Goal: Information Seeking & Learning: Compare options

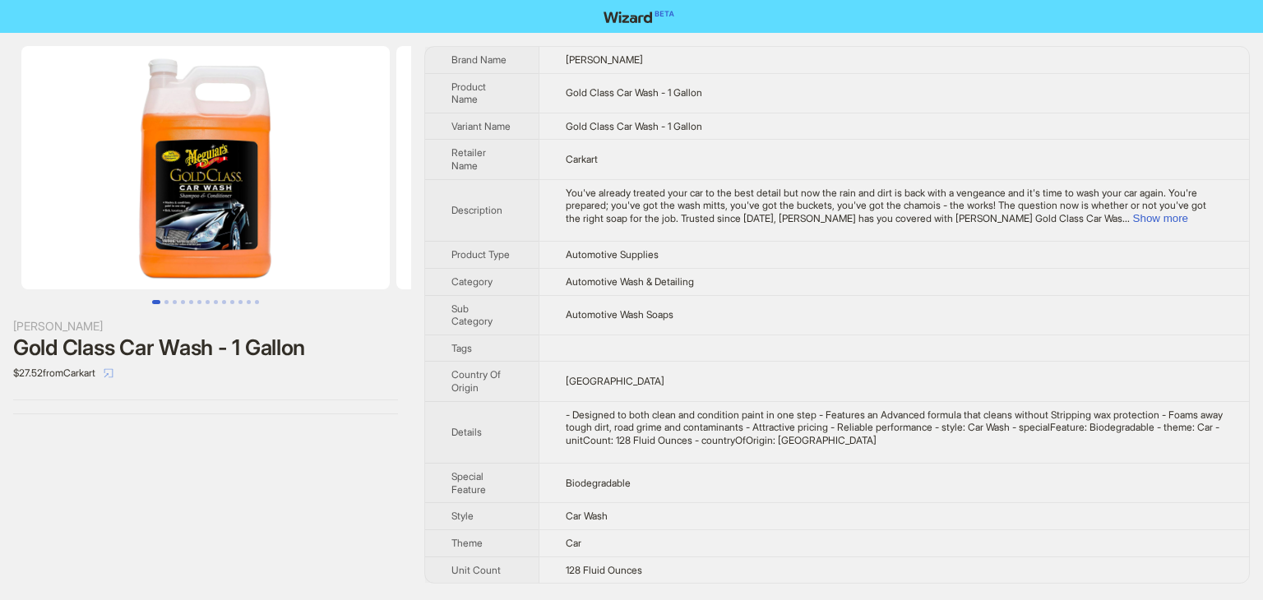
click at [113, 372] on icon "select" at bounding box center [109, 373] width 10 height 10
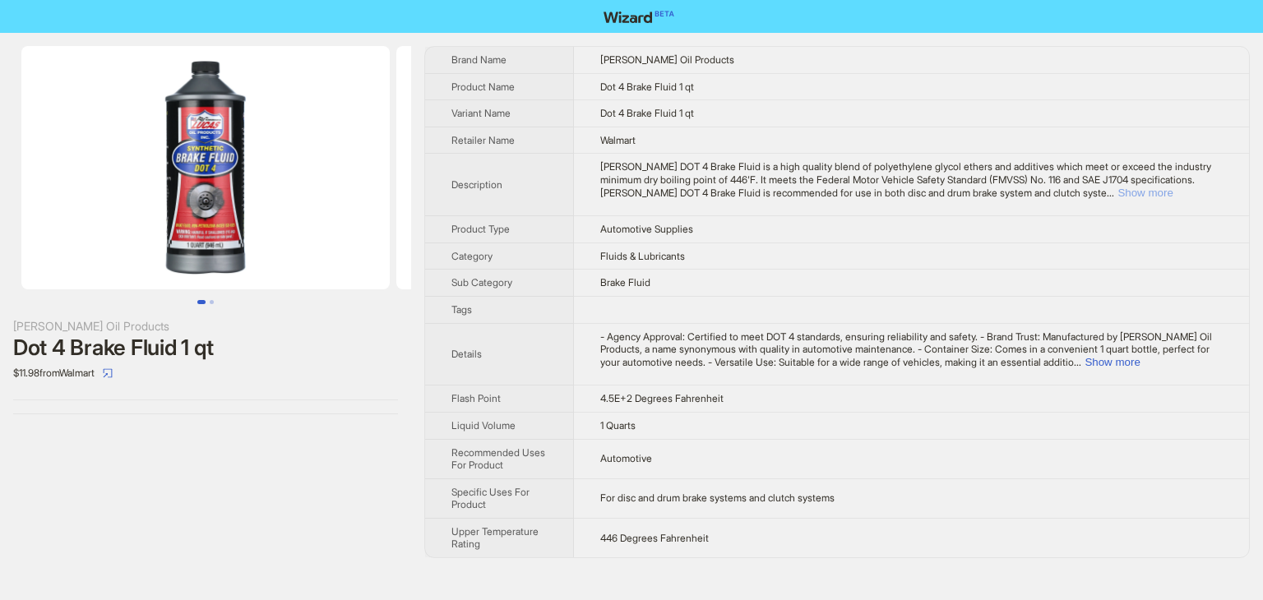
click at [1170, 190] on button "Show more" at bounding box center [1145, 193] width 55 height 12
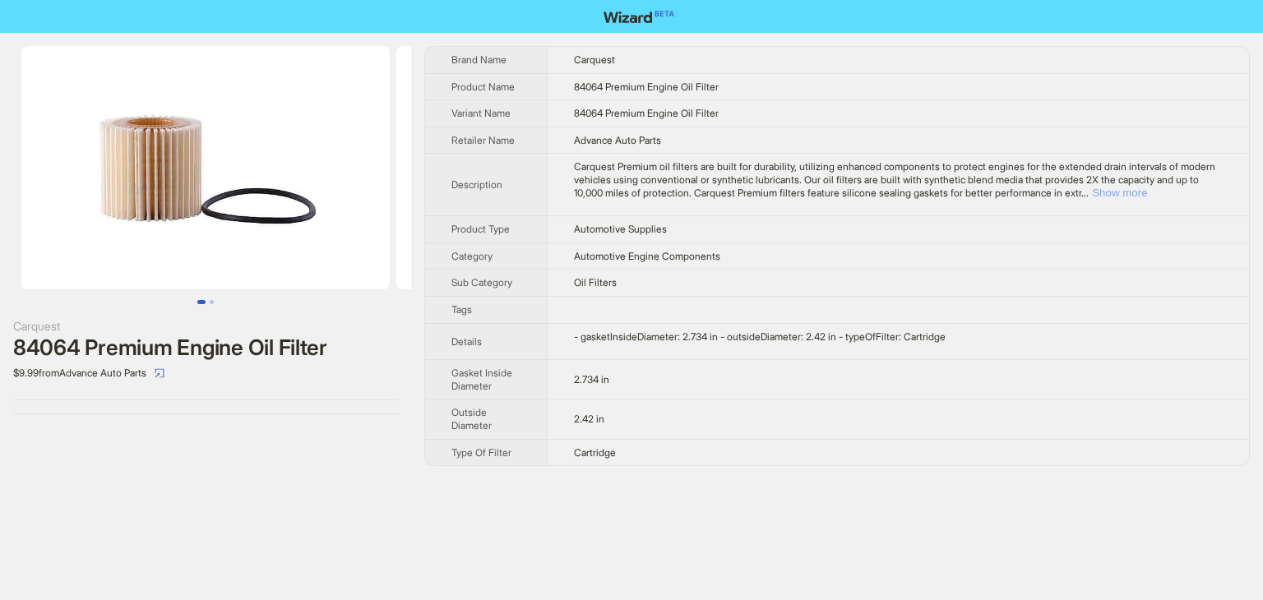
click at [1147, 187] on button "Show more" at bounding box center [1119, 193] width 55 height 12
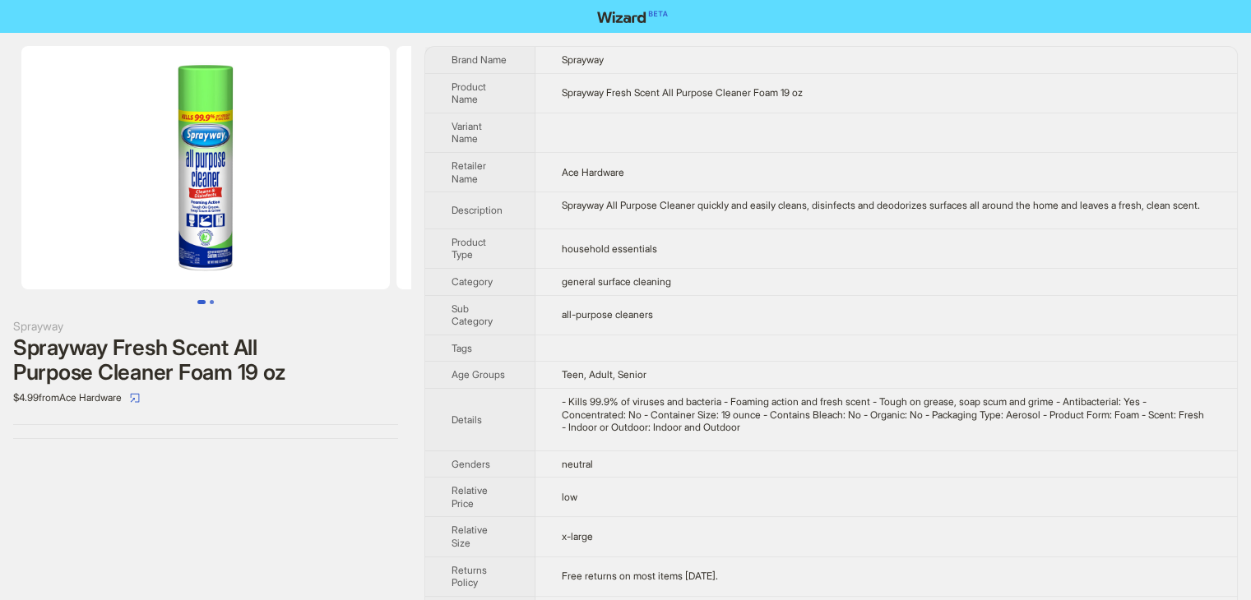
click at [210, 300] on button "Go to slide 2" at bounding box center [212, 302] width 4 height 4
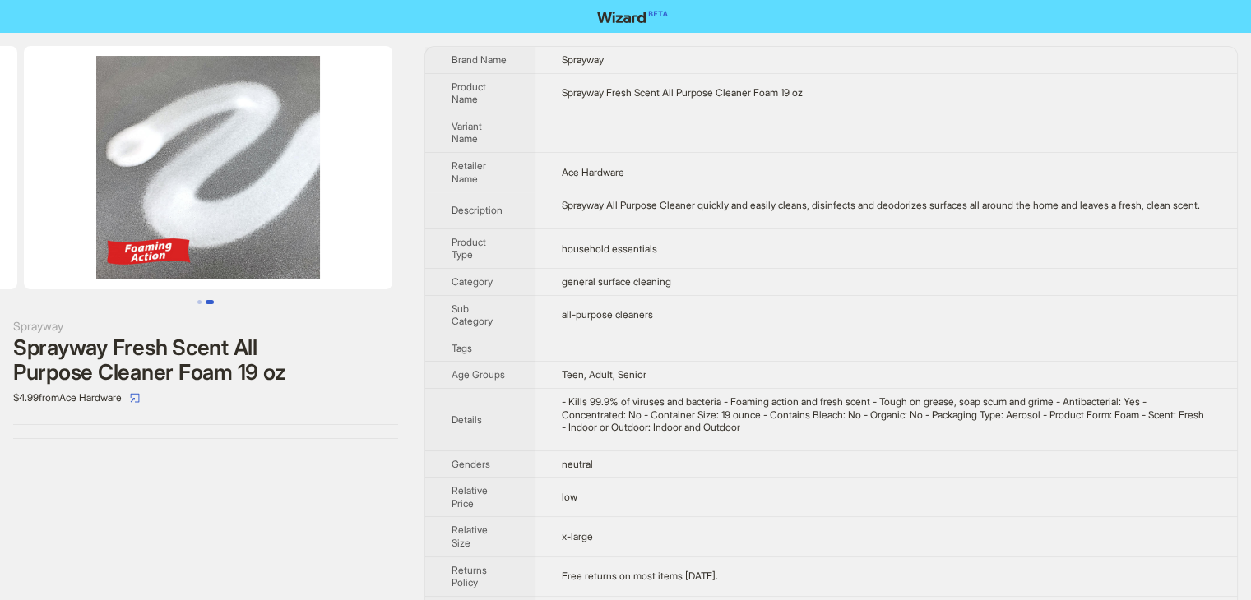
scroll to position [0, 375]
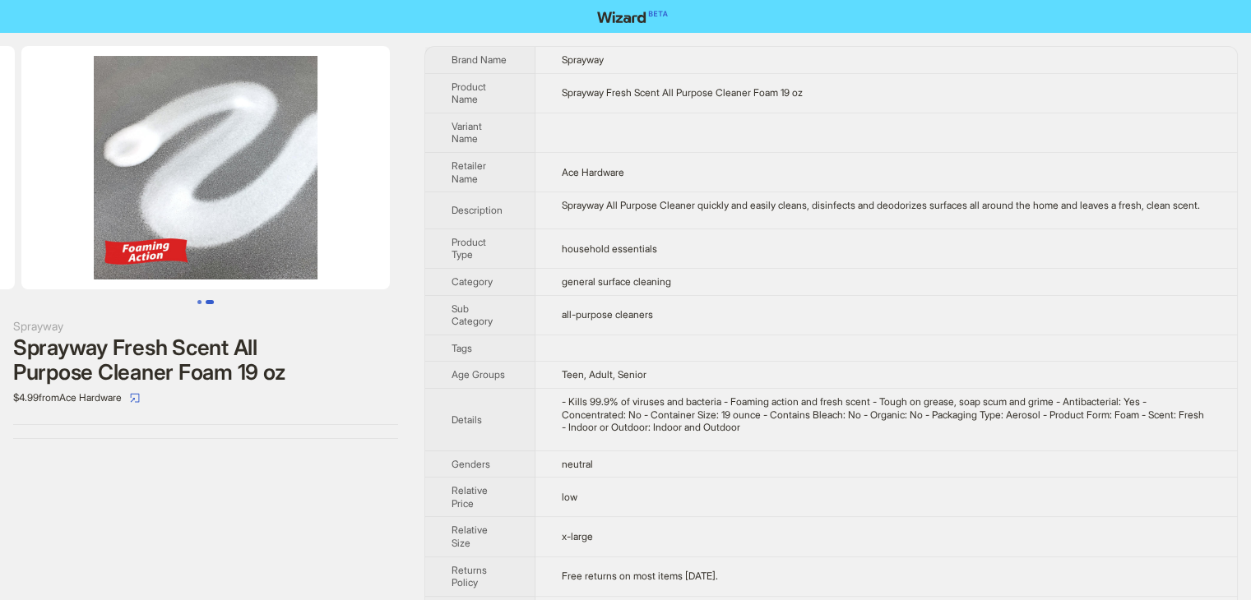
click at [197, 301] on button "Go to slide 1" at bounding box center [199, 302] width 4 height 4
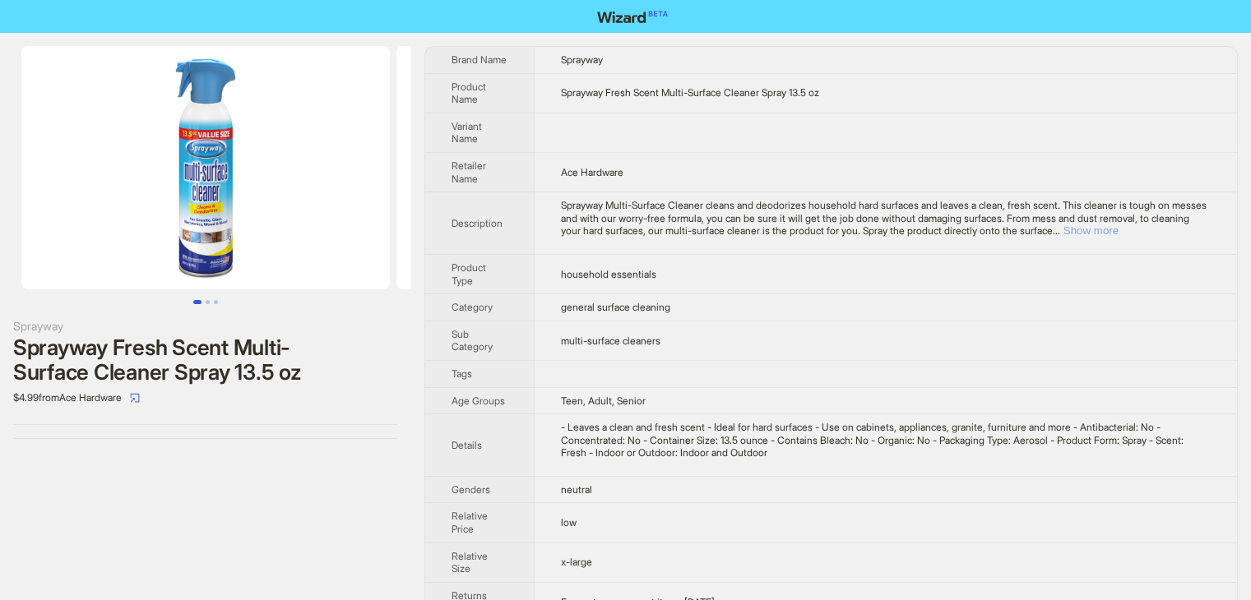
click at [1118, 227] on button "Show more" at bounding box center [1090, 231] width 55 height 12
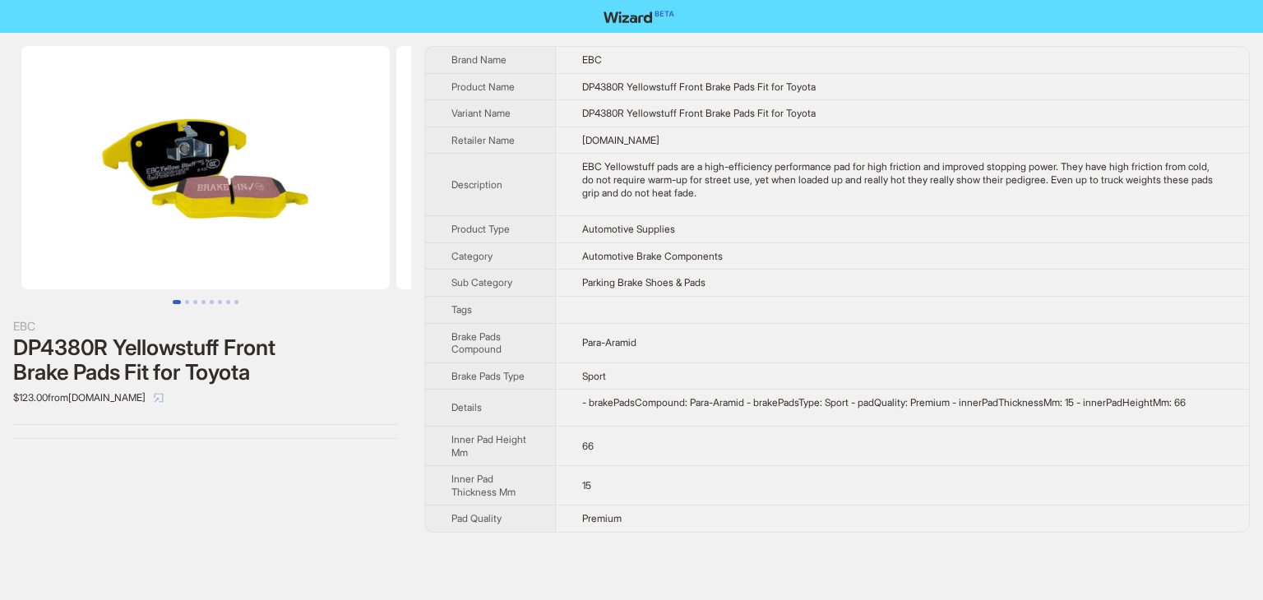
click at [161, 393] on icon "select" at bounding box center [159, 398] width 10 height 10
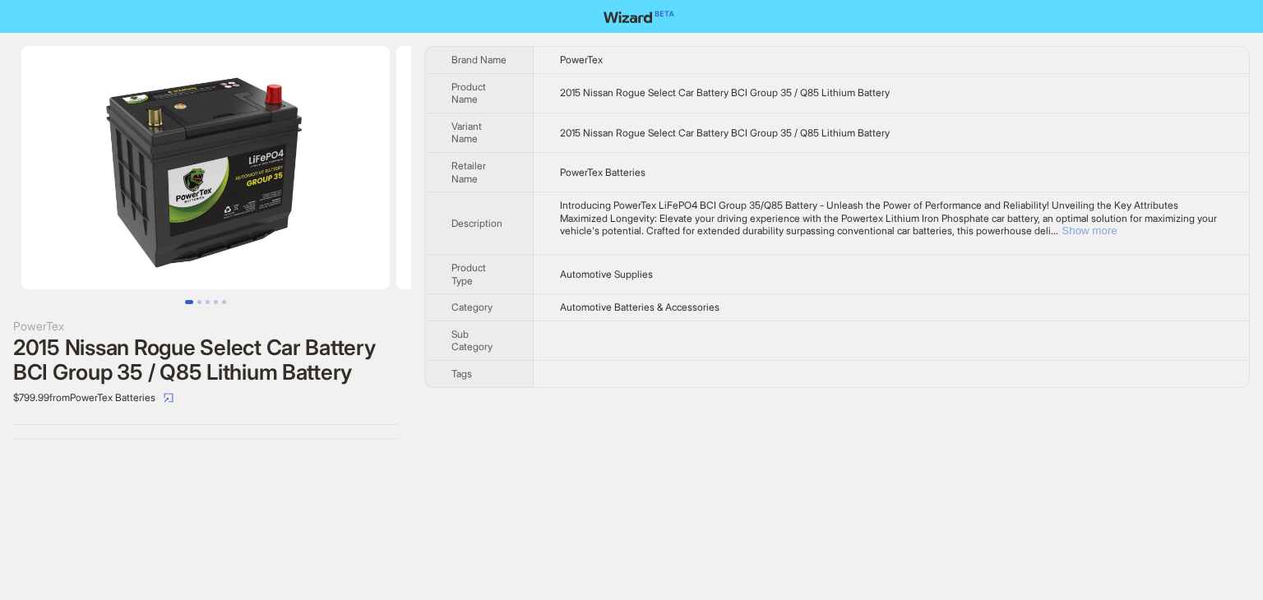
click at [1117, 225] on button "Show more" at bounding box center [1089, 231] width 55 height 12
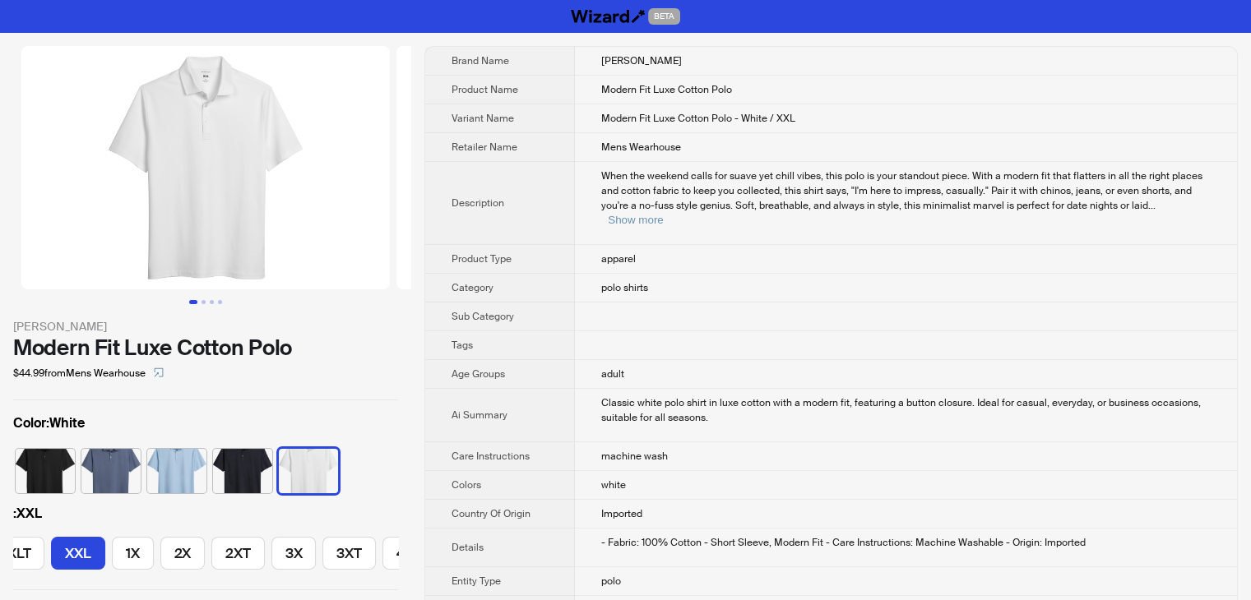
scroll to position [0, 263]
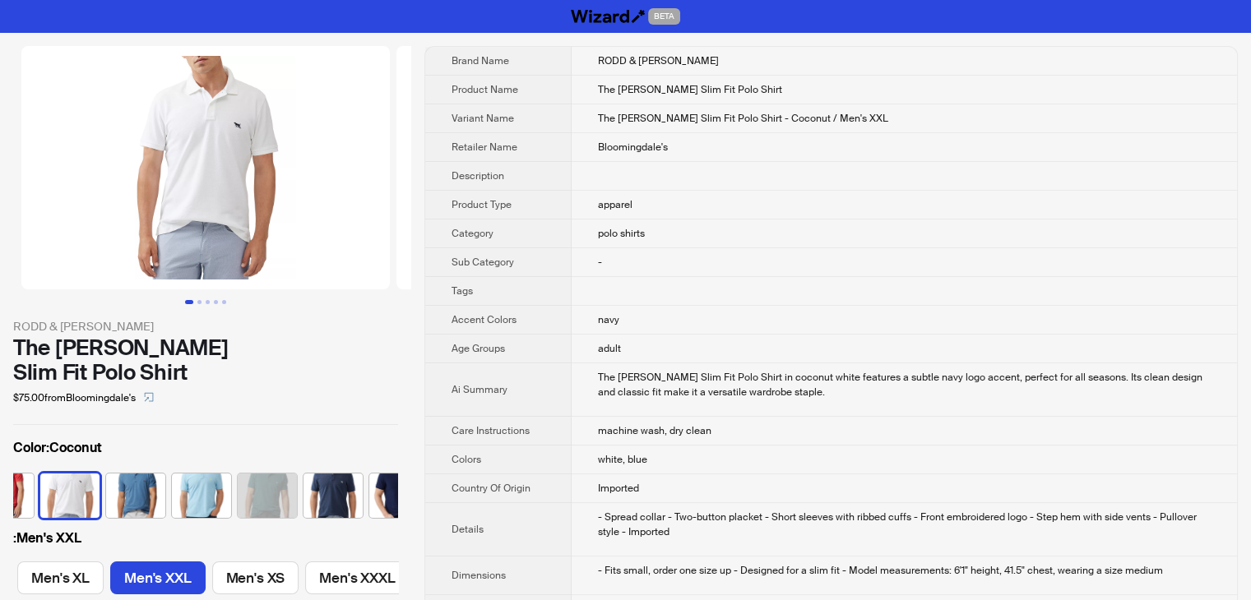
scroll to position [0, 766]
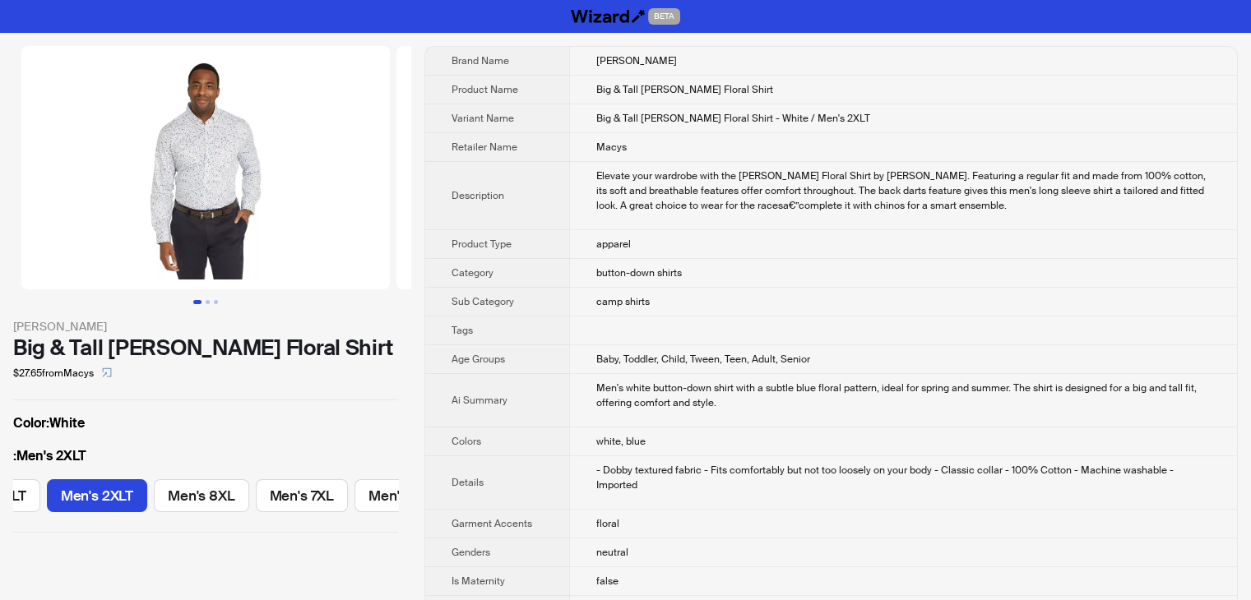
scroll to position [0, 373]
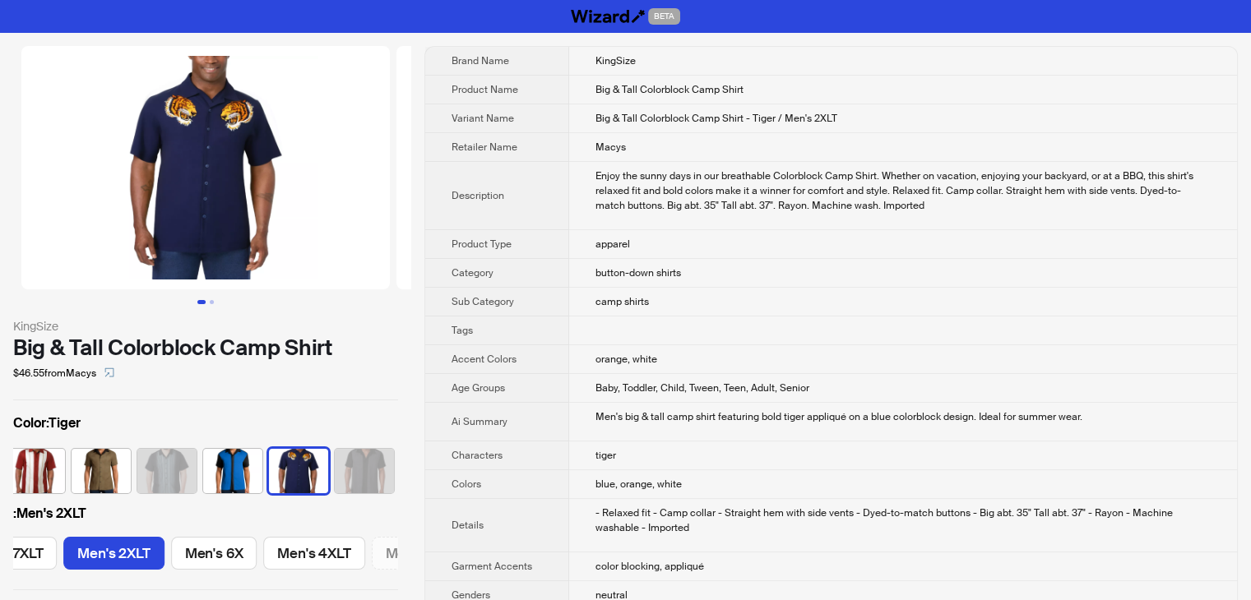
scroll to position [0, 933]
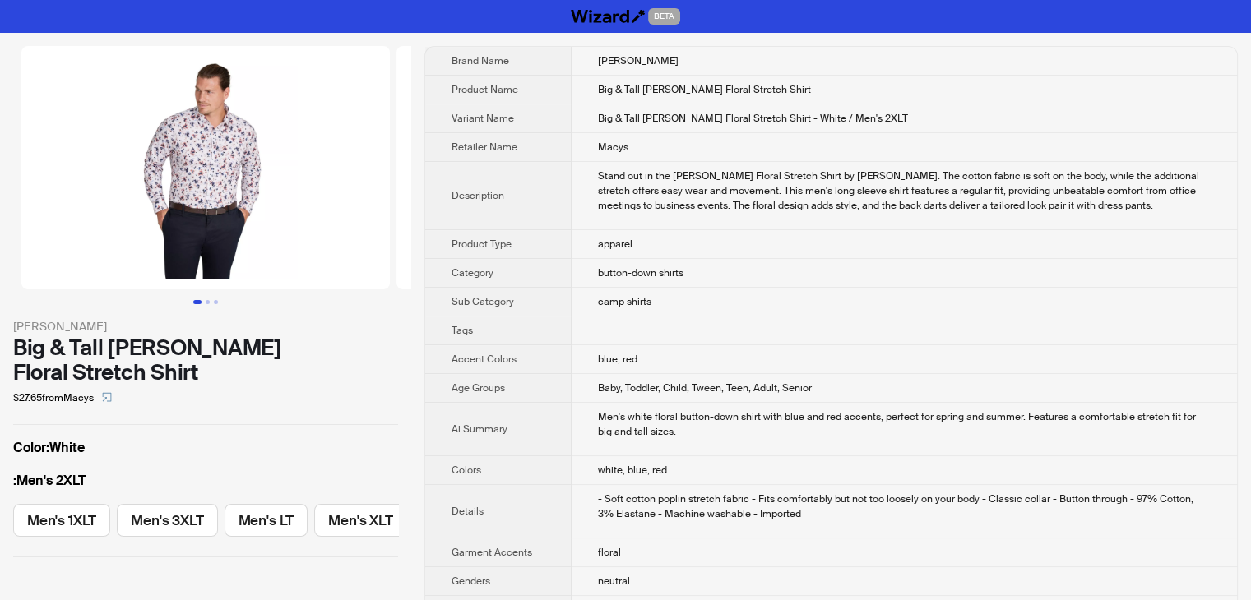
scroll to position [0, 373]
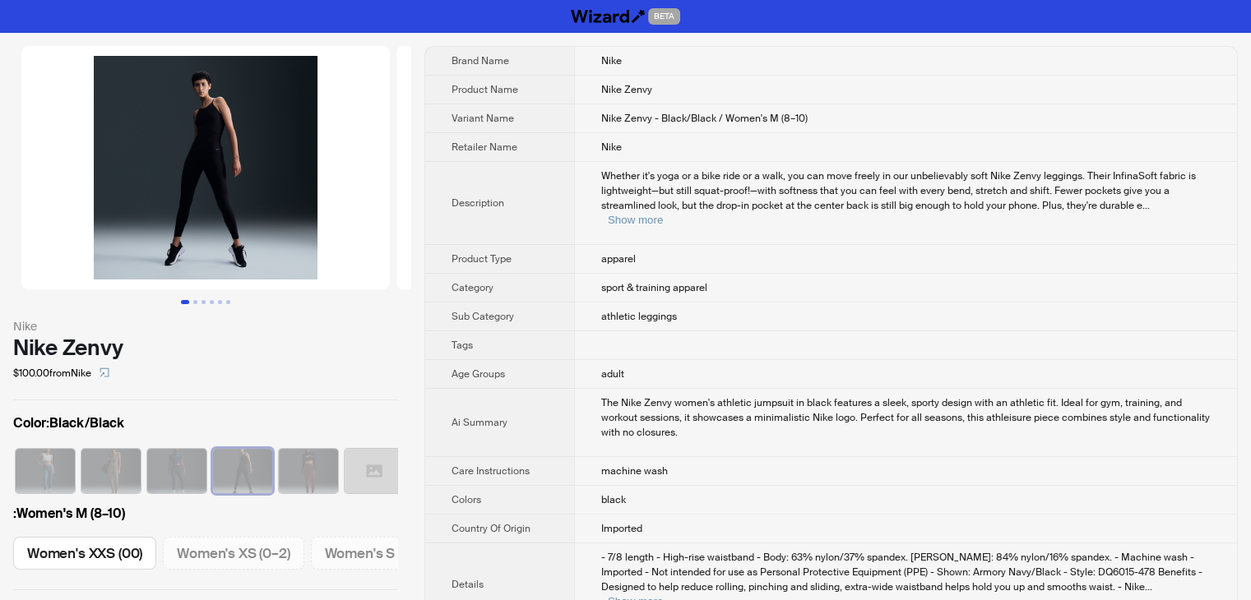
scroll to position [0, 411]
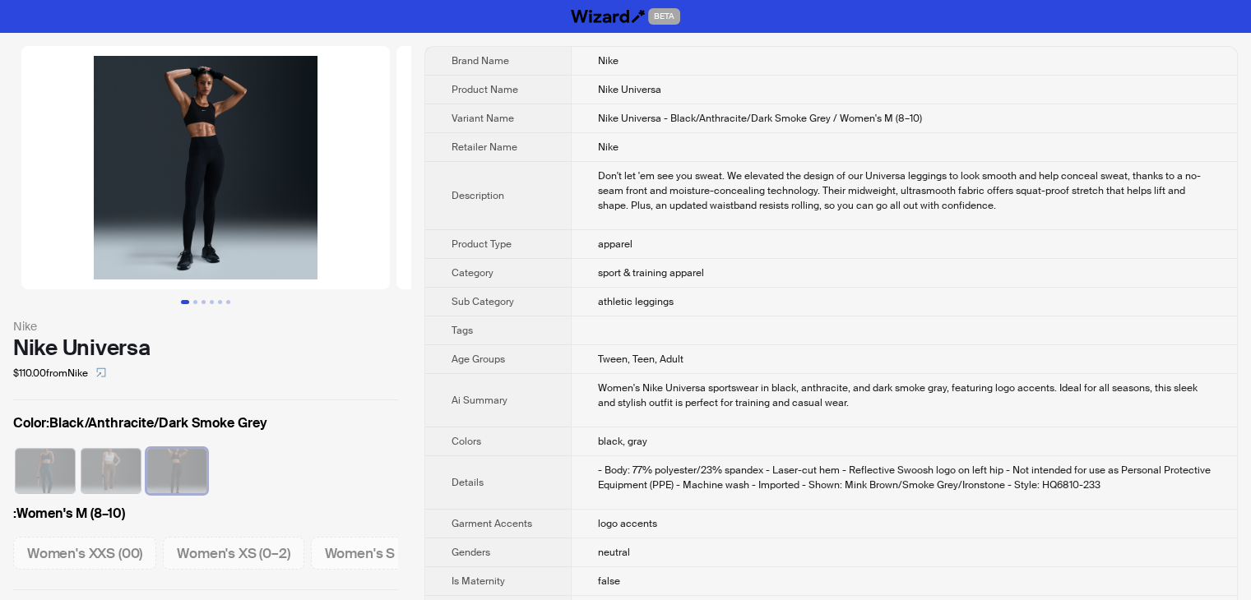
scroll to position [0, 411]
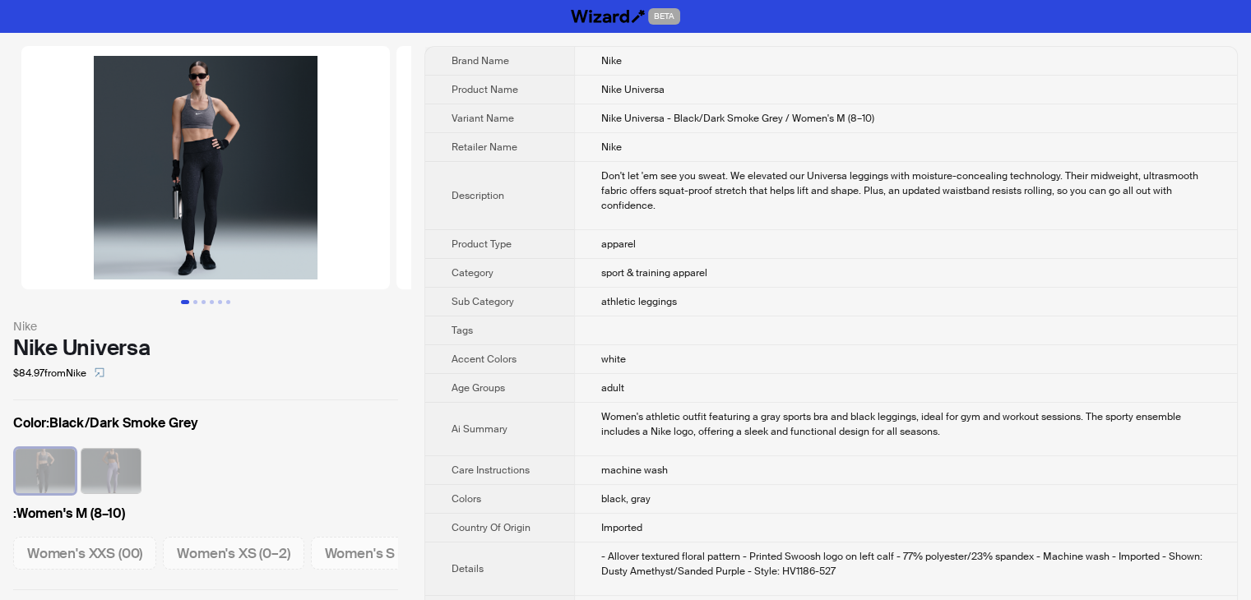
scroll to position [0, 411]
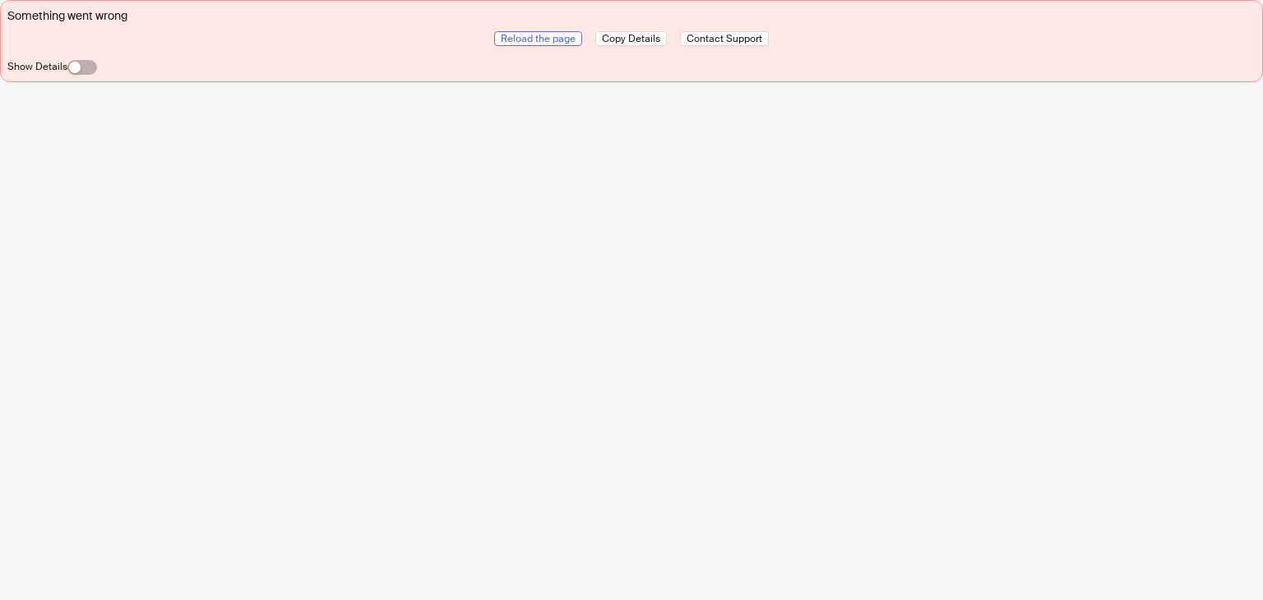
click at [559, 37] on span "Reload the page" at bounding box center [538, 38] width 75 height 13
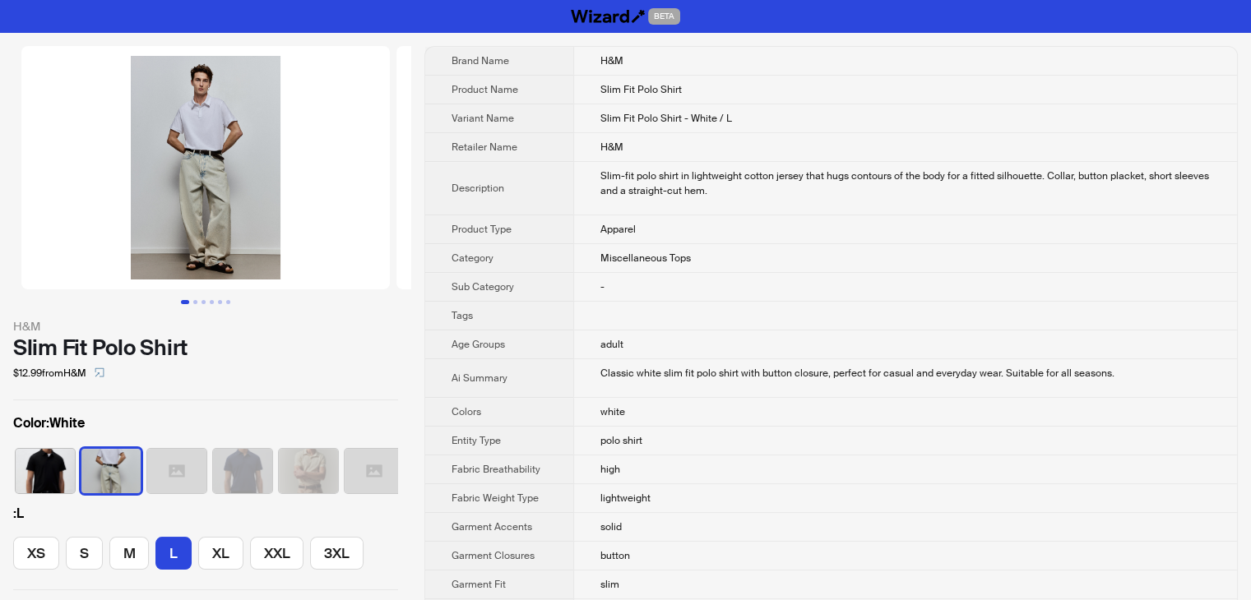
scroll to position [0, 42]
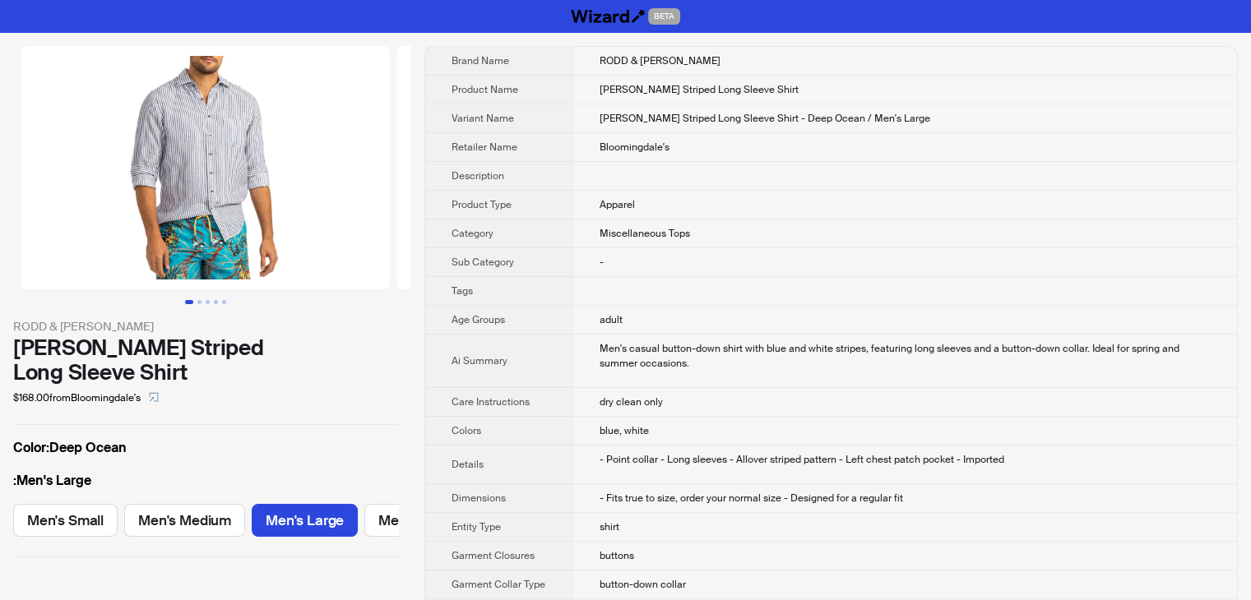
scroll to position [0, 202]
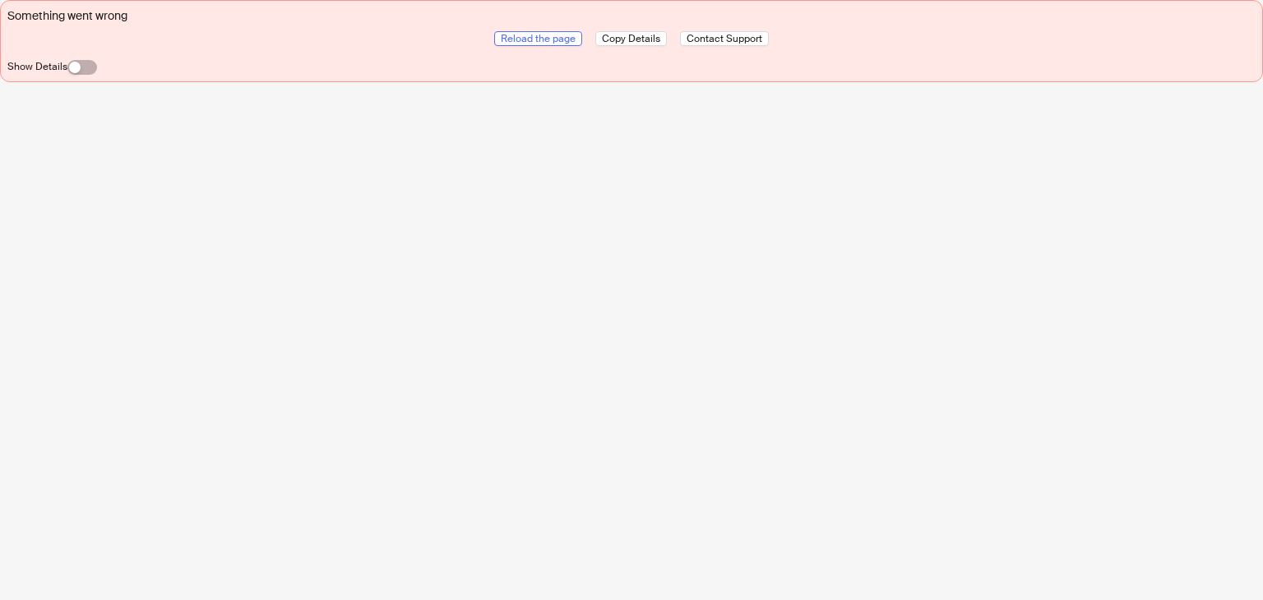
click at [579, 34] on button "Reload the page" at bounding box center [538, 38] width 88 height 15
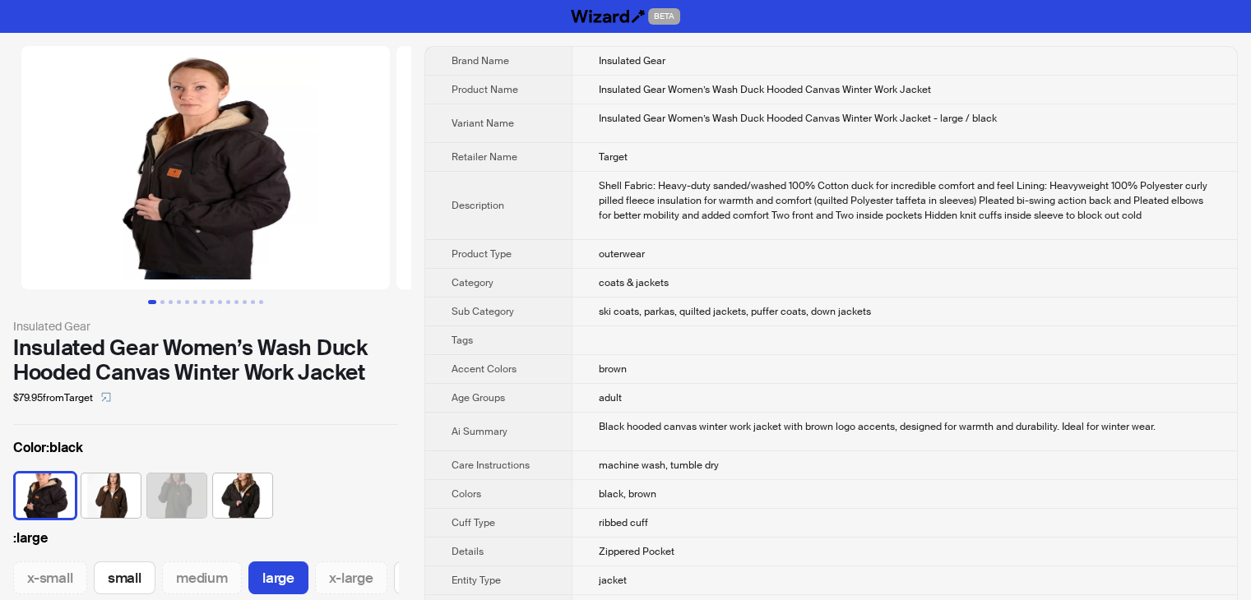
scroll to position [0, 168]
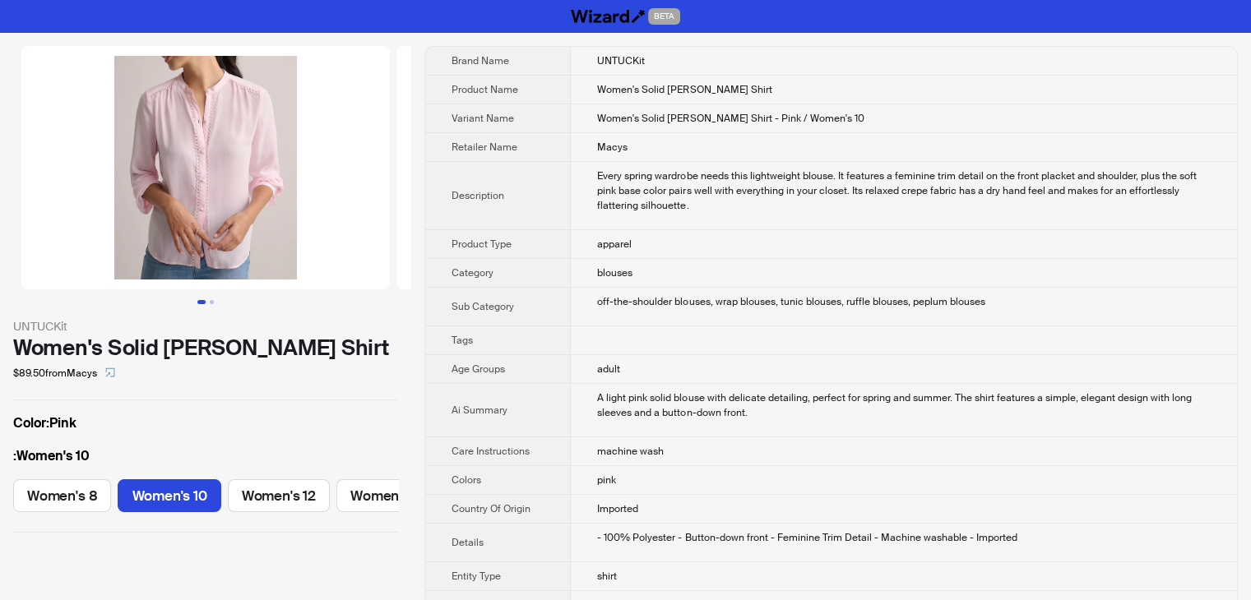
scroll to position [0, 76]
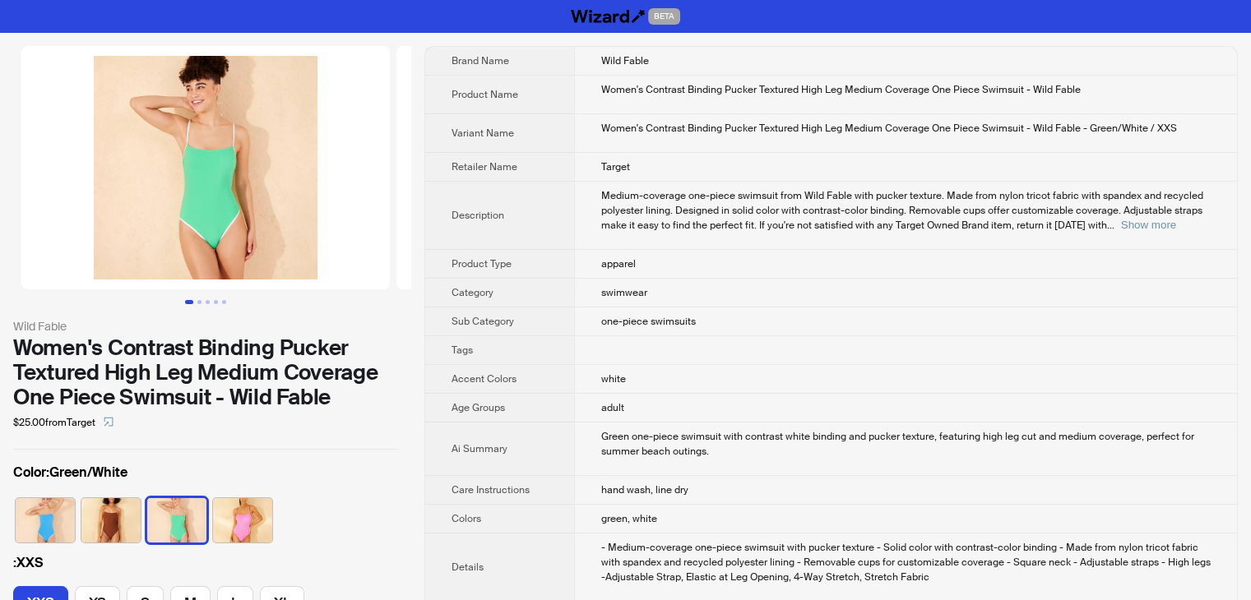
scroll to position [82, 0]
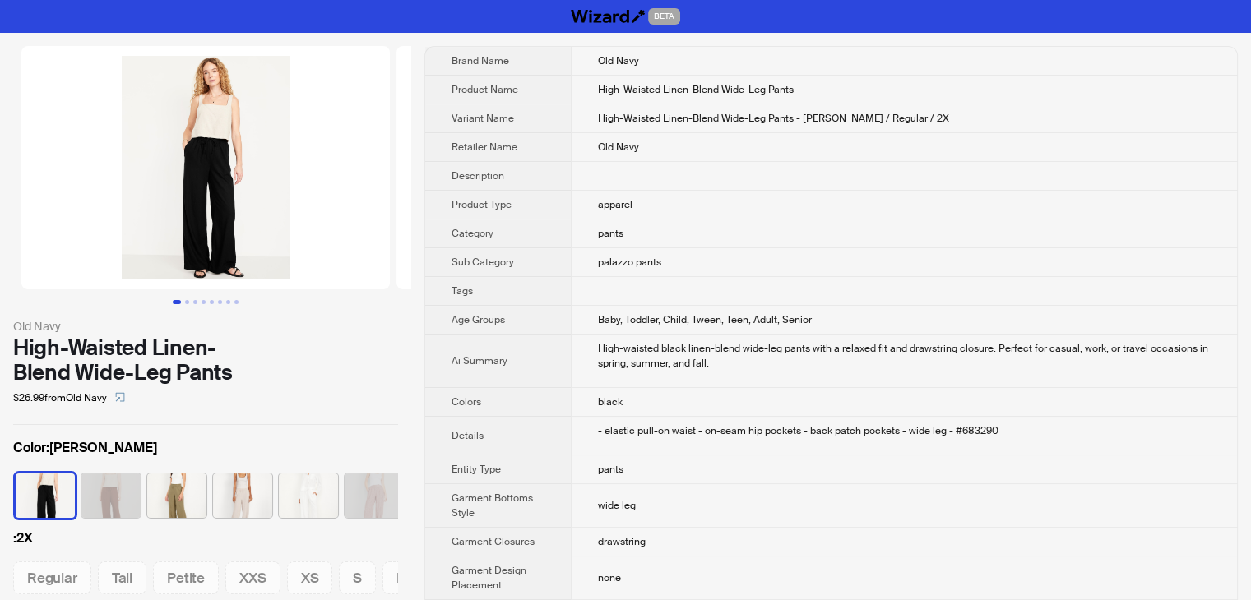
scroll to position [0, 324]
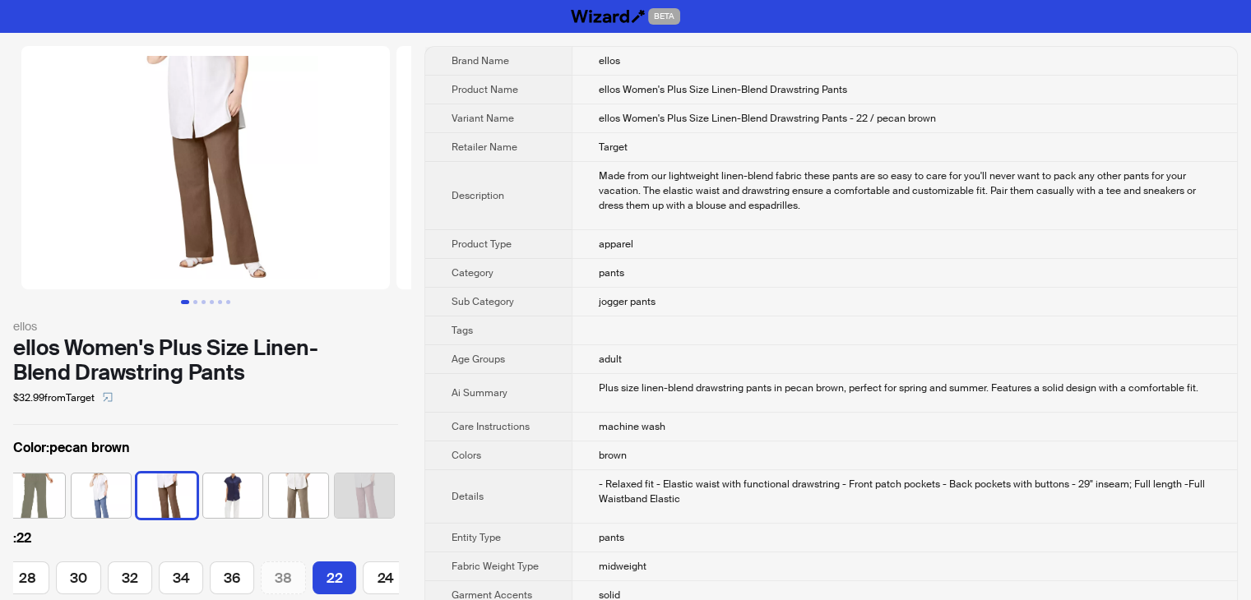
scroll to position [329, 0]
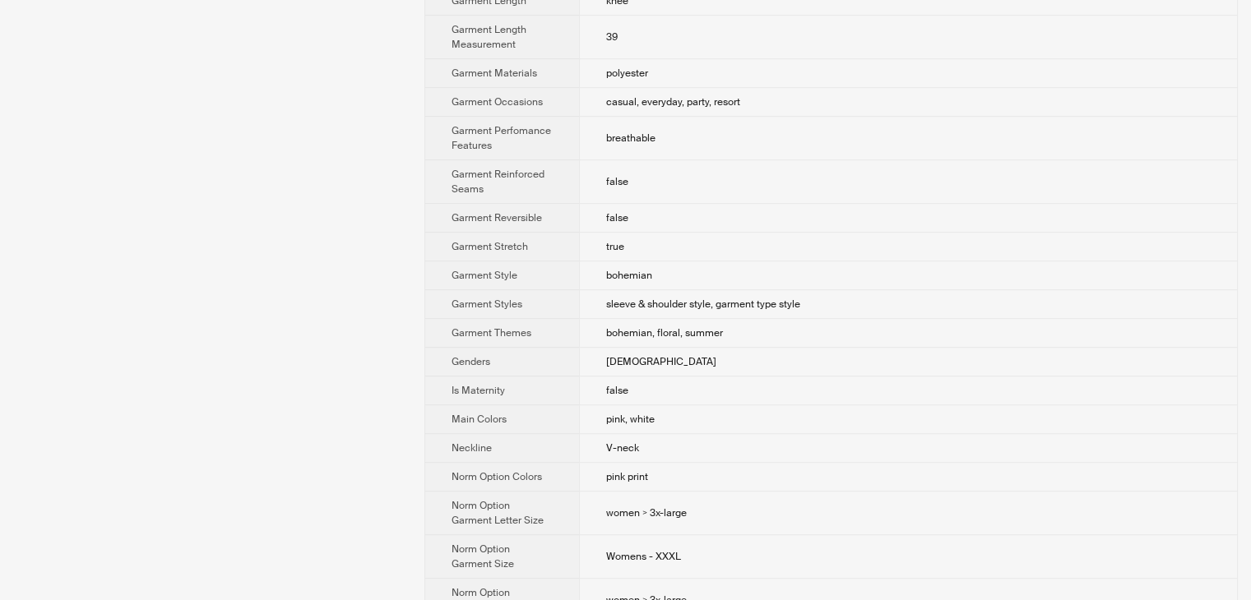
scroll to position [47, 0]
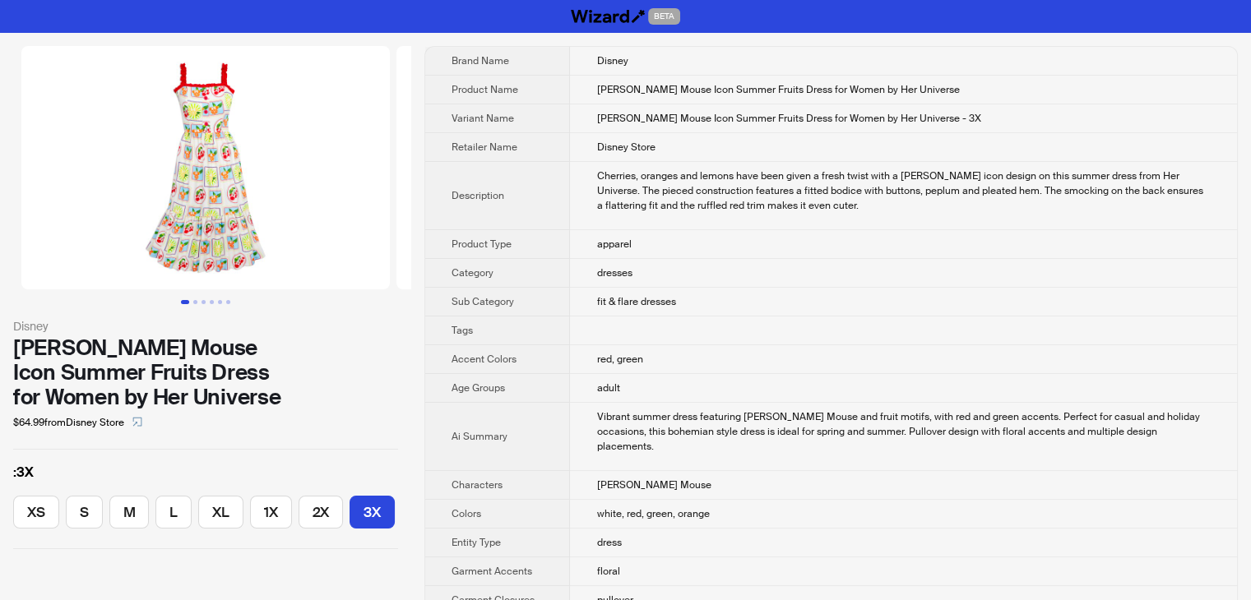
scroll to position [0, 46]
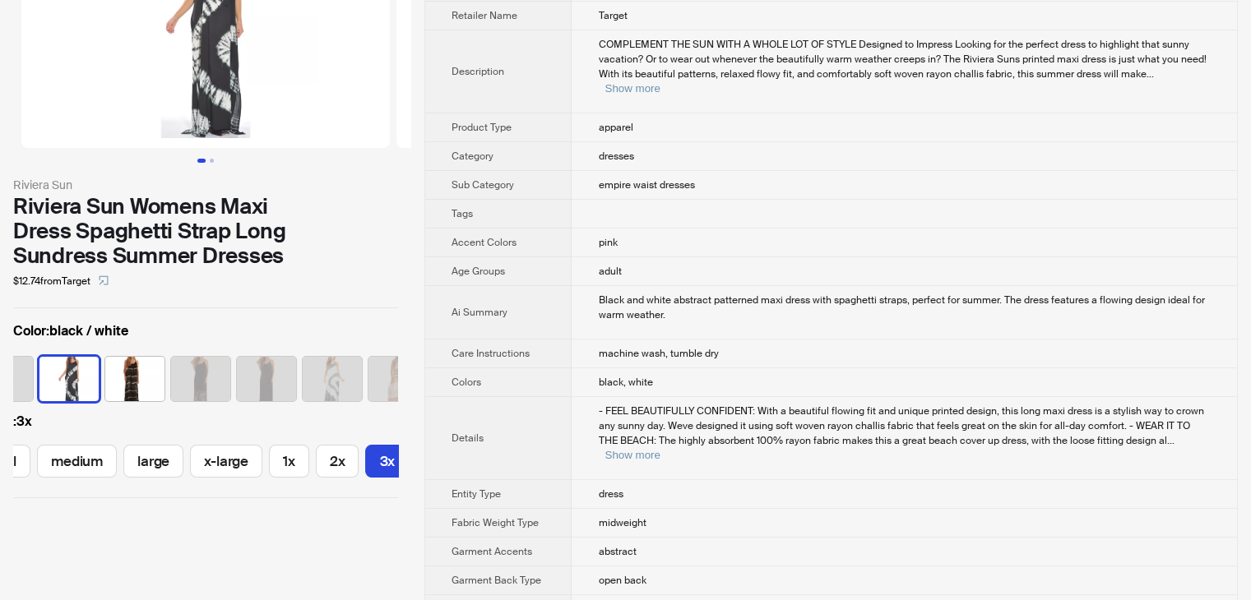
scroll to position [164, 0]
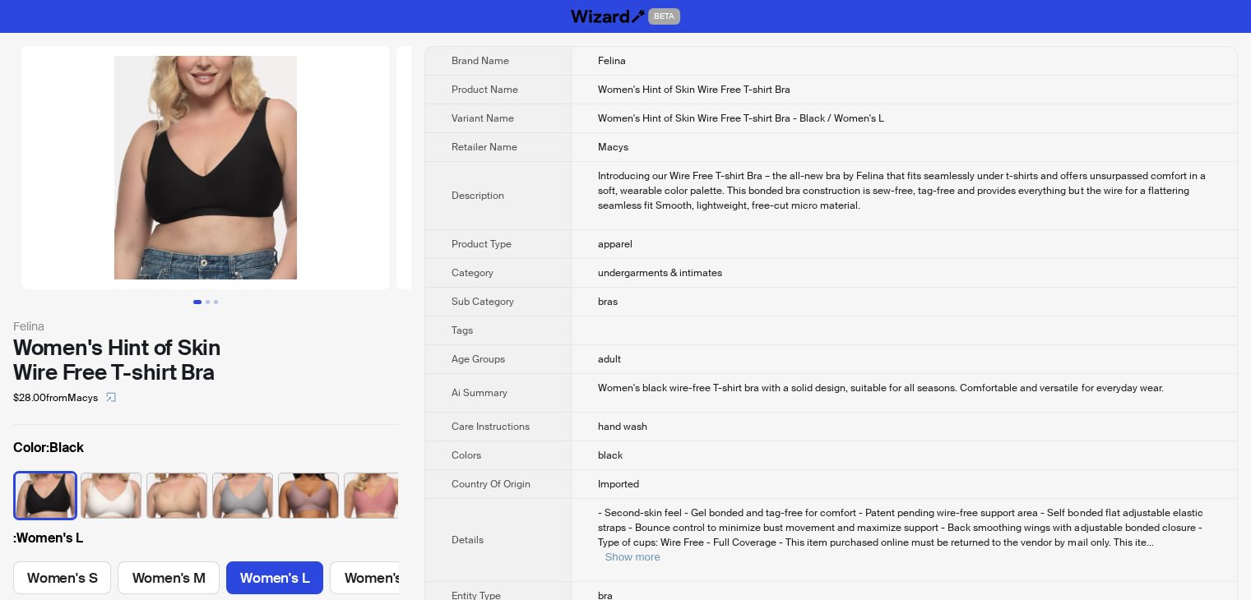
scroll to position [0, 32]
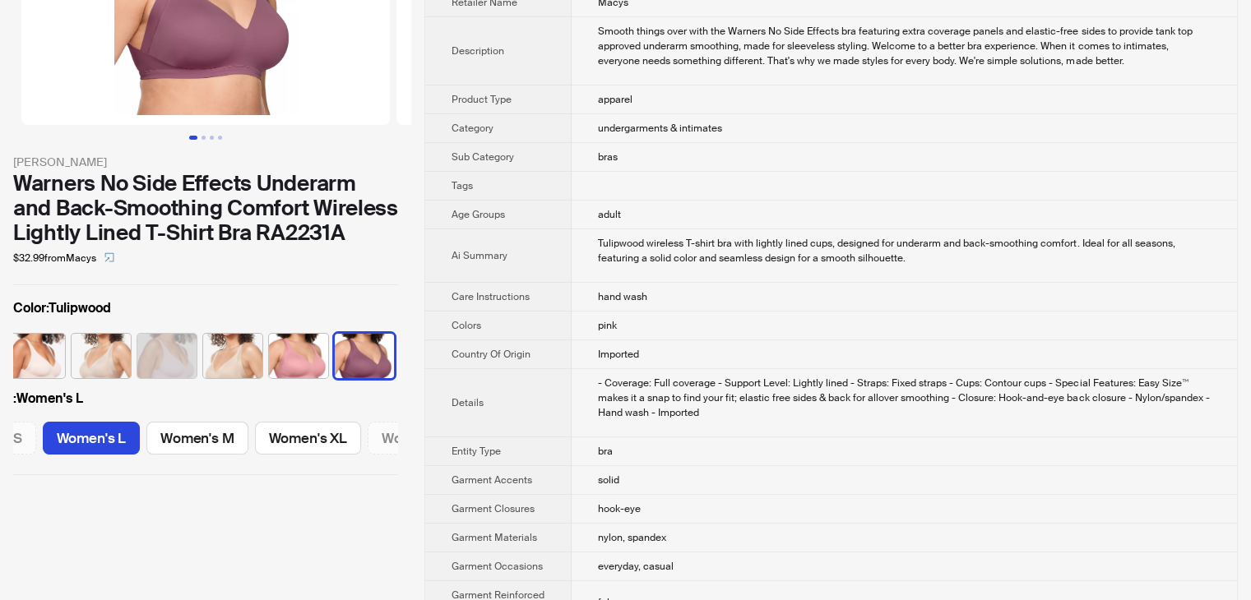
scroll to position [82, 0]
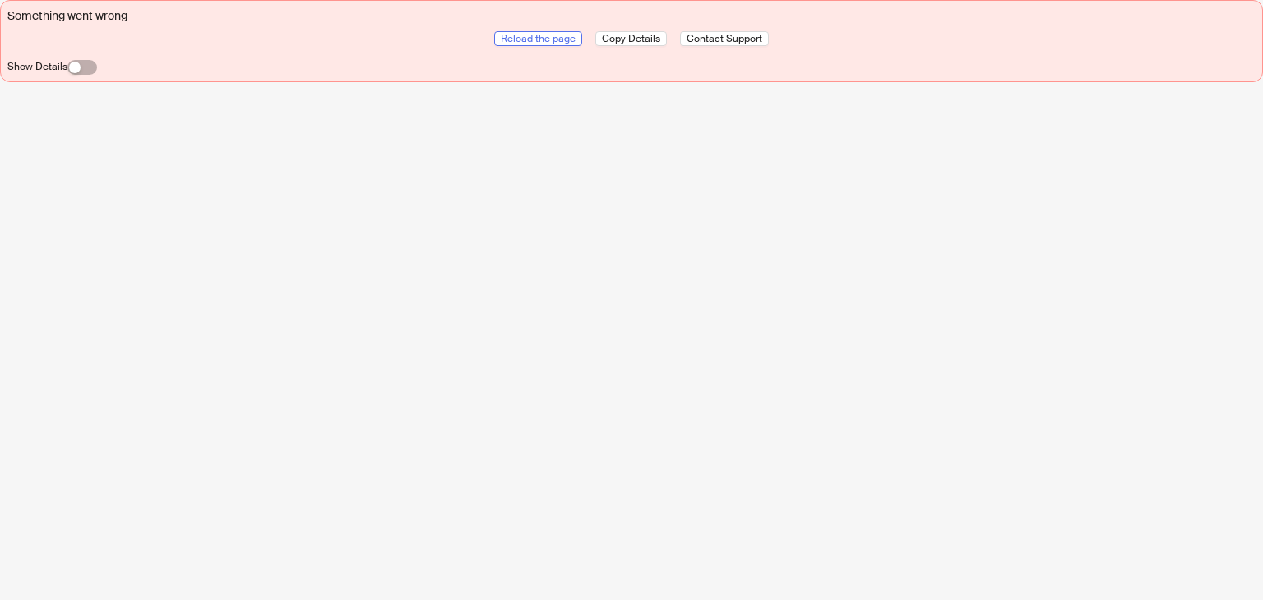
click at [527, 35] on span "Reload the page" at bounding box center [538, 38] width 75 height 13
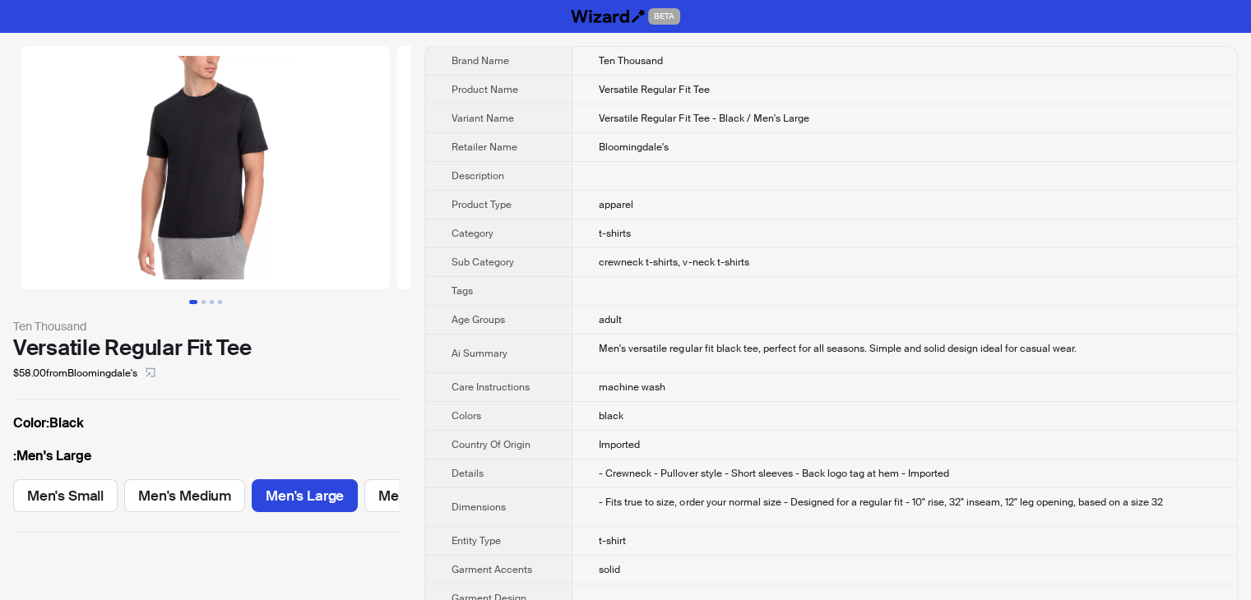
scroll to position [0, 71]
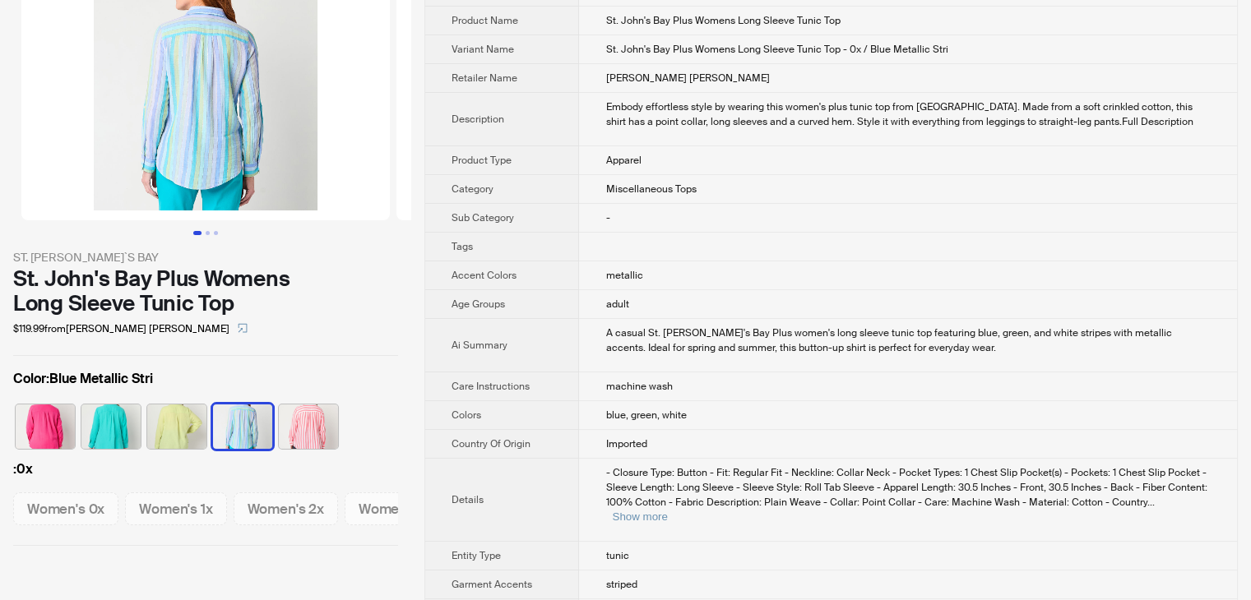
scroll to position [164, 0]
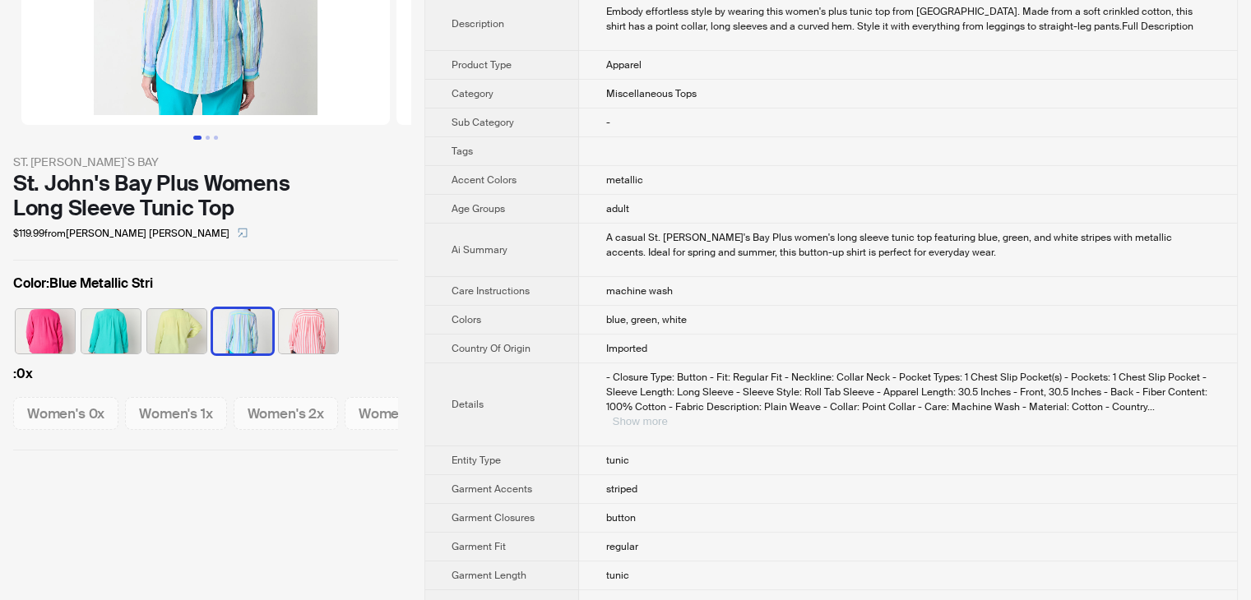
click at [667, 415] on button "Show more" at bounding box center [639, 421] width 55 height 12
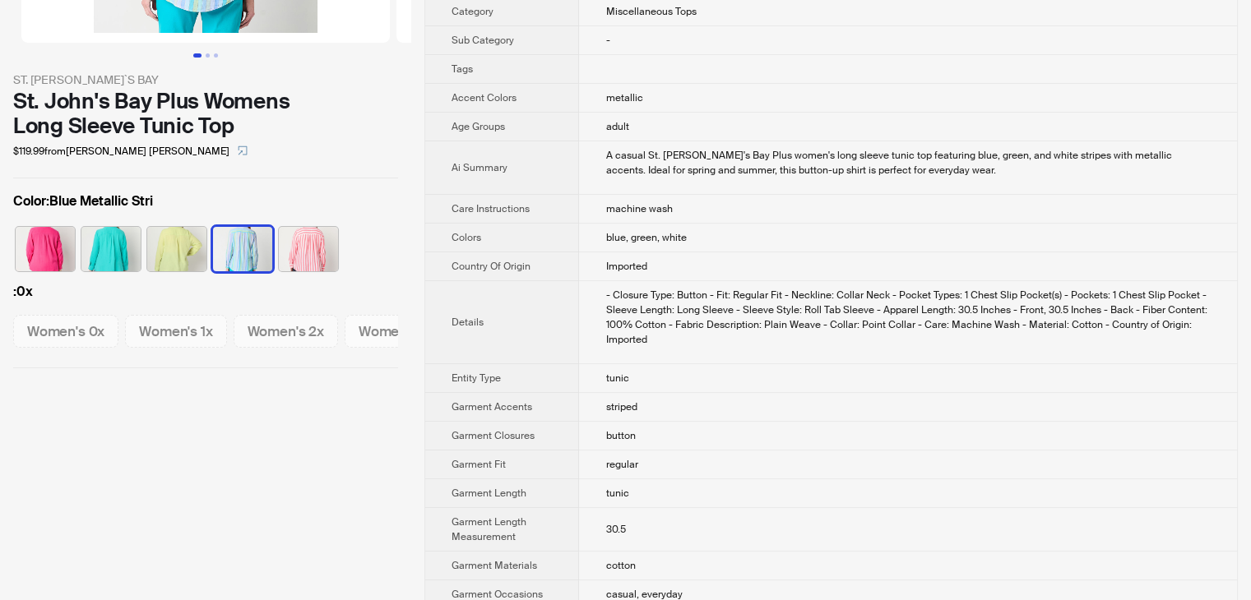
scroll to position [0, 0]
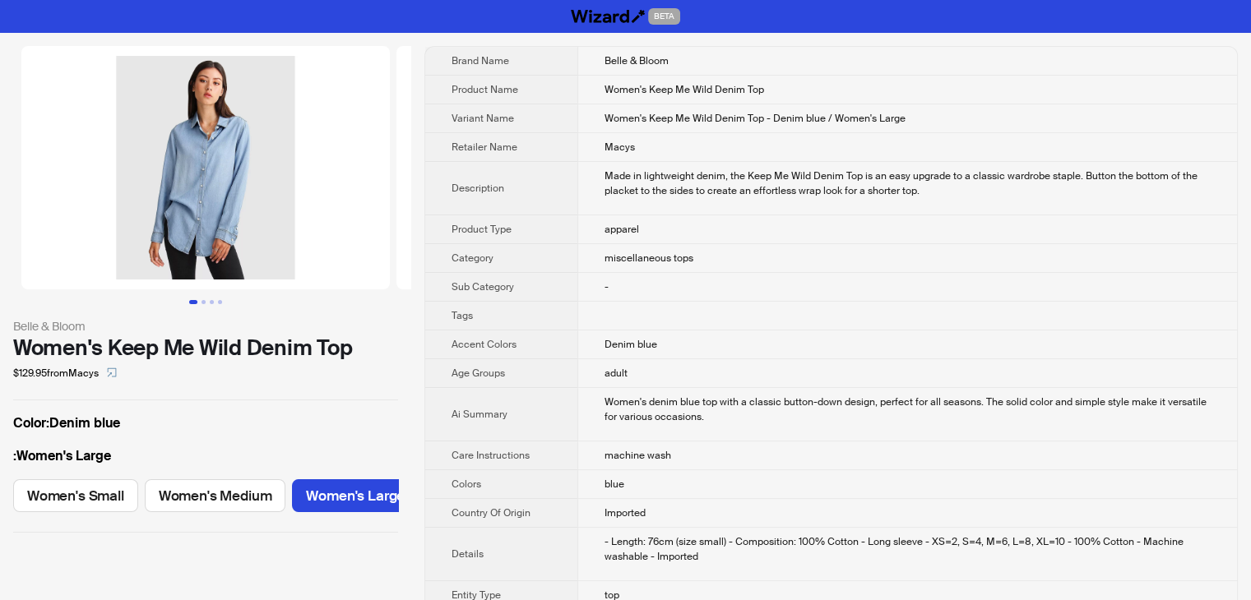
scroll to position [0, 148]
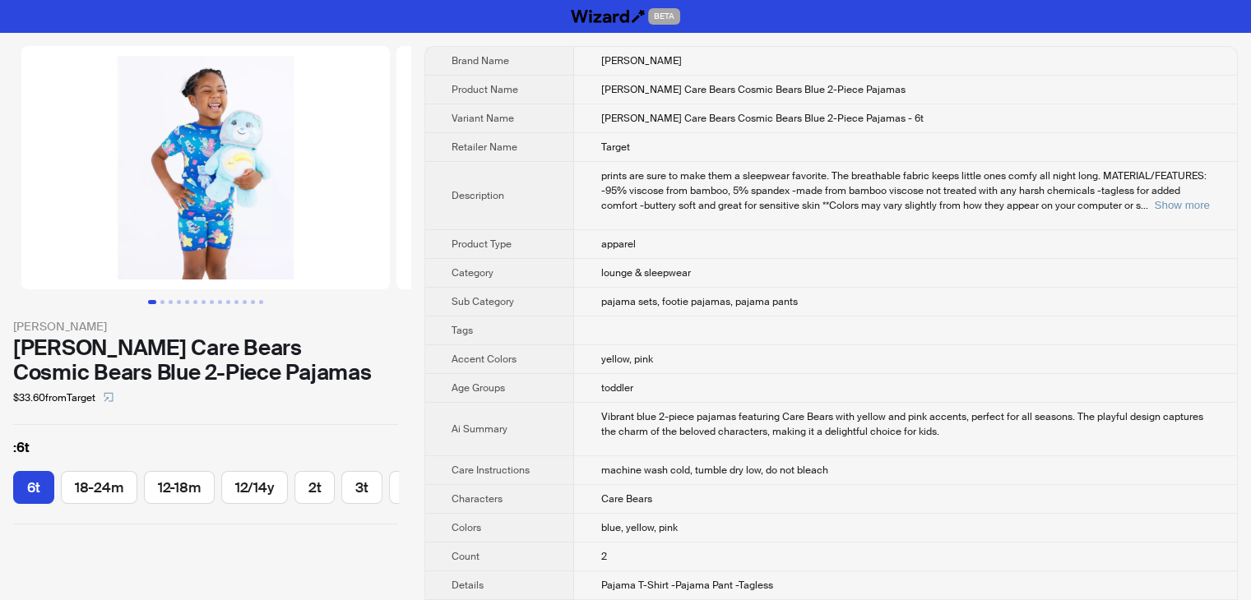
click at [867, 209] on span "prints are sure to make them a sleepwear favorite. The breathable fabric keeps …" at bounding box center [902, 190] width 605 height 43
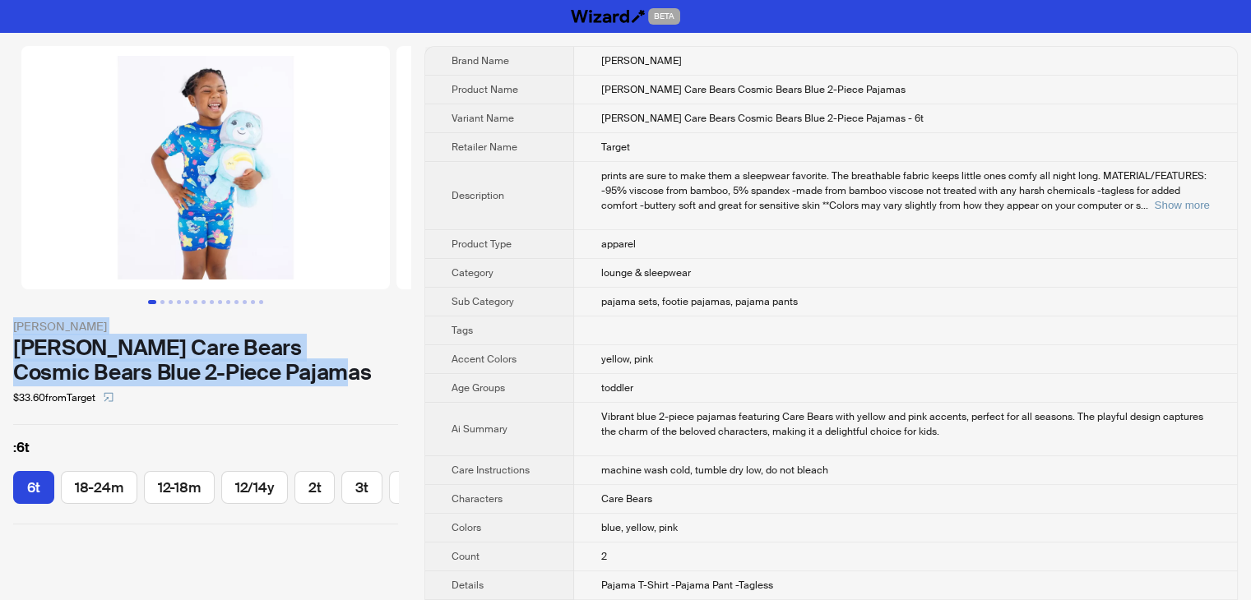
drag, startPoint x: 159, startPoint y: 363, endPoint x: 9, endPoint y: 322, distance: 155.2
click at [9, 322] on div "Birdie Bean Birdie Bean Care Bears Cosmic Bears Blue 2-Piece Pajamas $33.60 fro…" at bounding box center [205, 285] width 411 height 505
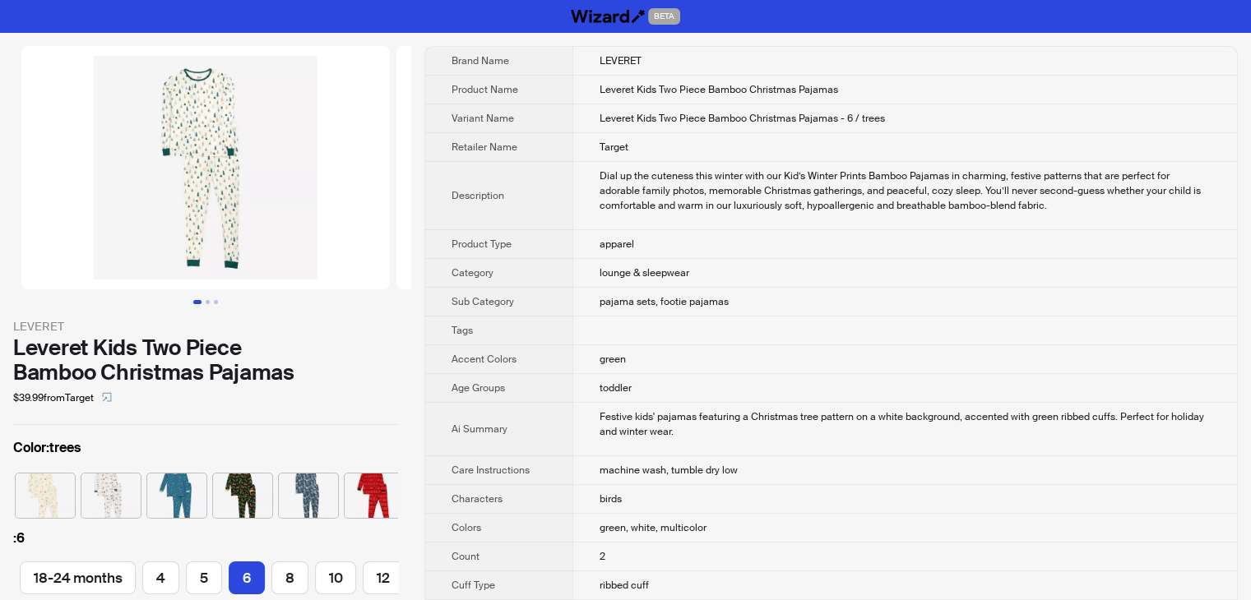
scroll to position [0, 76]
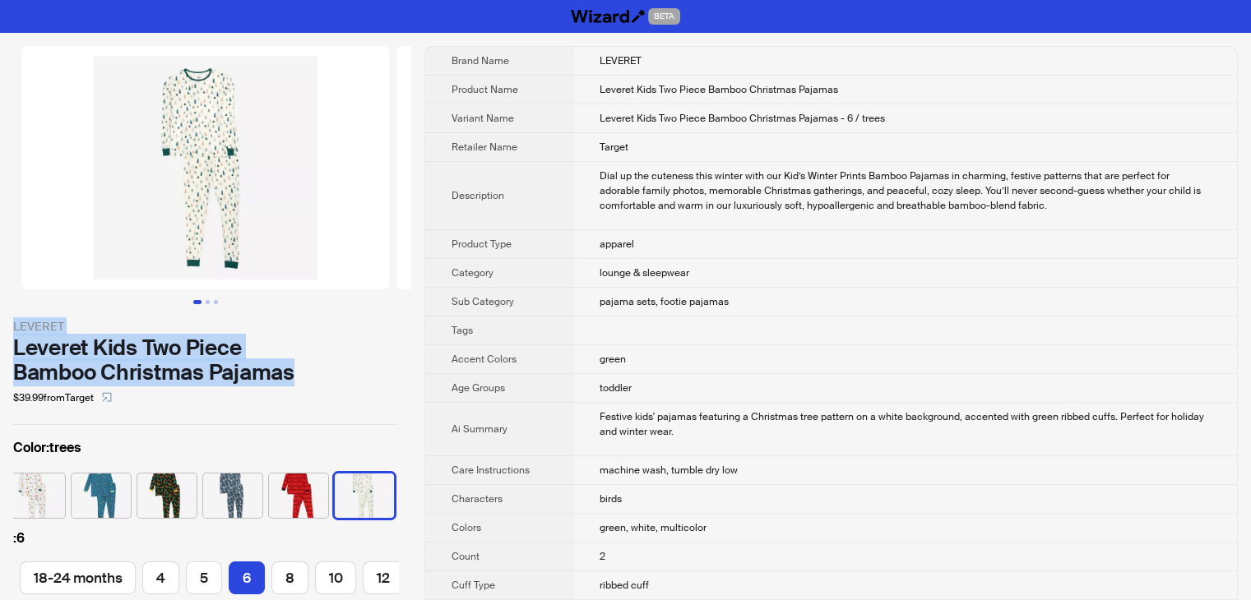
drag, startPoint x: 266, startPoint y: 368, endPoint x: 9, endPoint y: 323, distance: 260.4
click at [9, 323] on div "LEVERET Leveret Kids Two Piece Bamboo Christmas Pajamas $39.99 from Target Colo…" at bounding box center [205, 330] width 411 height 595
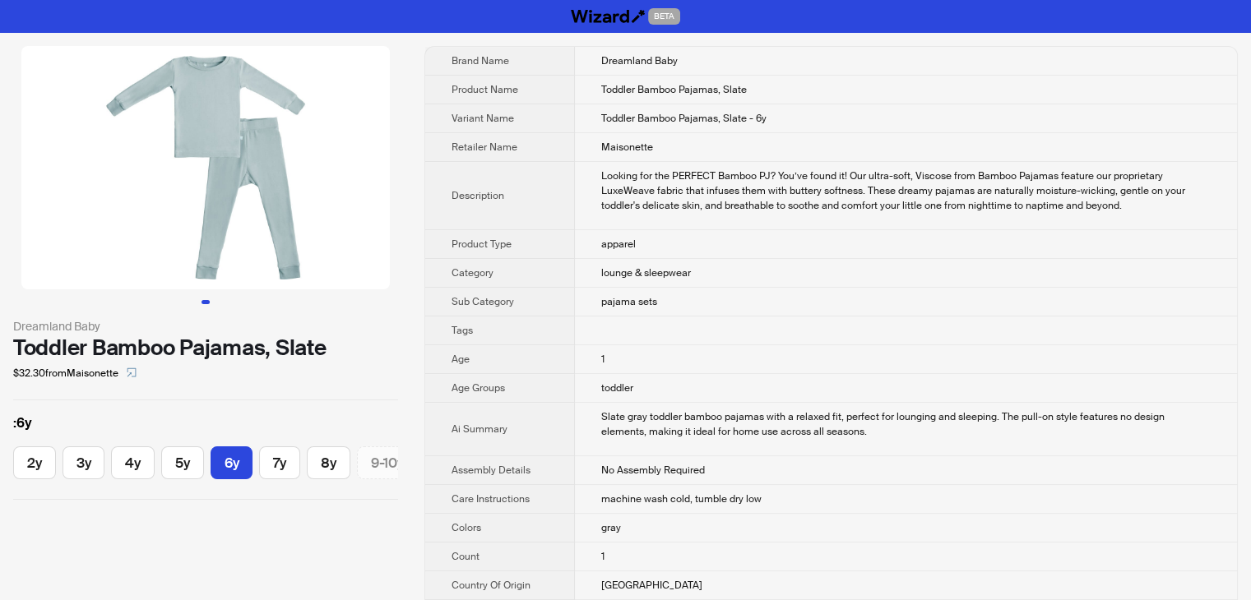
scroll to position [0, 17]
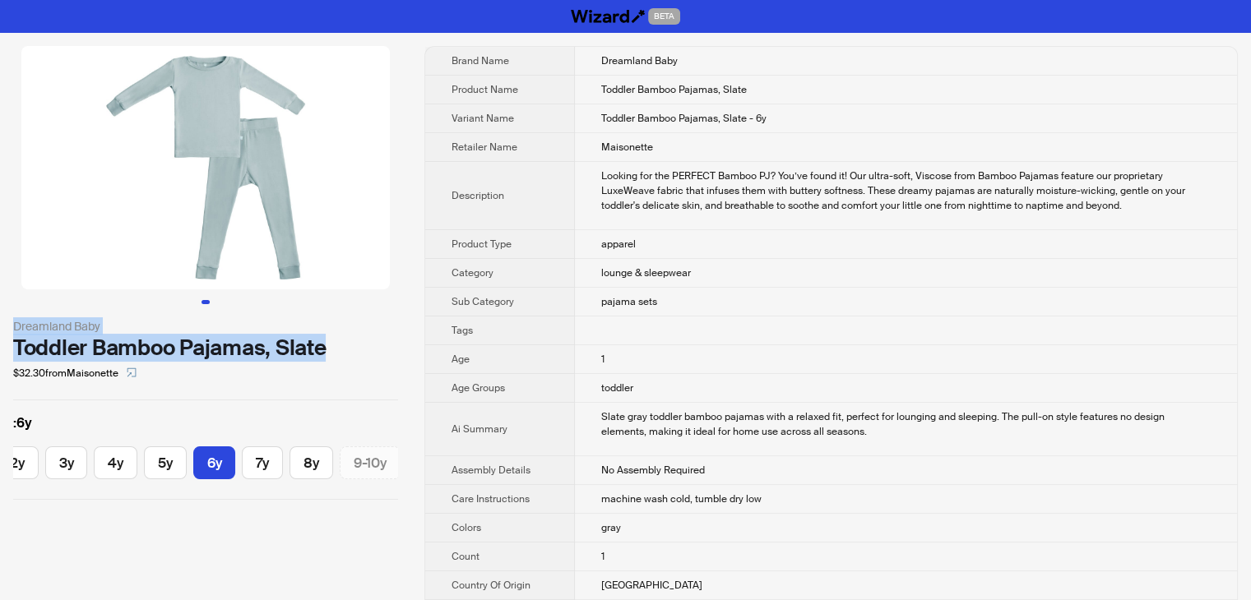
drag, startPoint x: 345, startPoint y: 350, endPoint x: 2, endPoint y: 330, distance: 344.4
click at [2, 330] on div "Dreamland Baby Toddler Bamboo Pajamas, Slate $32.30 from Maisonette : 6y 2y 3y …" at bounding box center [205, 273] width 411 height 480
copy div "Dreamland Baby Toddler Bamboo Pajamas, Slate"
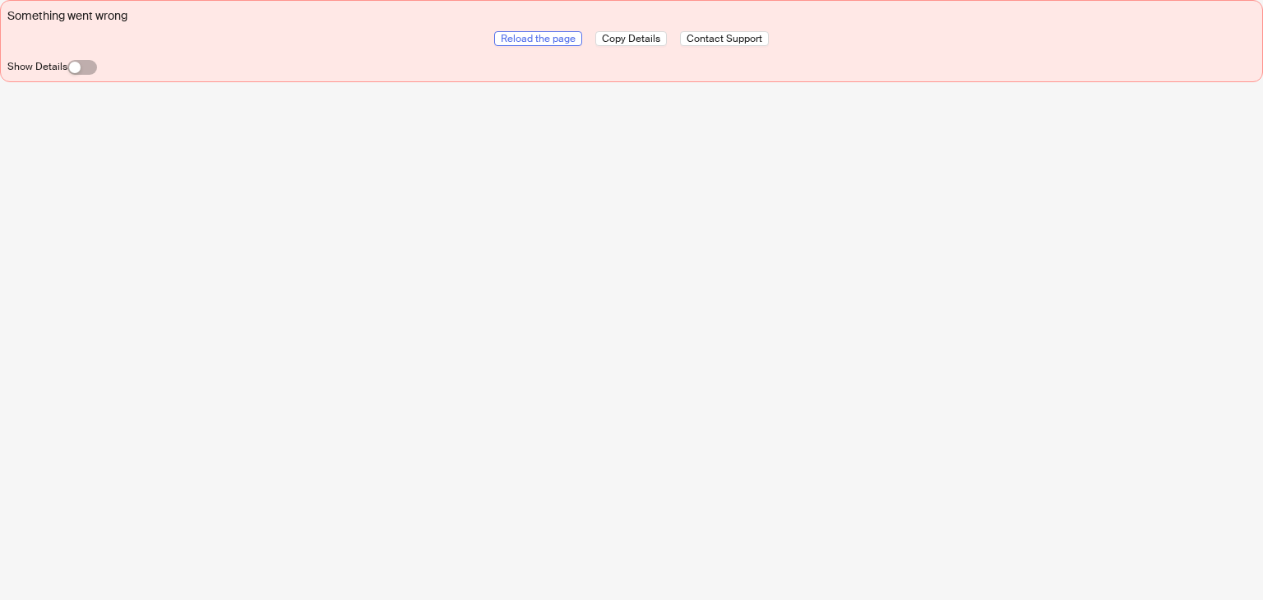
click at [530, 37] on span "Reload the page" at bounding box center [538, 38] width 75 height 13
click at [566, 36] on span "Reload the page" at bounding box center [538, 38] width 75 height 13
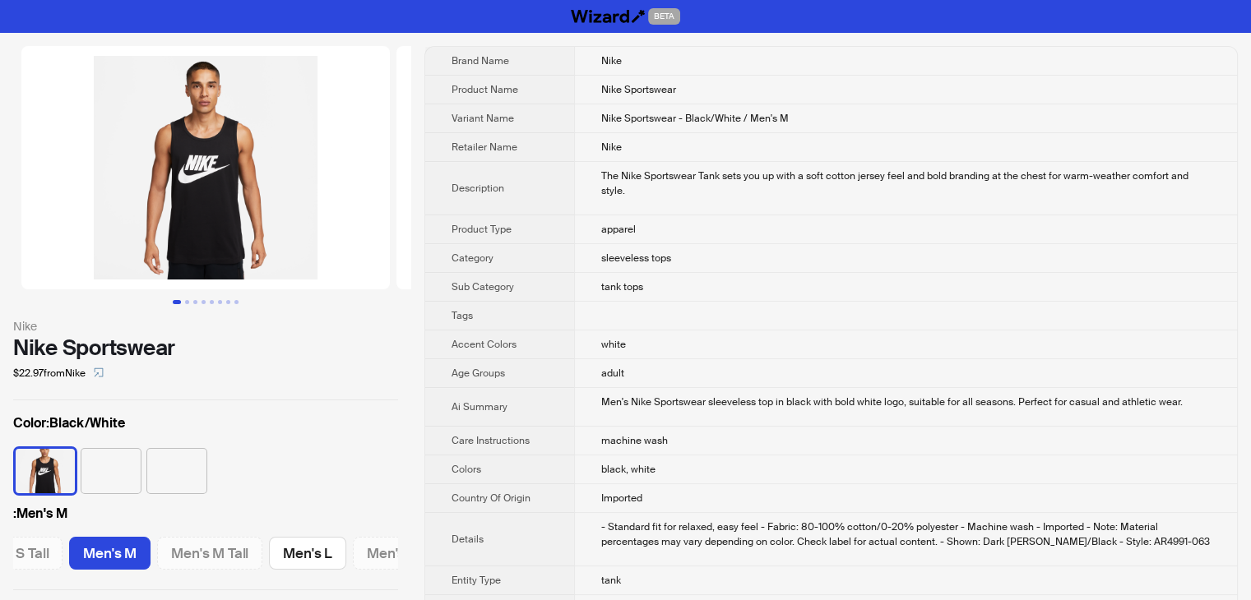
scroll to position [0, 257]
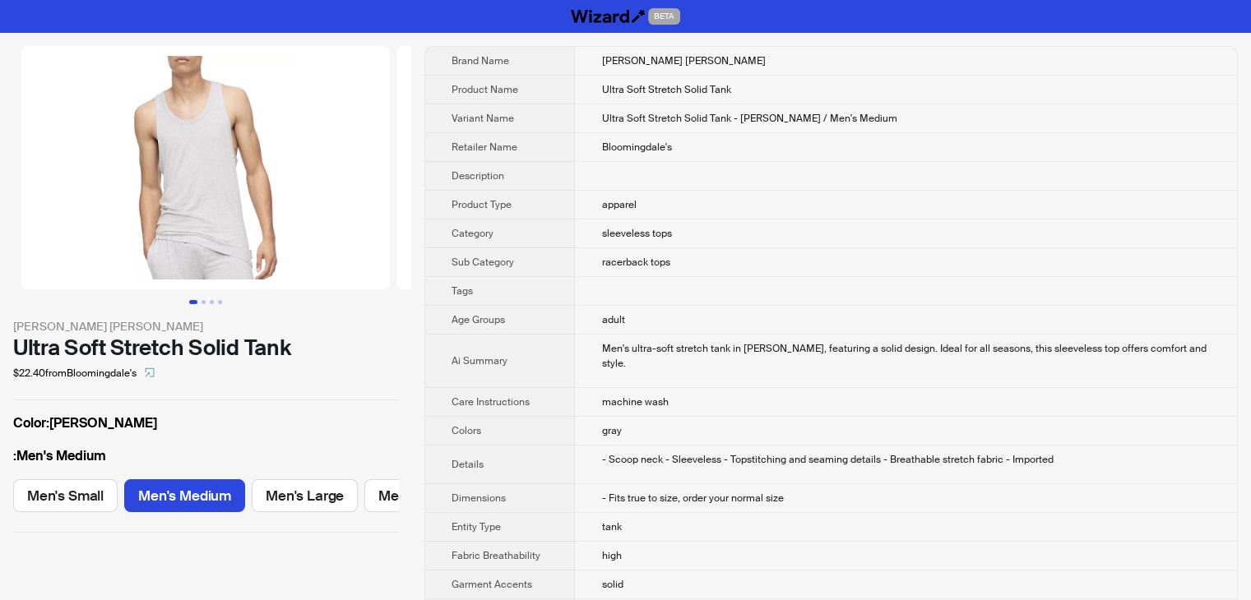
scroll to position [0, 71]
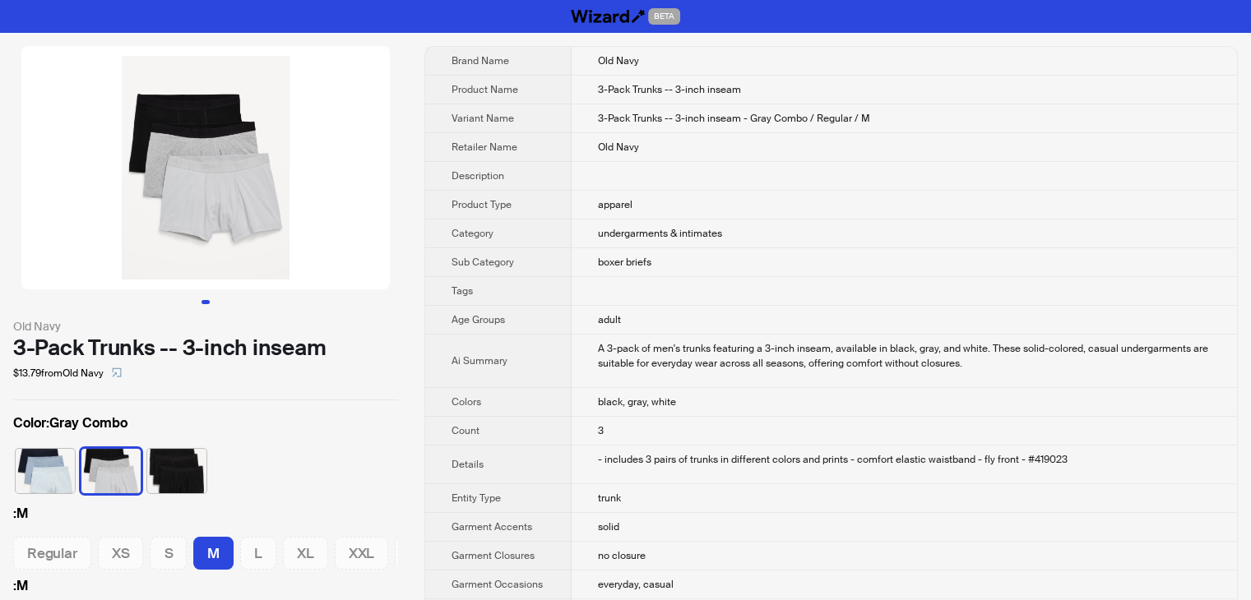
scroll to position [0, 51]
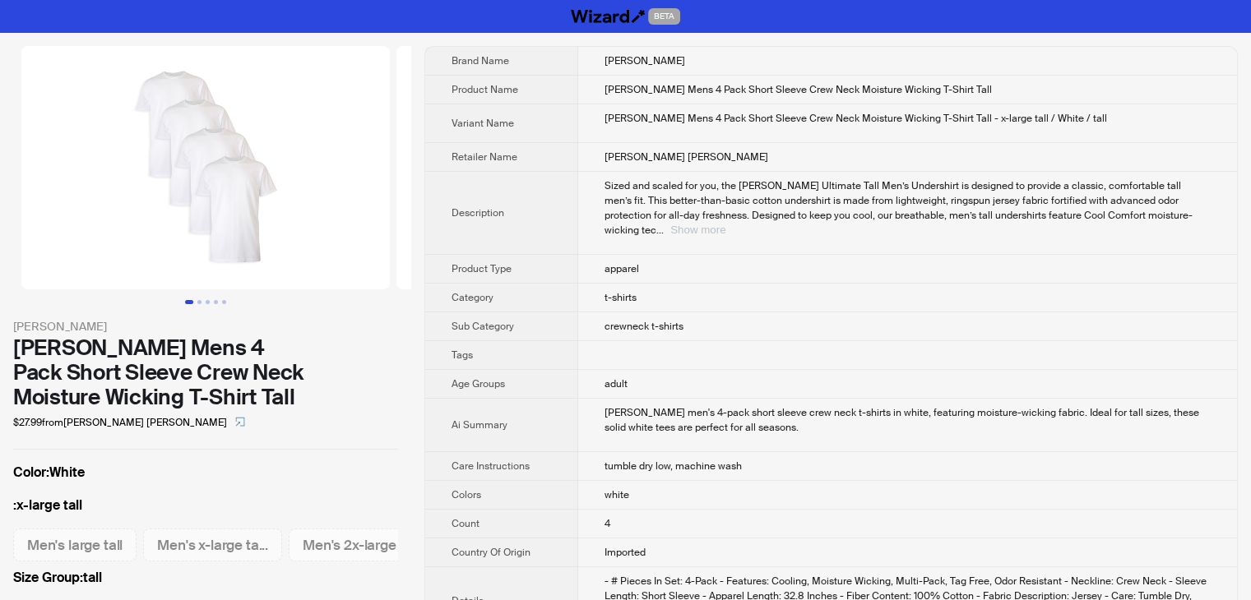
click at [725, 224] on button "Show more" at bounding box center [697, 230] width 55 height 12
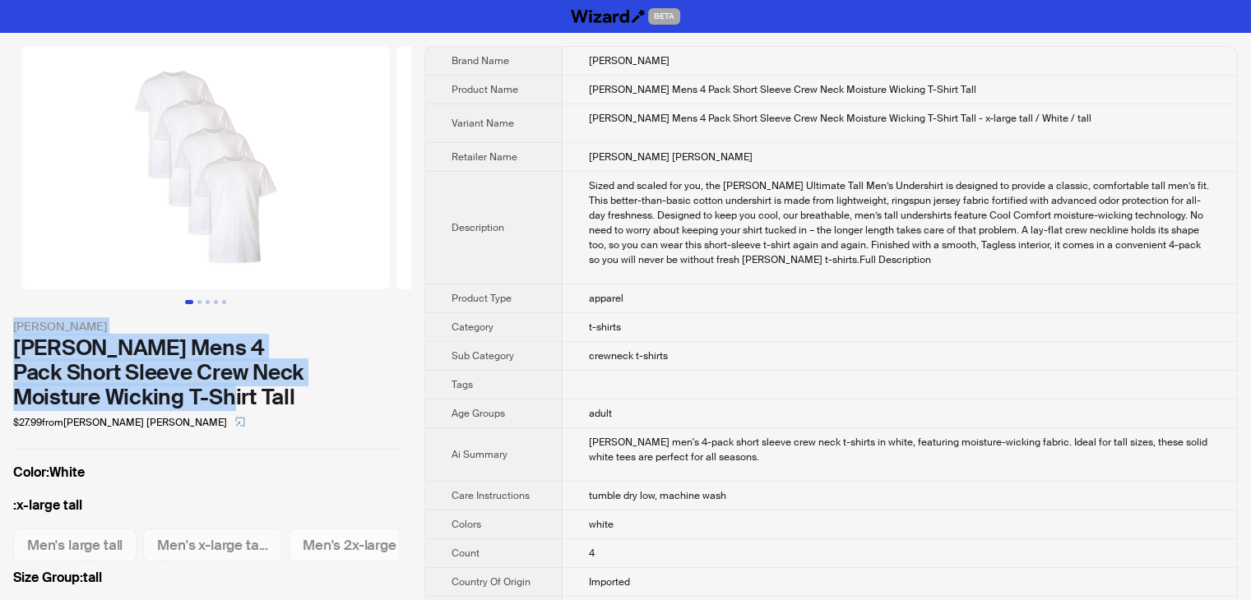
drag, startPoint x: 294, startPoint y: 361, endPoint x: 0, endPoint y: 332, distance: 295.0
click at [0, 332] on div "Hanes Hanes Mens 4 Pack Short Sleeve Crew Neck Moisture Wicking T-Shirt Tall $2…" at bounding box center [205, 324] width 411 height 582
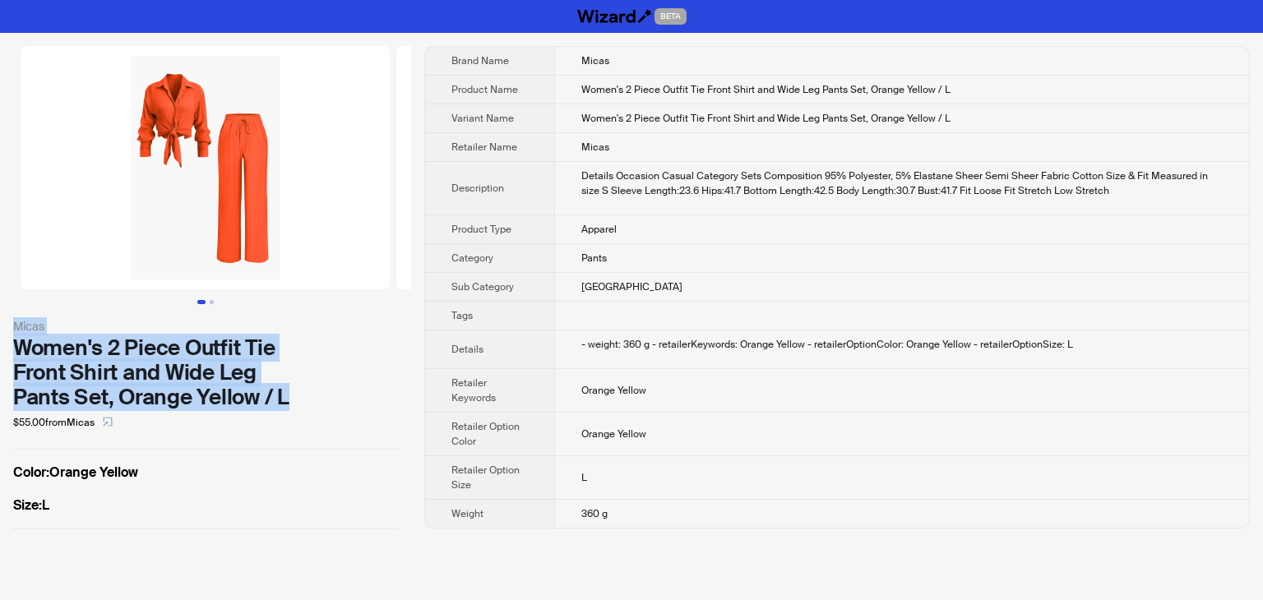
drag, startPoint x: 290, startPoint y: 398, endPoint x: 0, endPoint y: 328, distance: 298.6
click at [0, 328] on div "Micas Women's 2 Piece Outfit Tie Front Shirt and Wide Leg Pants Set, Orange Yel…" at bounding box center [205, 288] width 411 height 510
copy div "Micas Women's 2 Piece Outfit Tie Front Shirt and Wide Leg Pants Set, Orange Yel…"
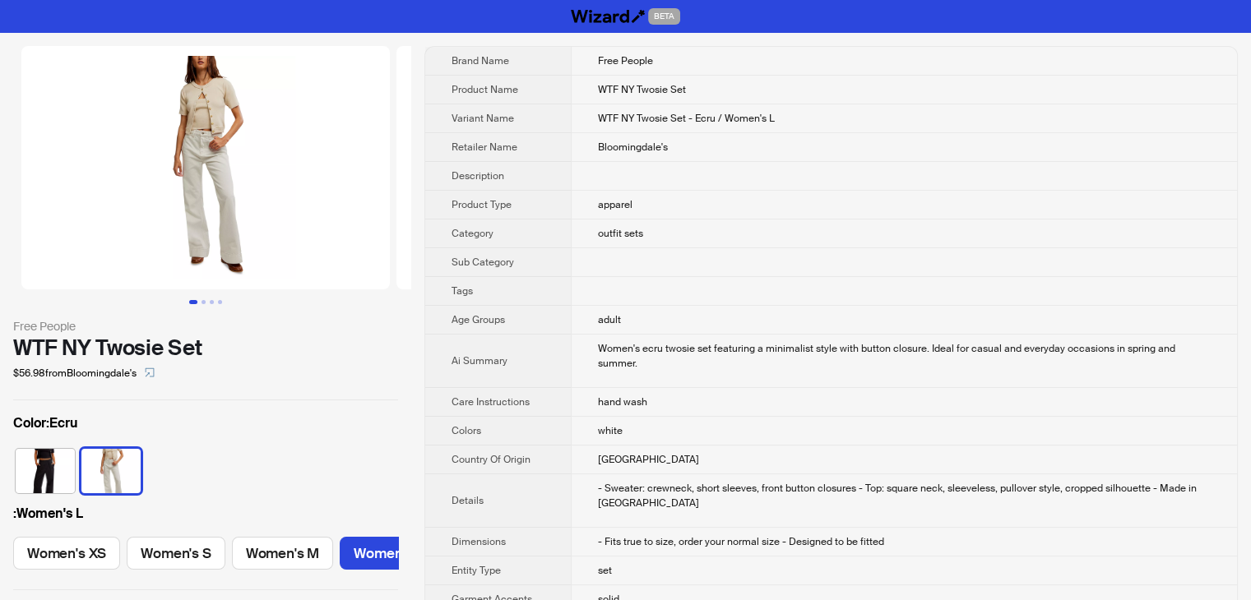
scroll to position [0, 145]
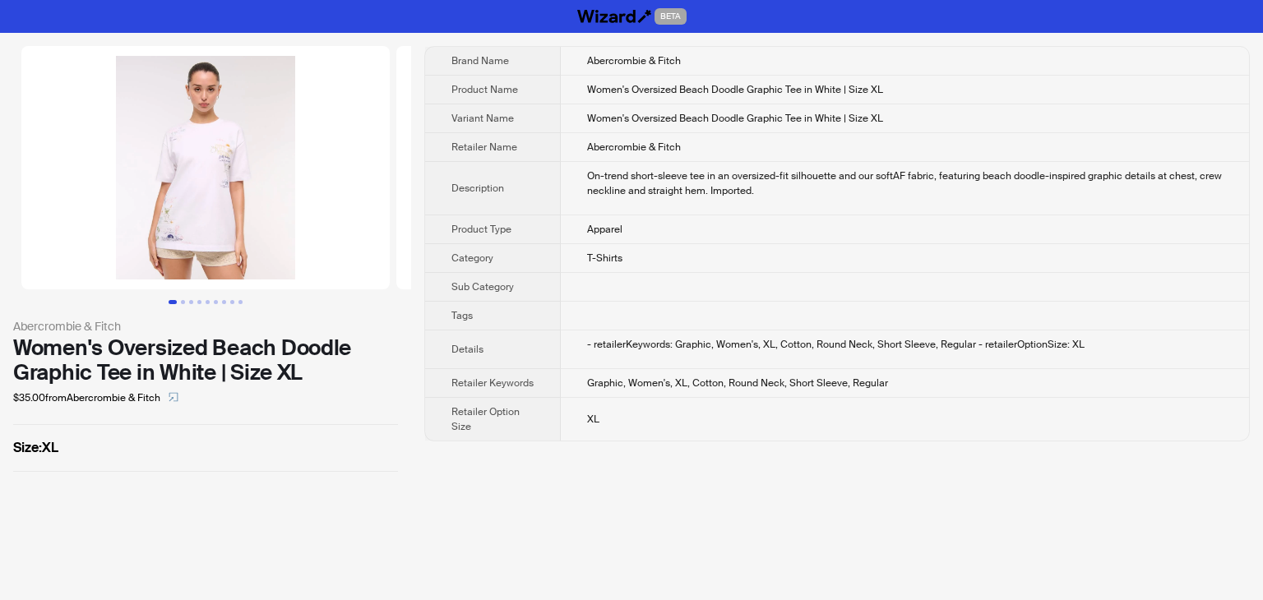
click at [264, 244] on img at bounding box center [205, 167] width 368 height 243
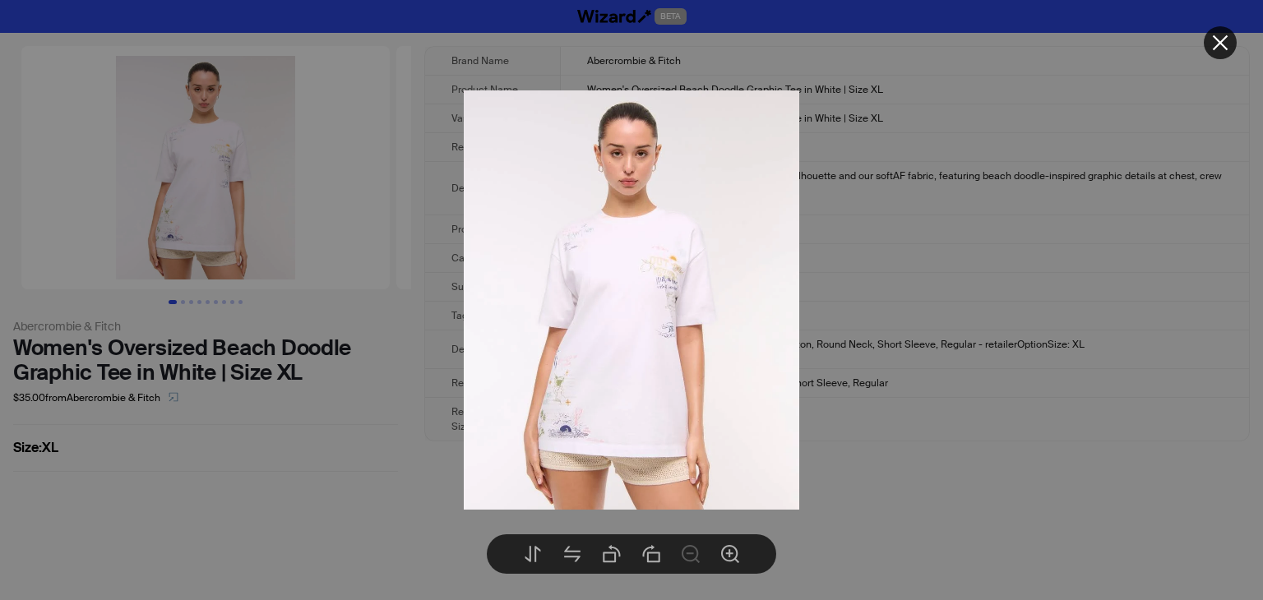
click at [337, 437] on div at bounding box center [631, 300] width 1263 height 600
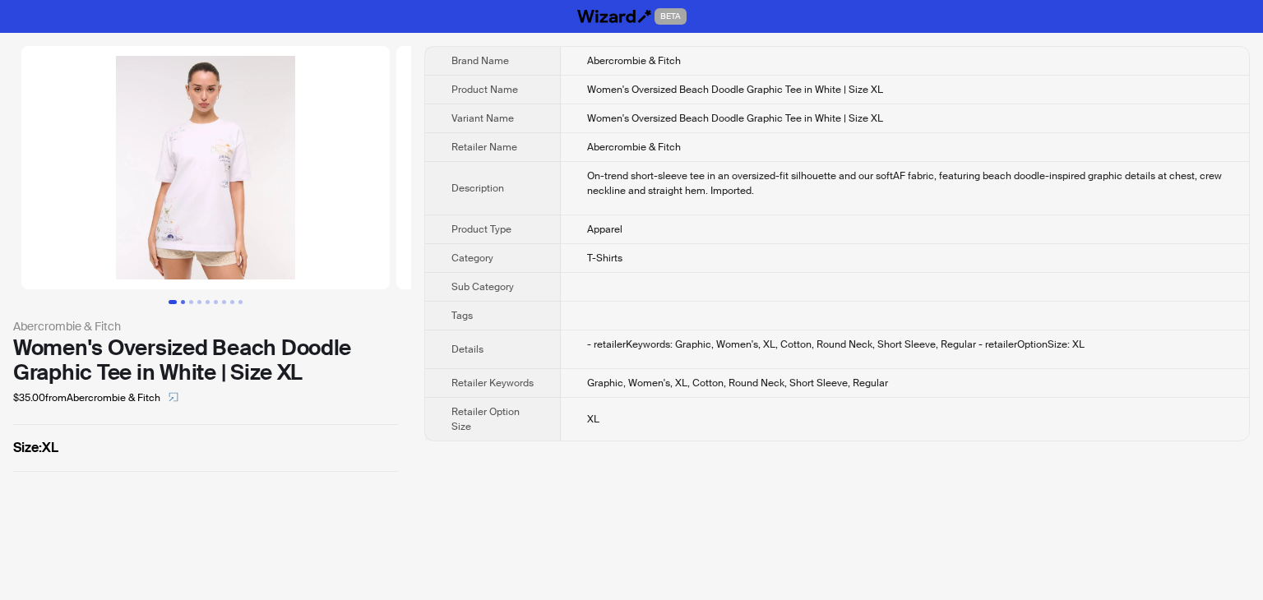
click at [181, 302] on button "Go to slide 2" at bounding box center [183, 302] width 4 height 4
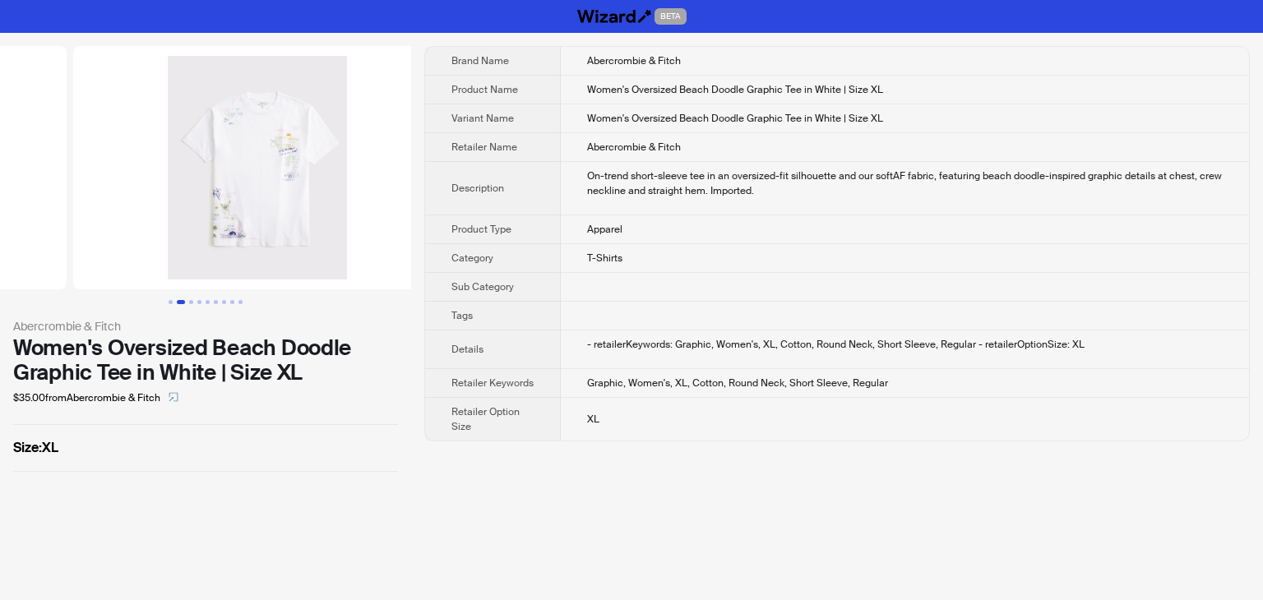
scroll to position [0, 375]
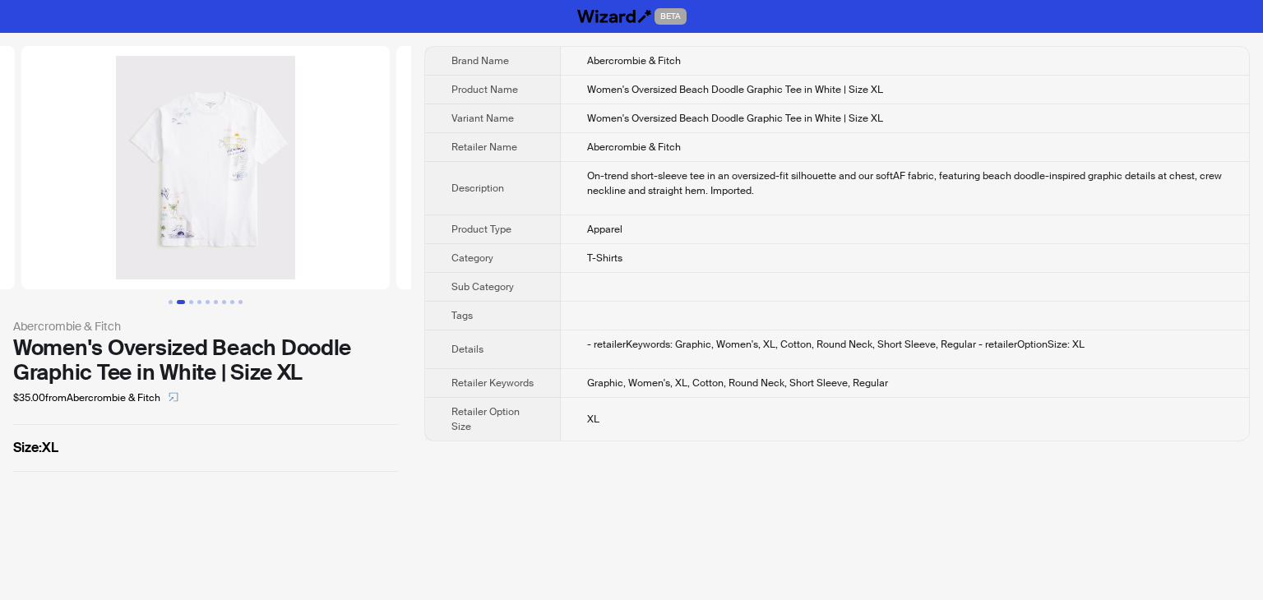
click at [215, 215] on img at bounding box center [205, 167] width 368 height 243
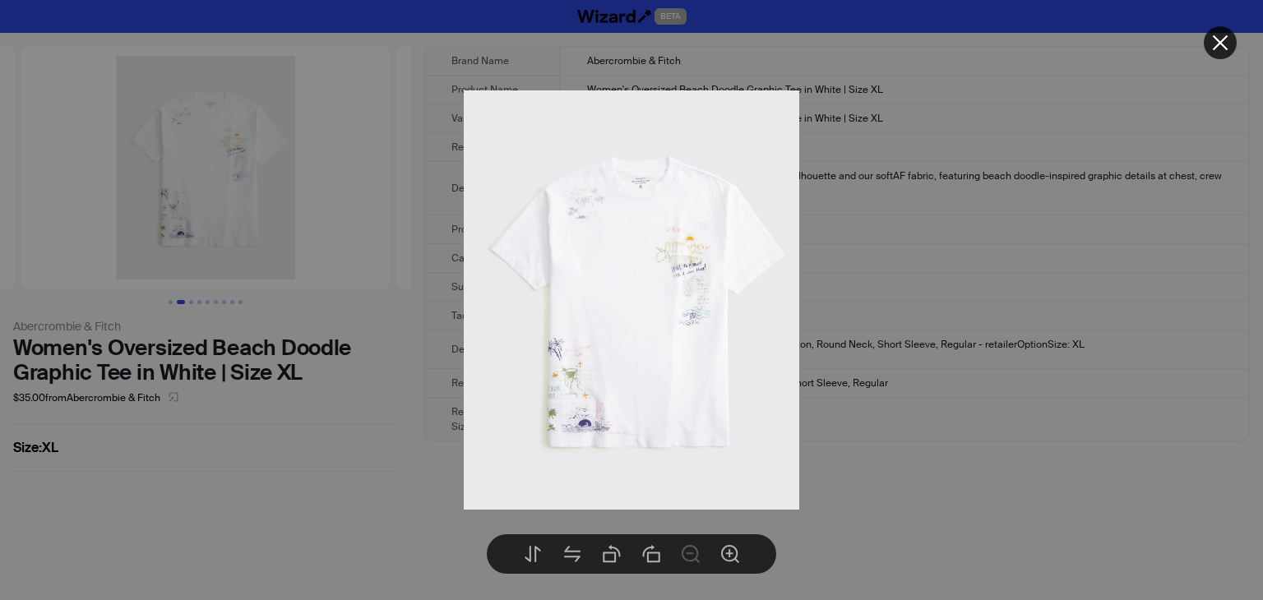
click at [664, 268] on img at bounding box center [632, 300] width 336 height 420
click at [651, 382] on img at bounding box center [632, 300] width 336 height 420
click at [735, 549] on icon "zoom-in" at bounding box center [730, 554] width 18 height 18
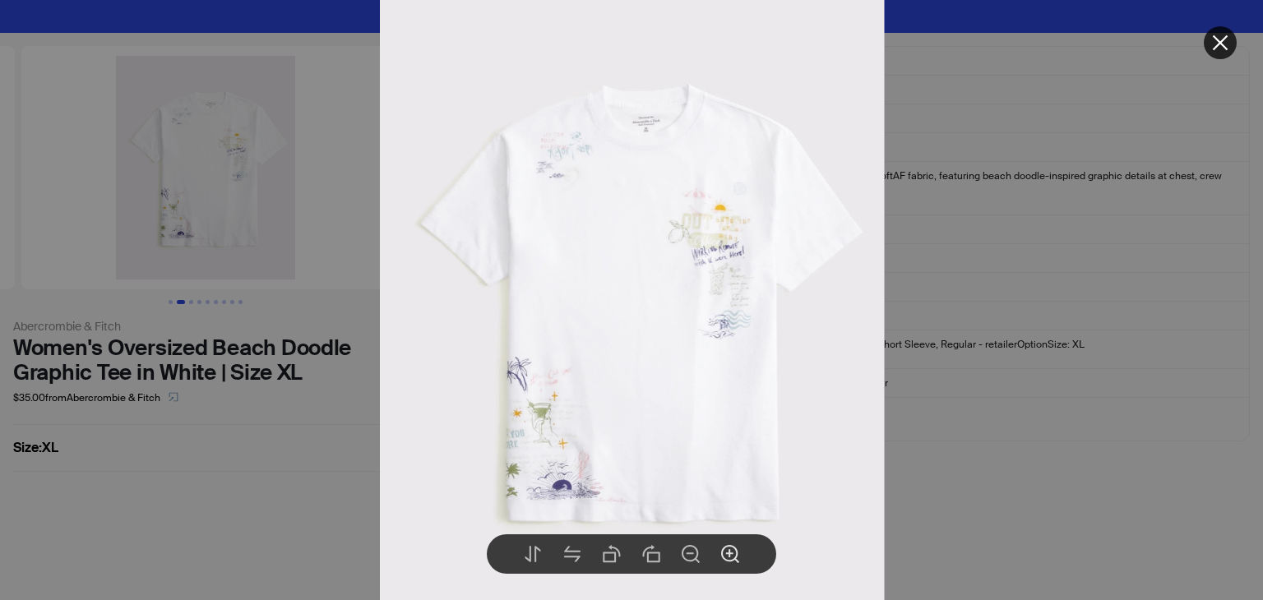
click at [735, 549] on icon "zoom-in" at bounding box center [730, 554] width 18 height 18
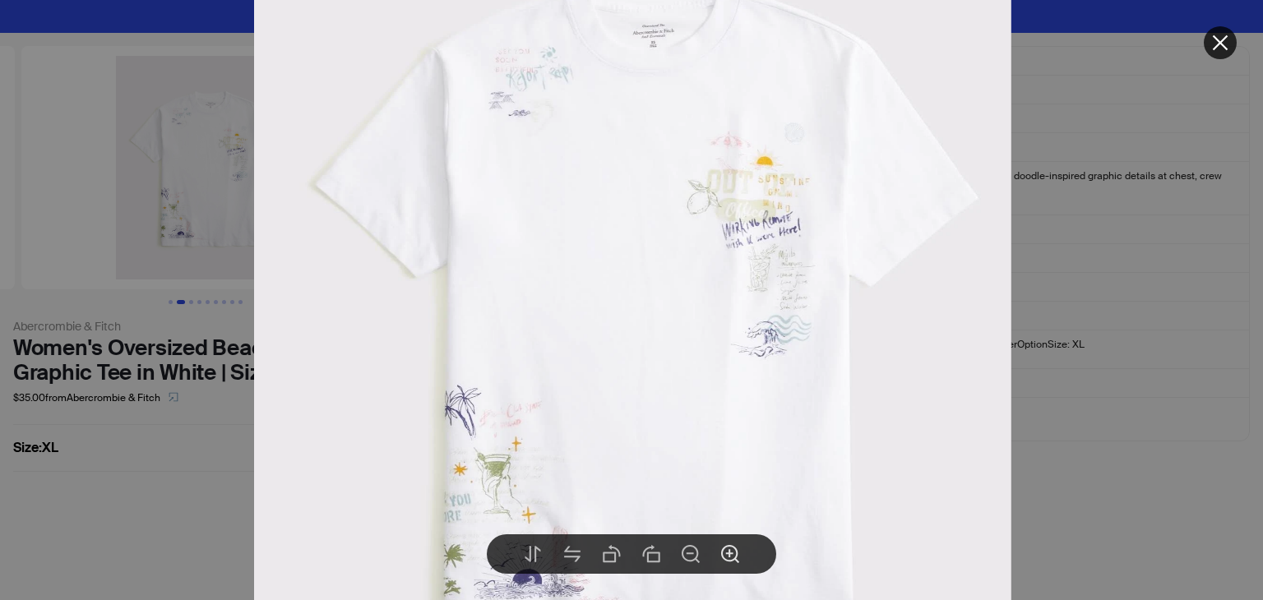
click at [735, 549] on icon "zoom-in" at bounding box center [730, 554] width 18 height 18
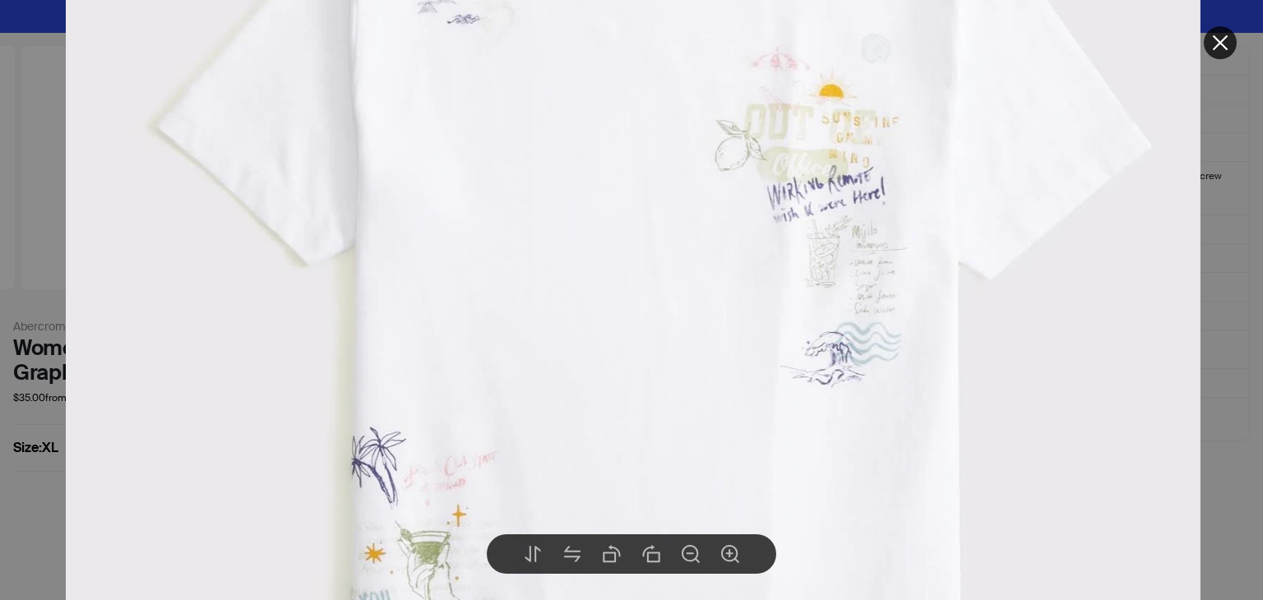
click at [1222, 44] on icon "close" at bounding box center [1221, 43] width 16 height 16
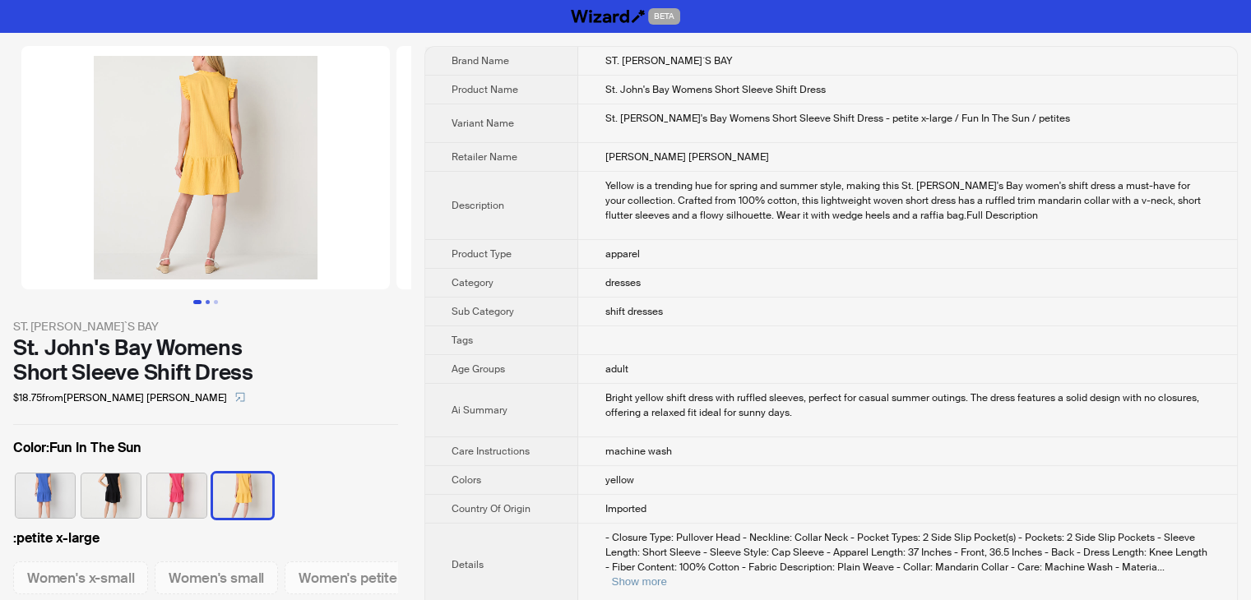
click at [206, 300] on button "Go to slide 2" at bounding box center [208, 302] width 4 height 4
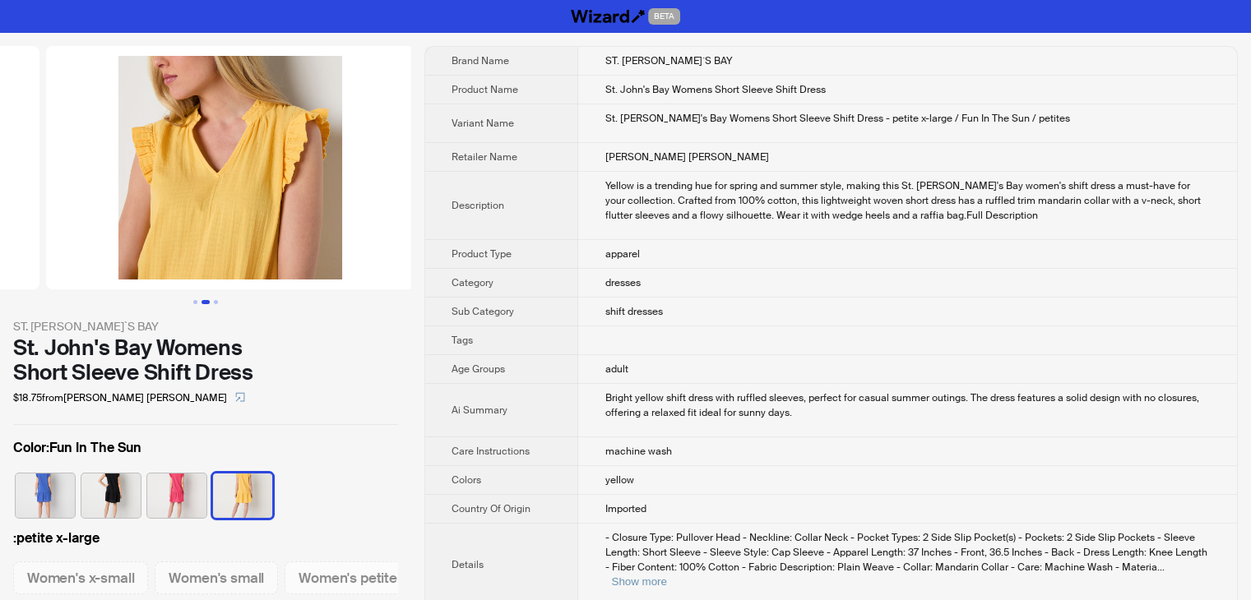
scroll to position [0, 375]
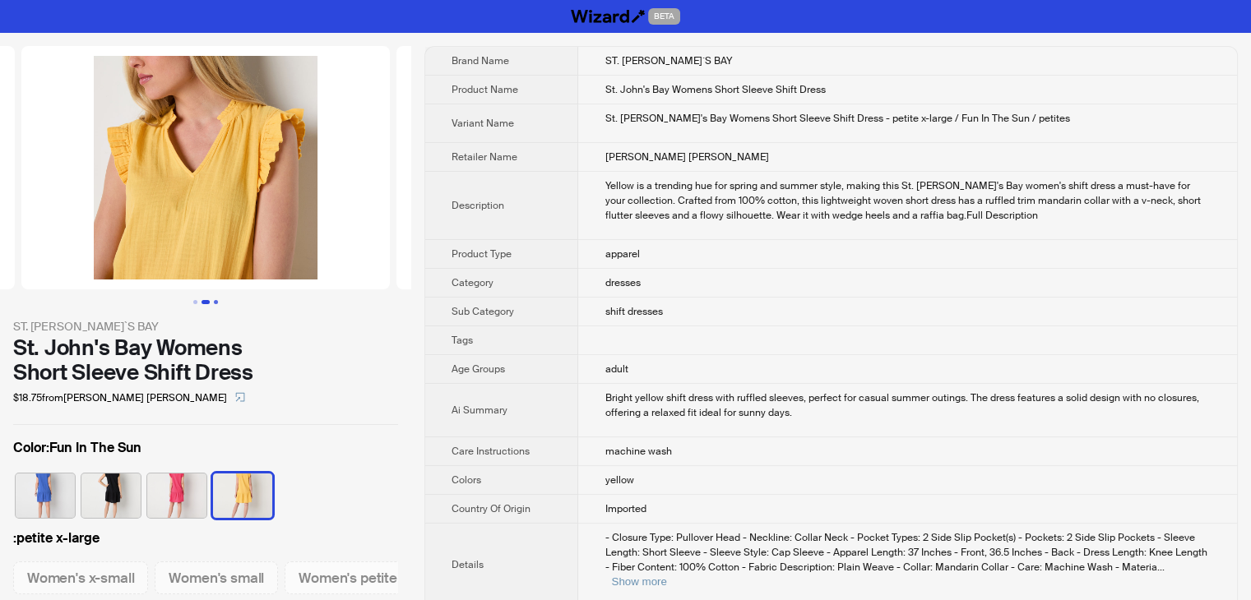
click at [218, 300] on button "Go to slide 3" at bounding box center [216, 302] width 4 height 4
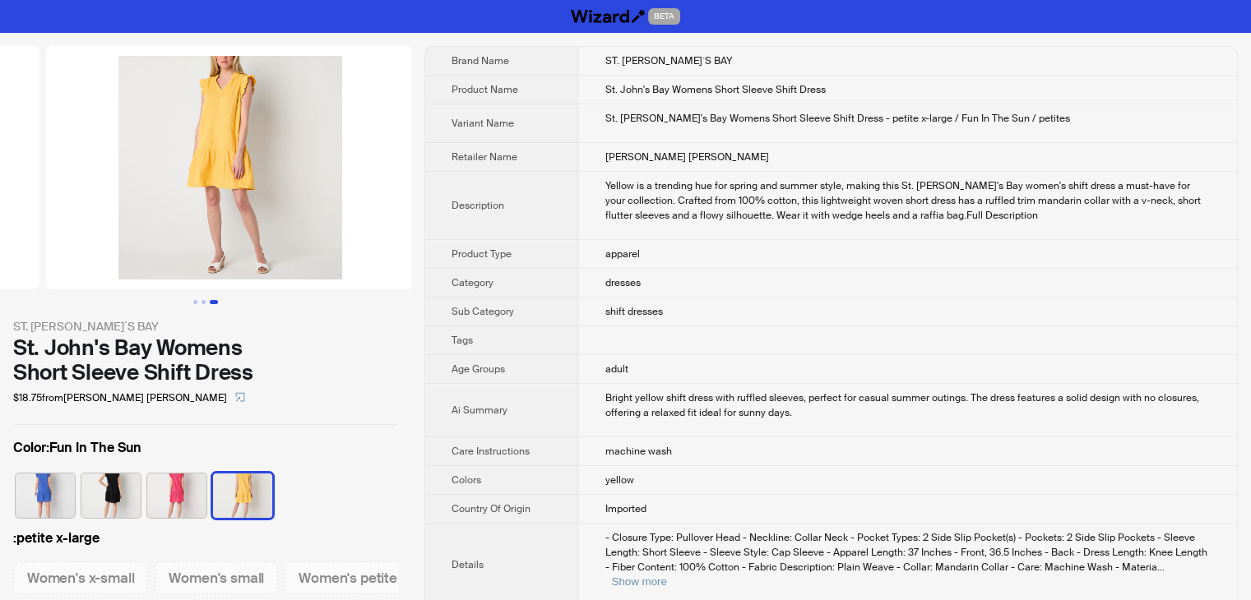
scroll to position [0, 750]
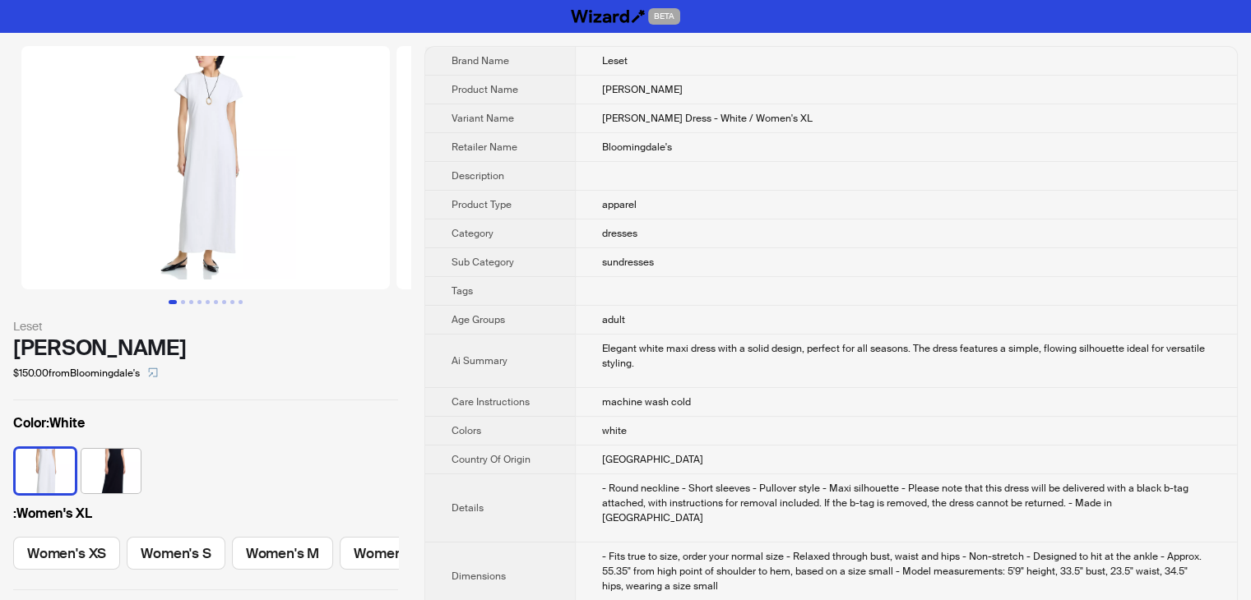
scroll to position [0, 145]
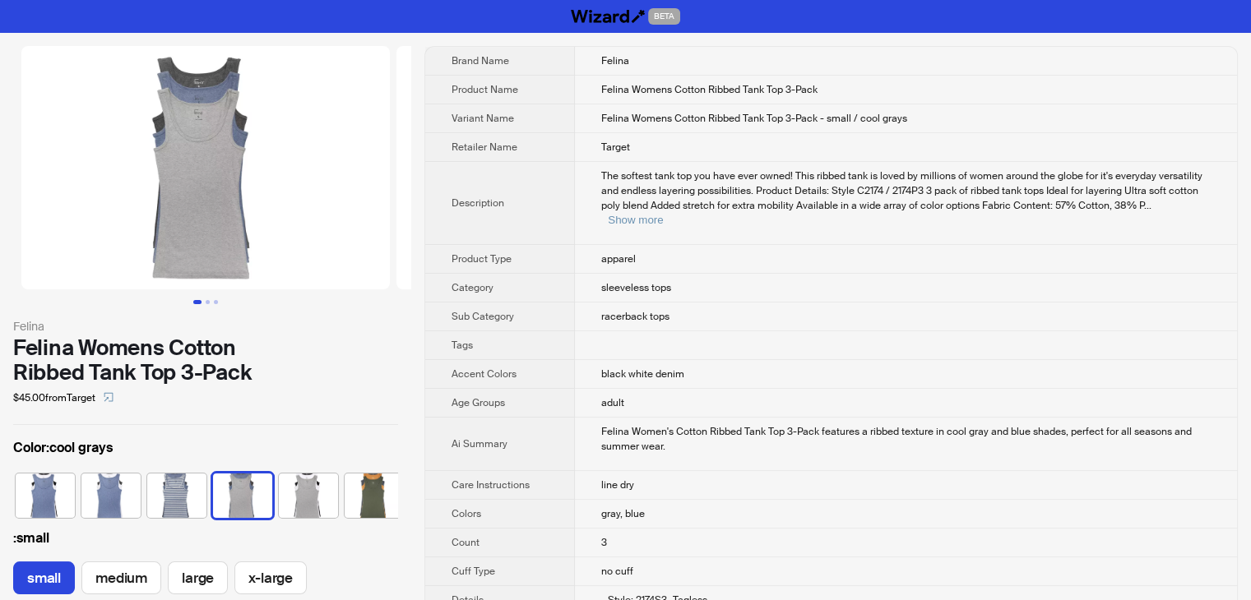
scroll to position [0, 174]
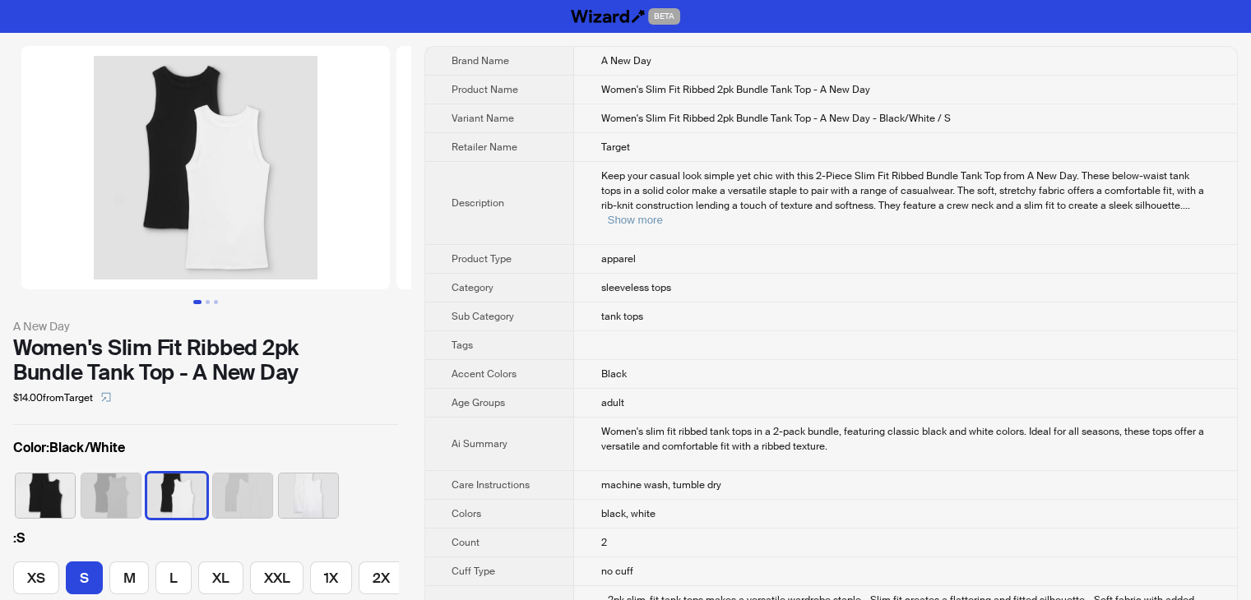
scroll to position [0, 26]
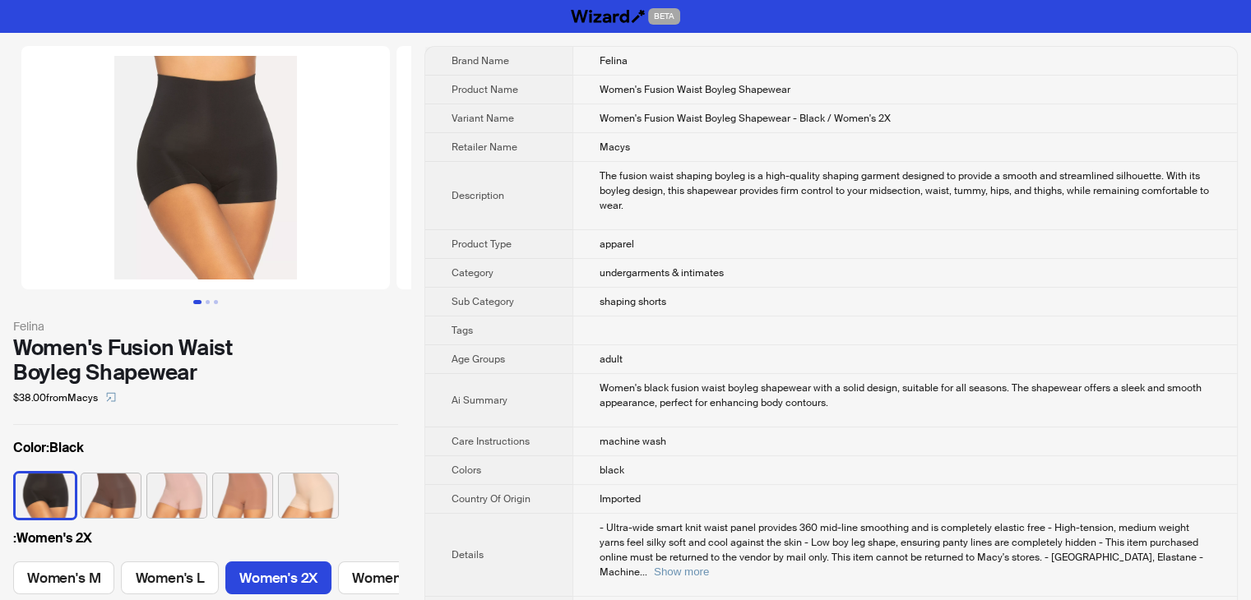
scroll to position [0, 181]
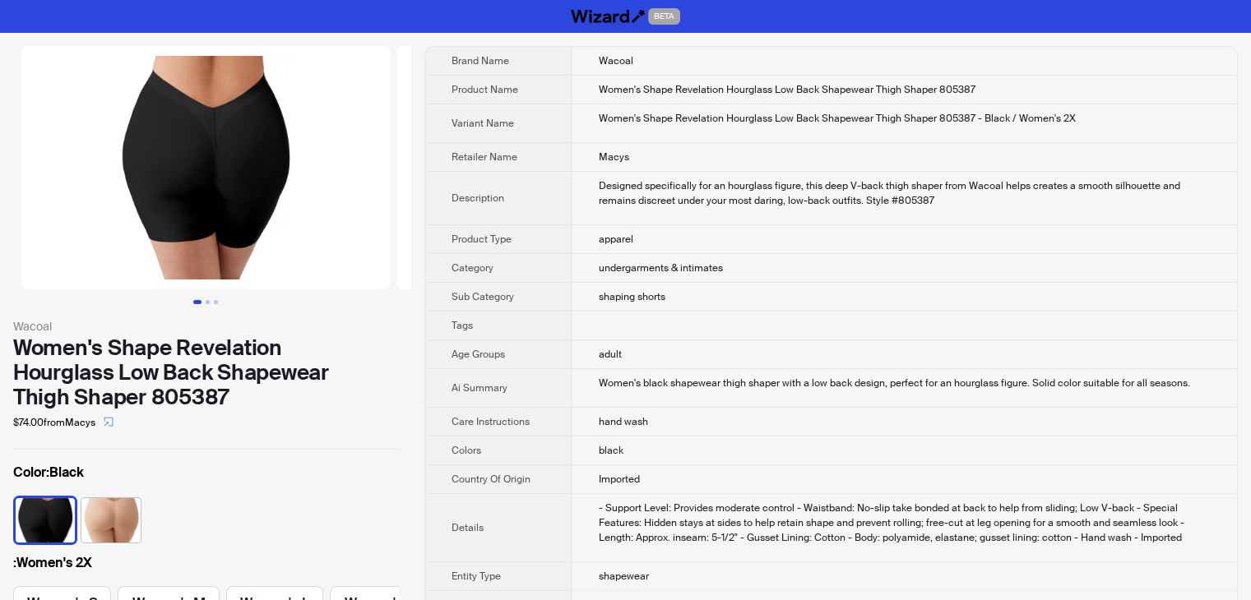
scroll to position [0, 143]
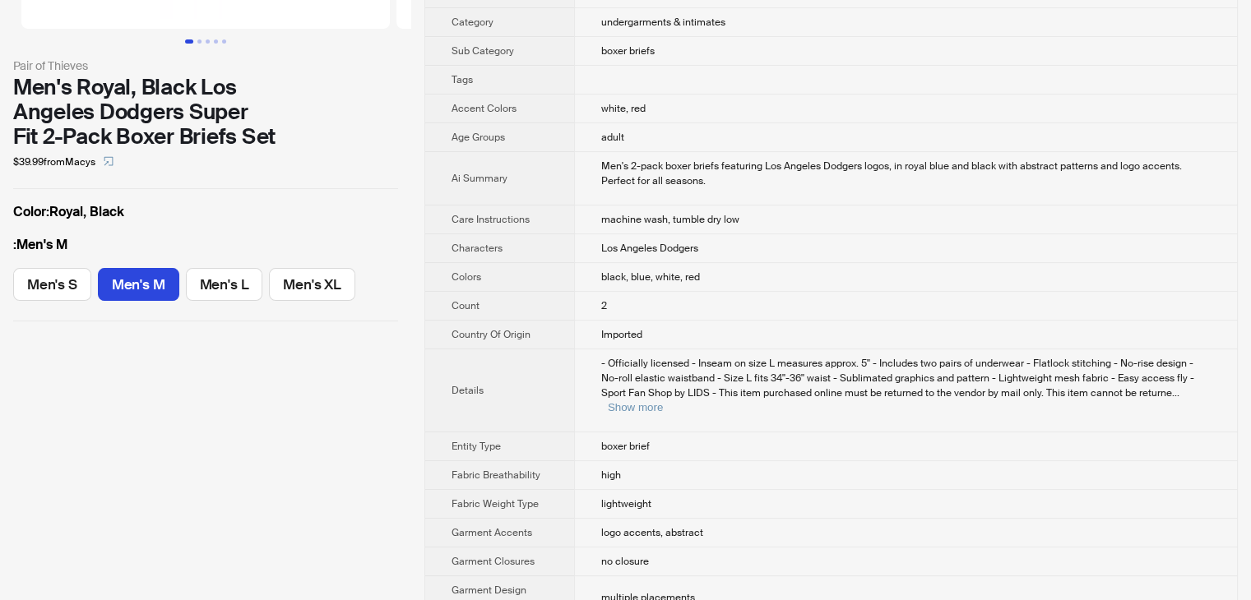
scroll to position [164, 0]
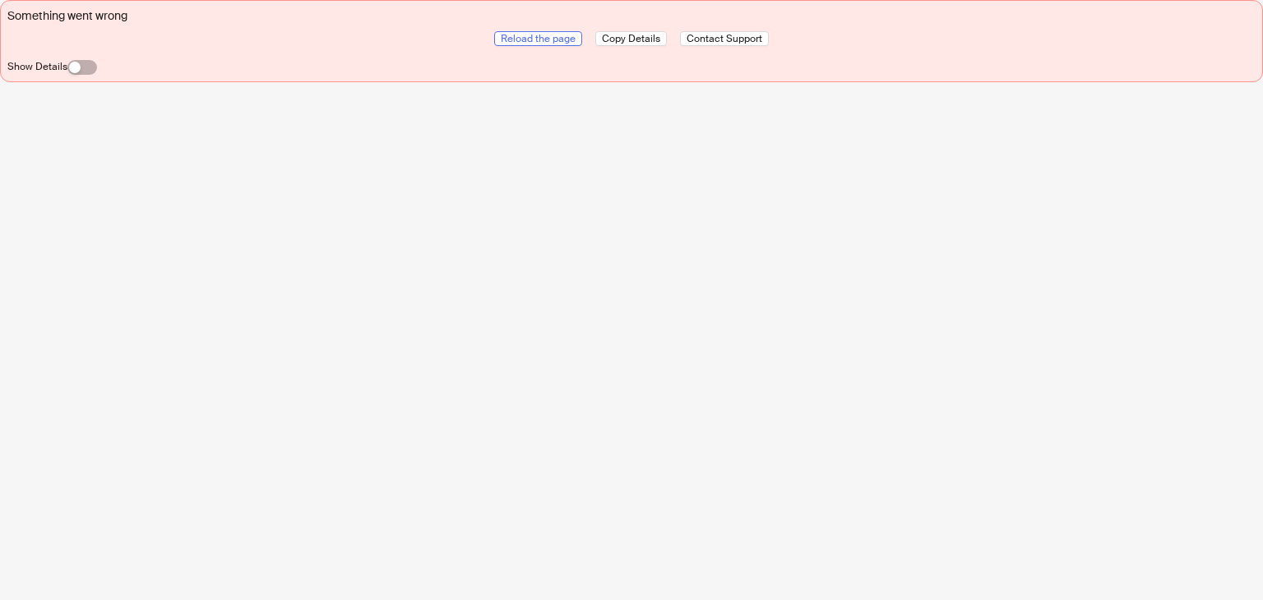
click at [536, 34] on span "Reload the page" at bounding box center [538, 38] width 75 height 13
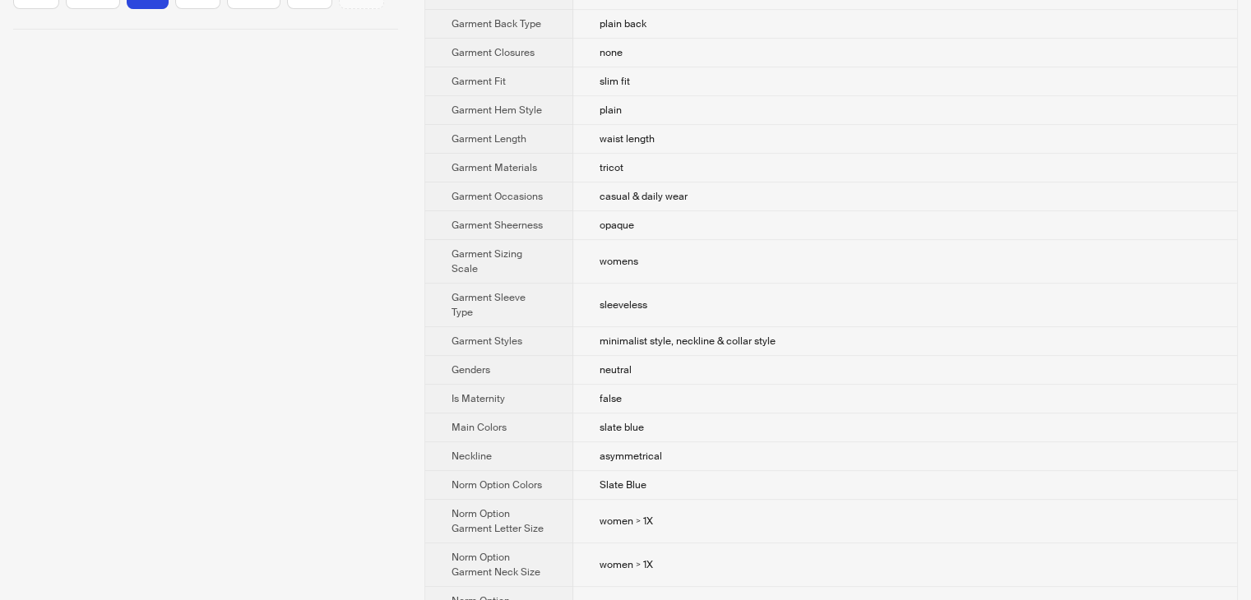
scroll to position [308, 0]
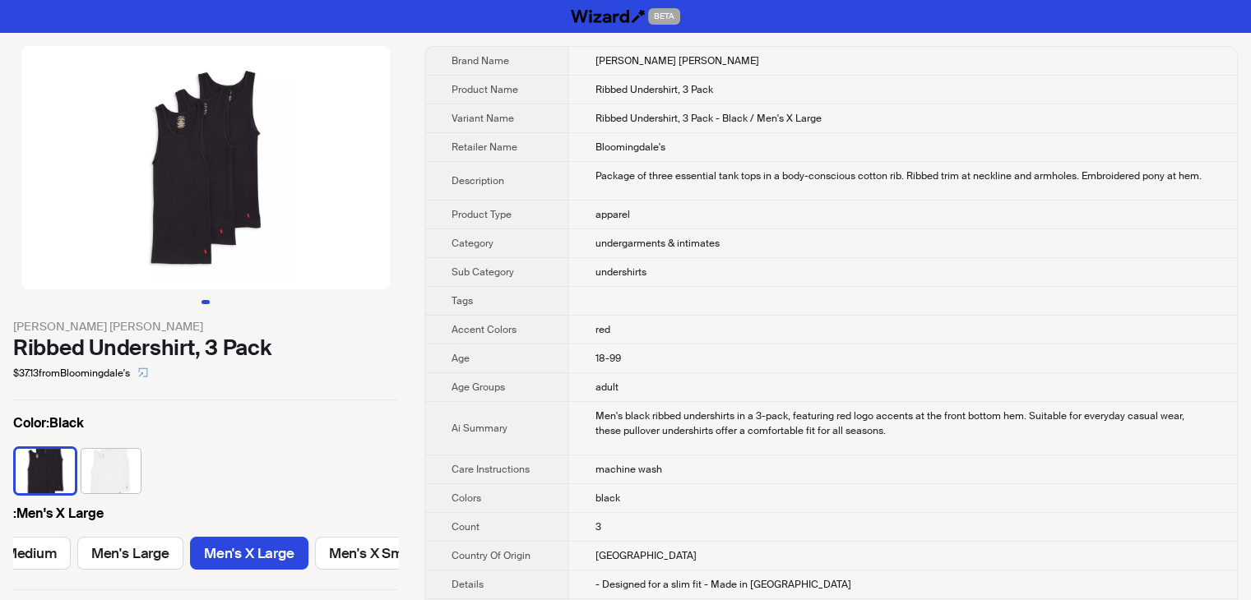
scroll to position [0, 323]
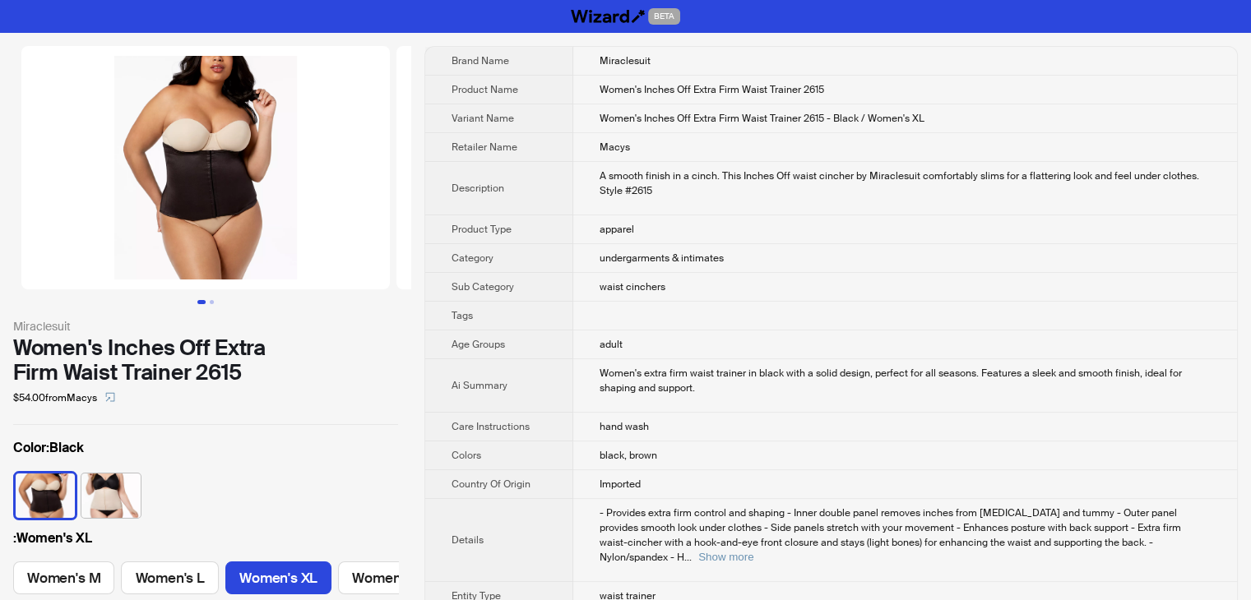
scroll to position [0, 150]
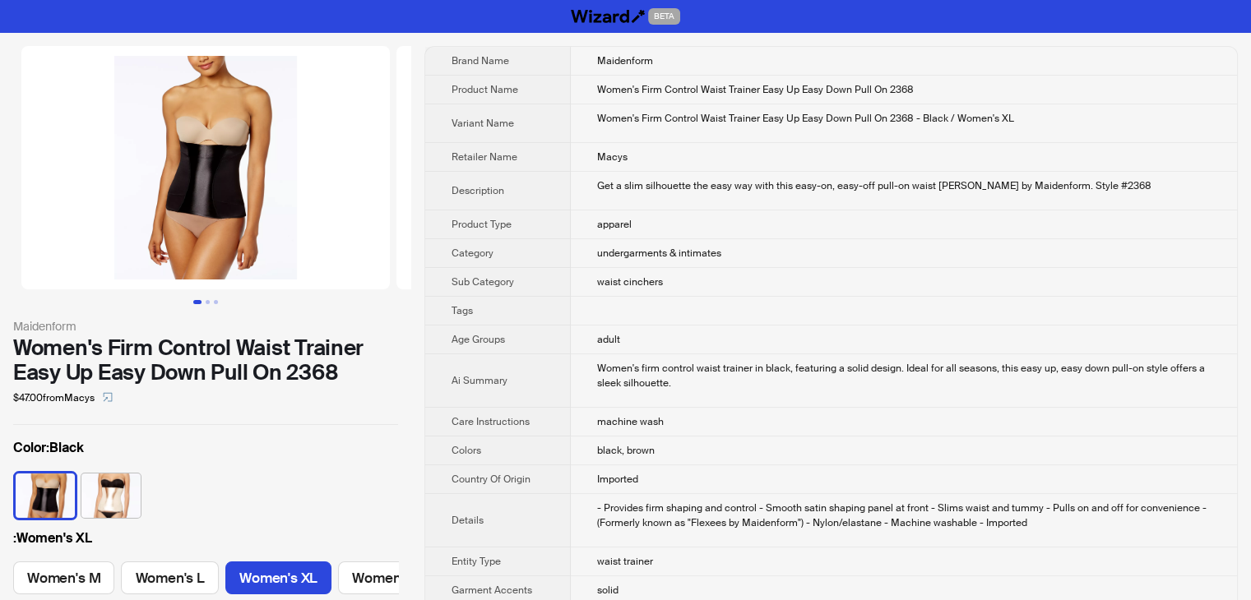
scroll to position [0, 150]
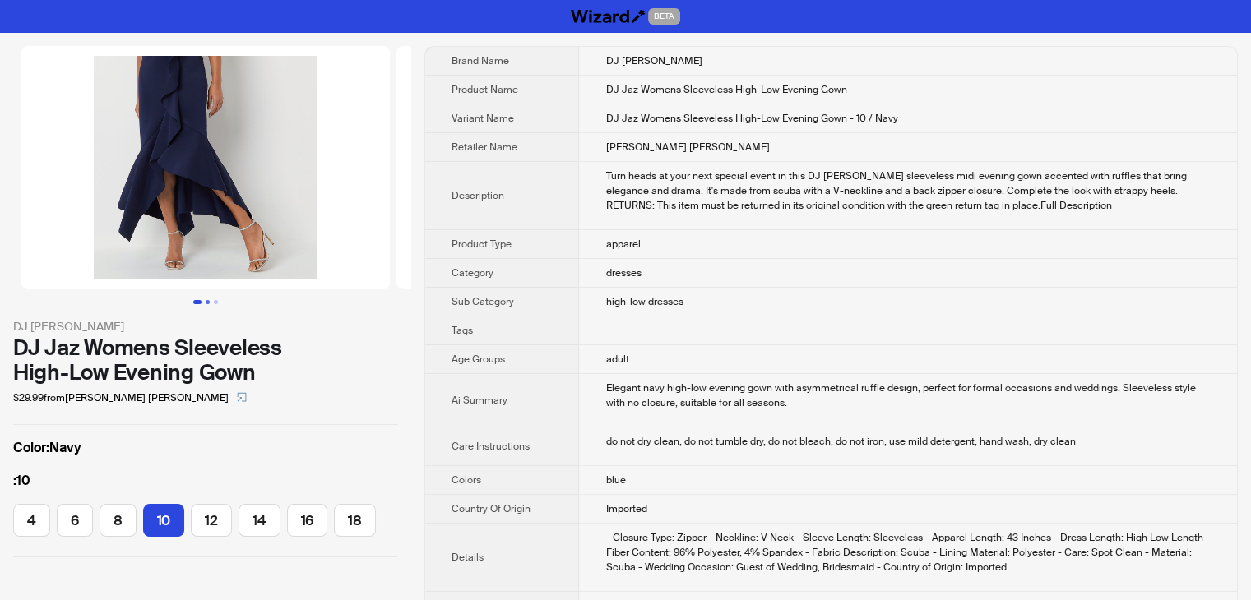
click at [206, 302] on button "Go to slide 2" at bounding box center [208, 302] width 4 height 4
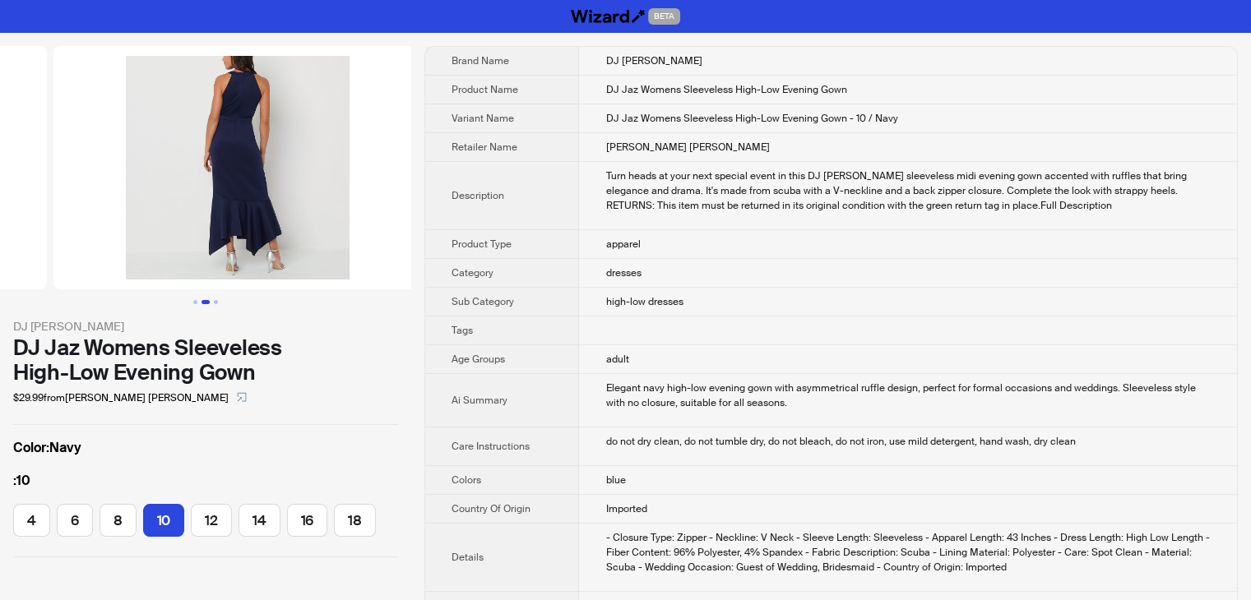
scroll to position [0, 375]
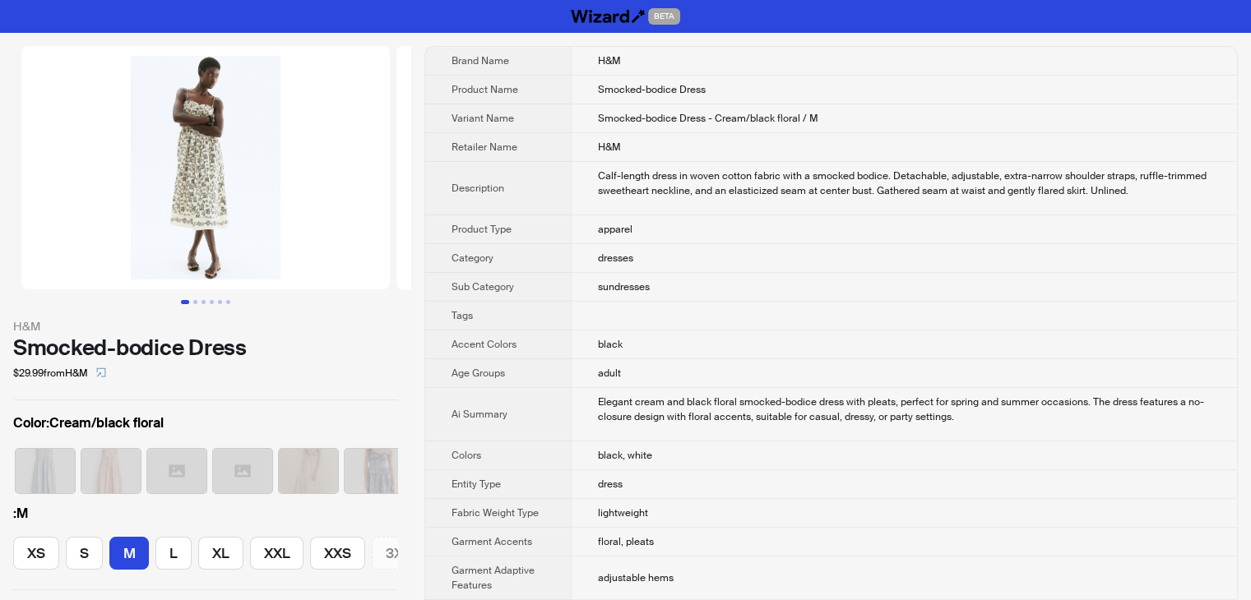
scroll to position [0, 69]
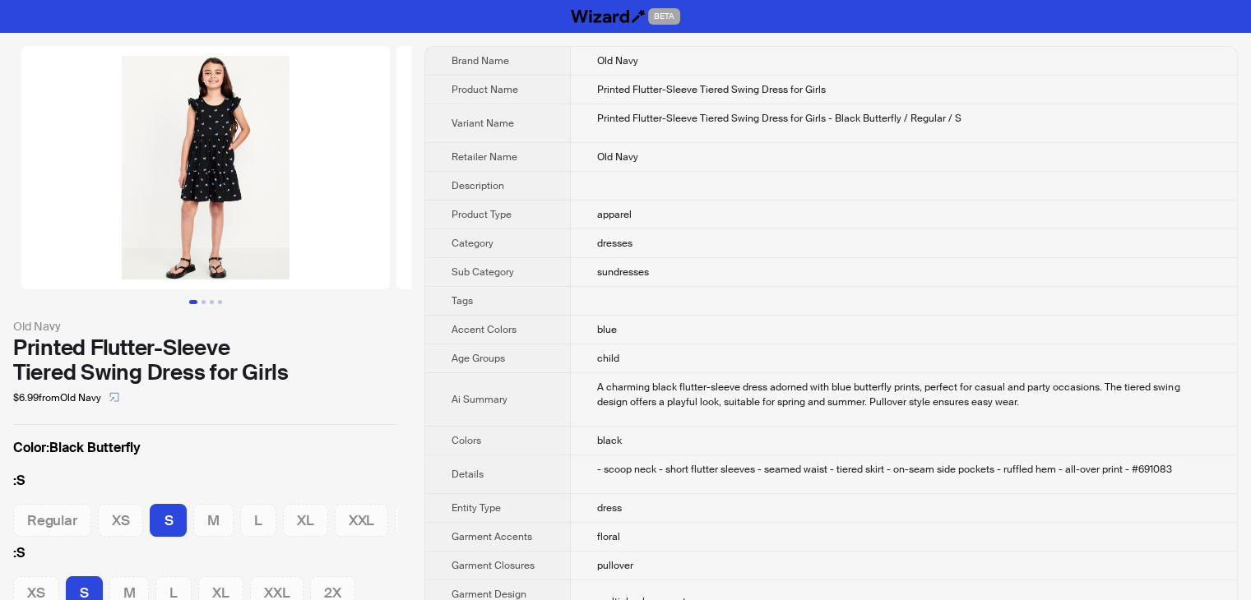
scroll to position [0, 36]
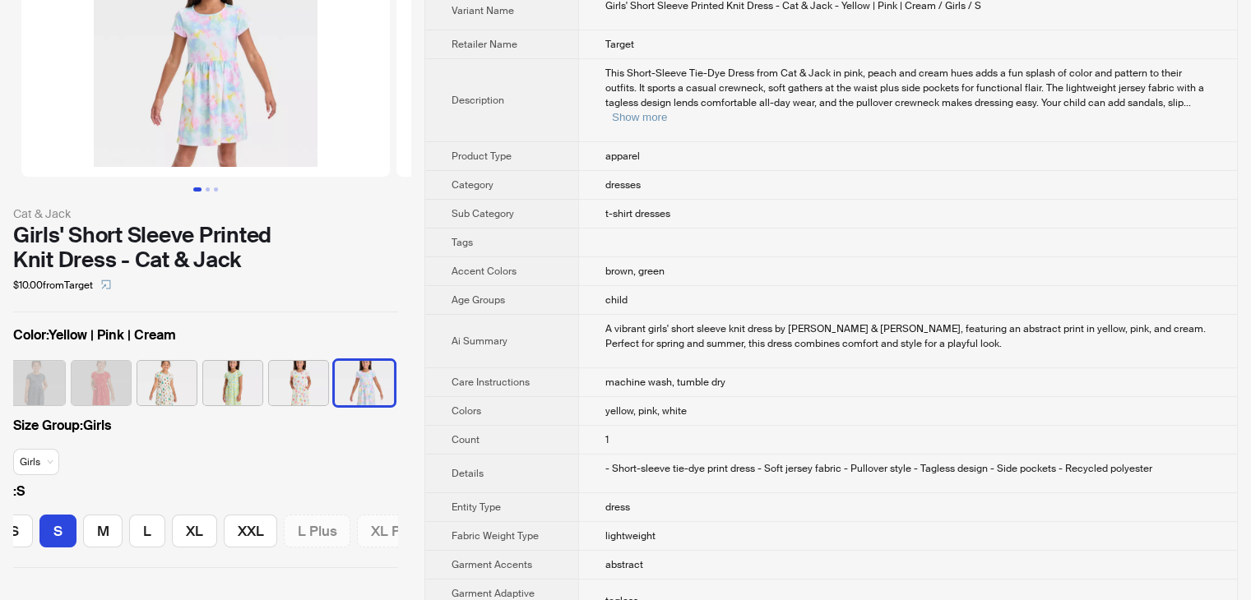
scroll to position [164, 0]
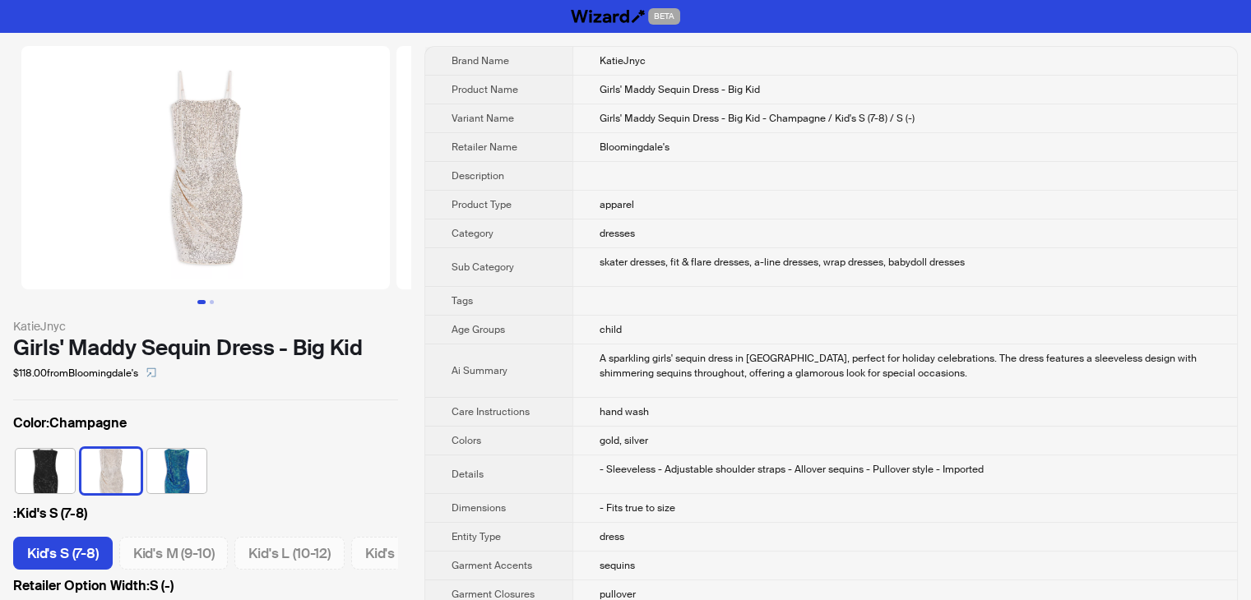
scroll to position [82, 0]
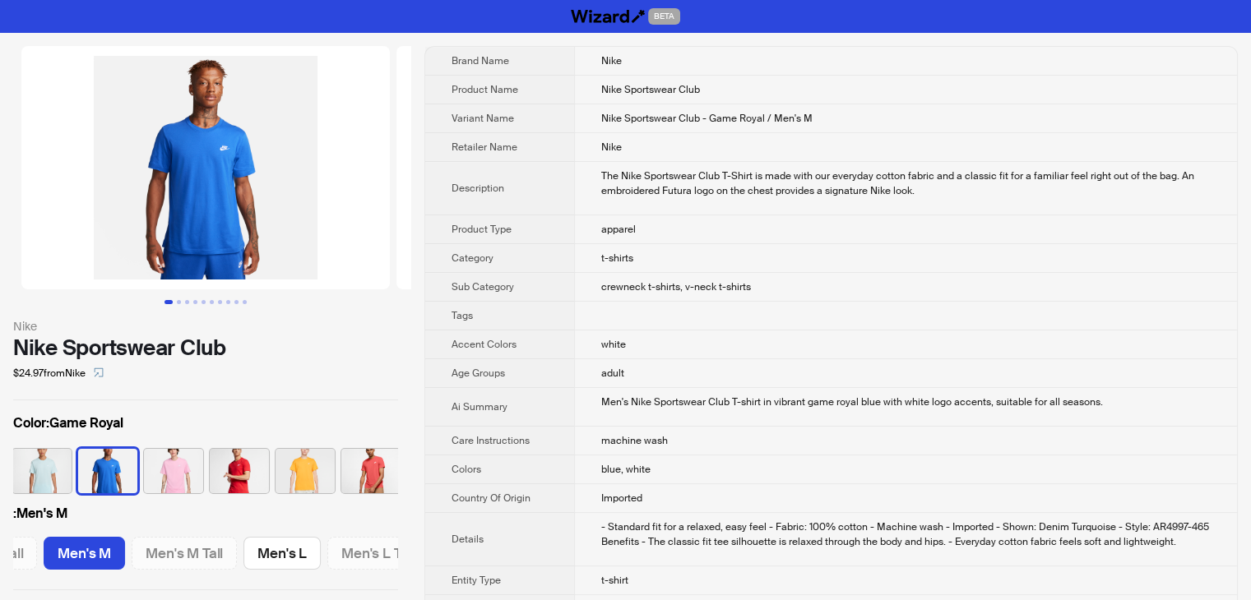
scroll to position [0, 339]
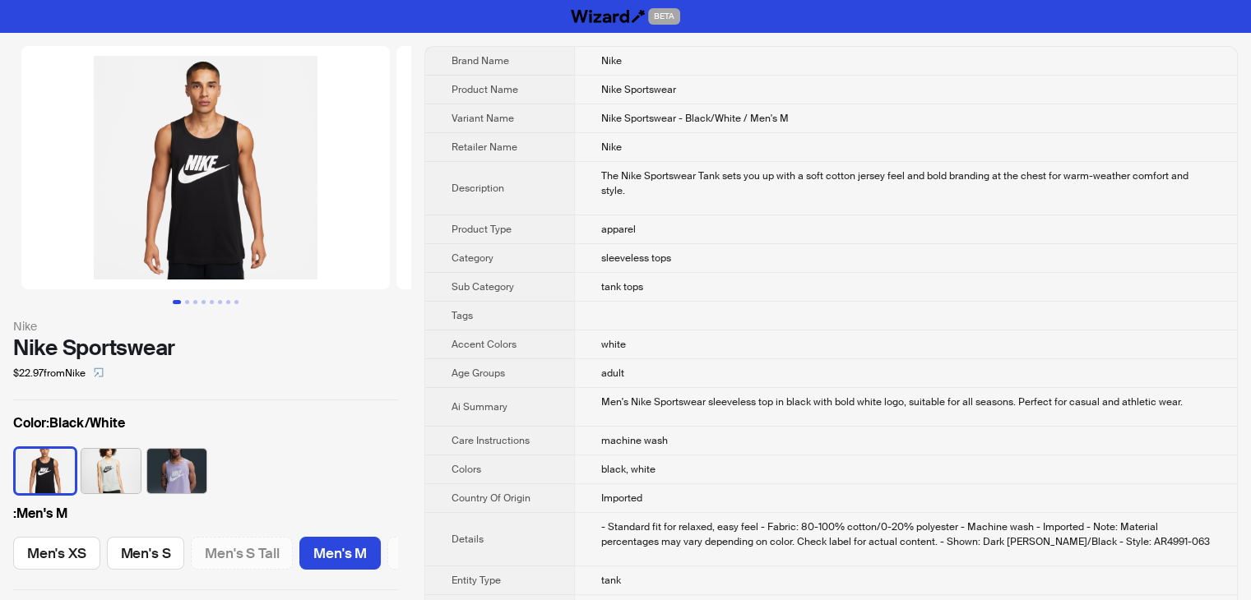
scroll to position [0, 257]
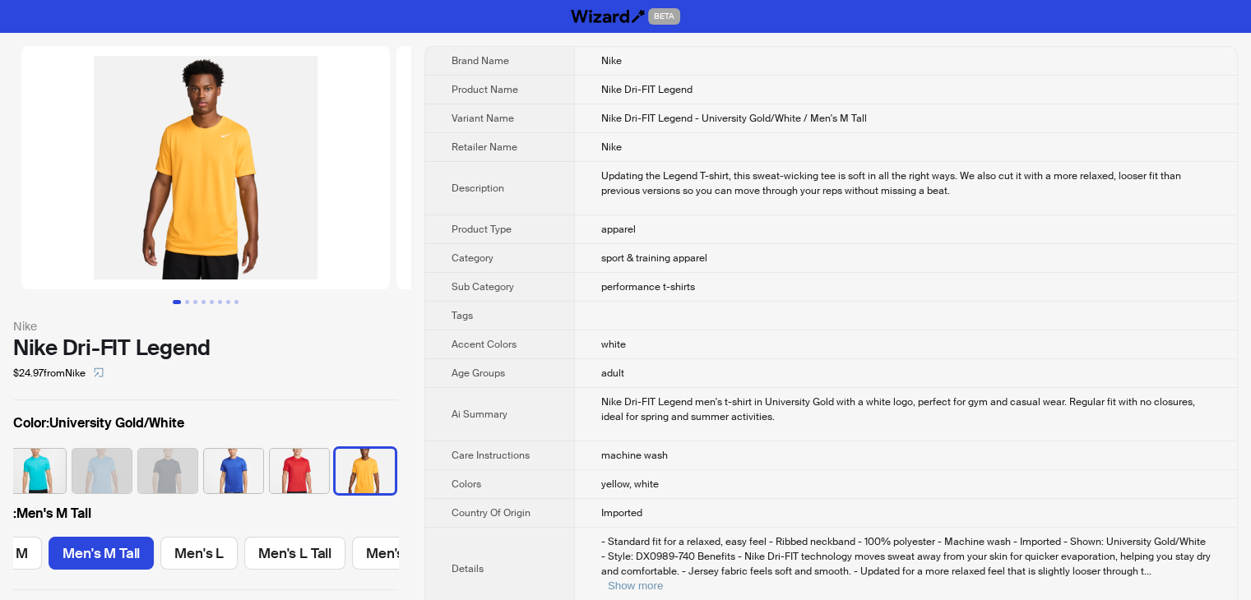
scroll to position [0, 273]
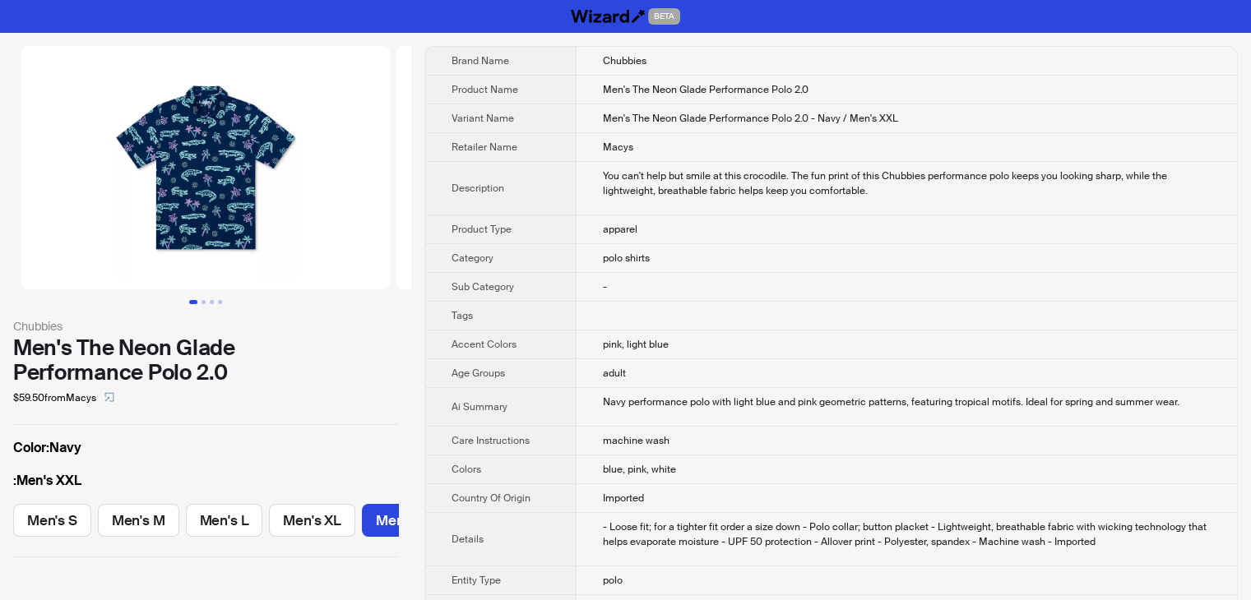
scroll to position [0, 49]
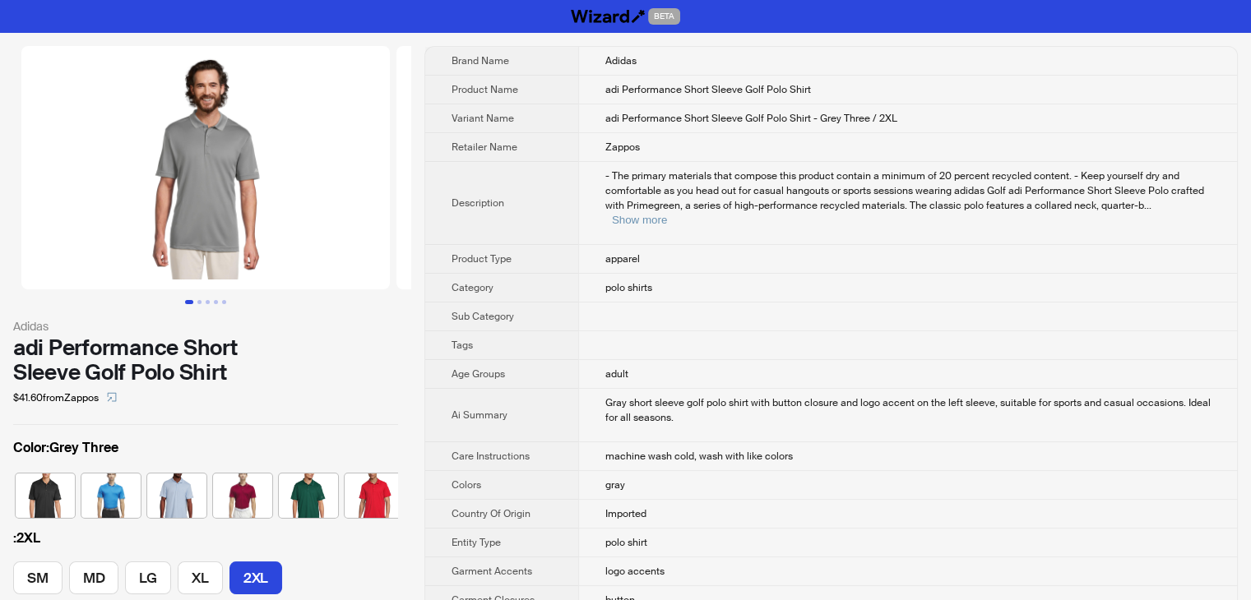
scroll to position [0, 568]
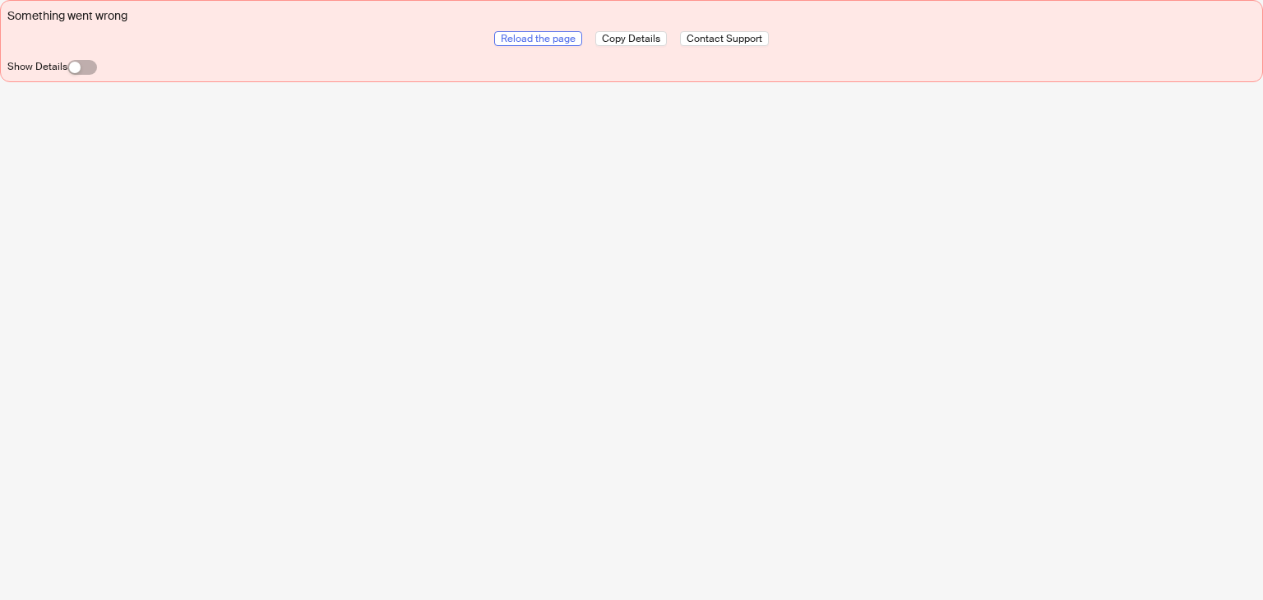
click at [530, 35] on span "Reload the page" at bounding box center [538, 38] width 75 height 13
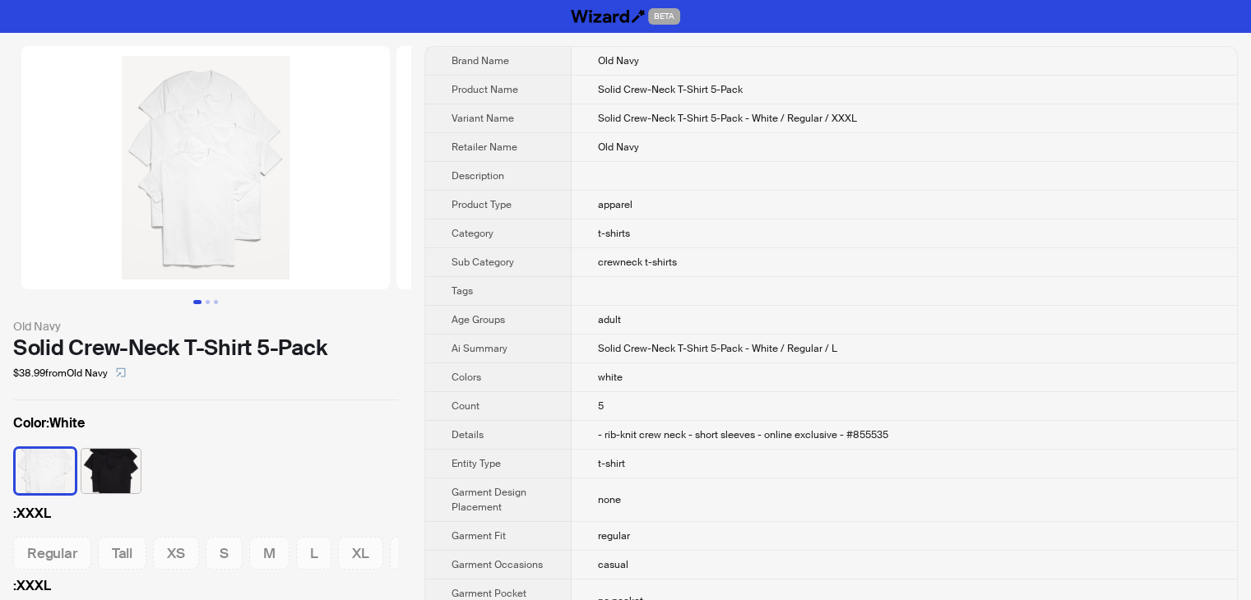
scroll to position [0, 46]
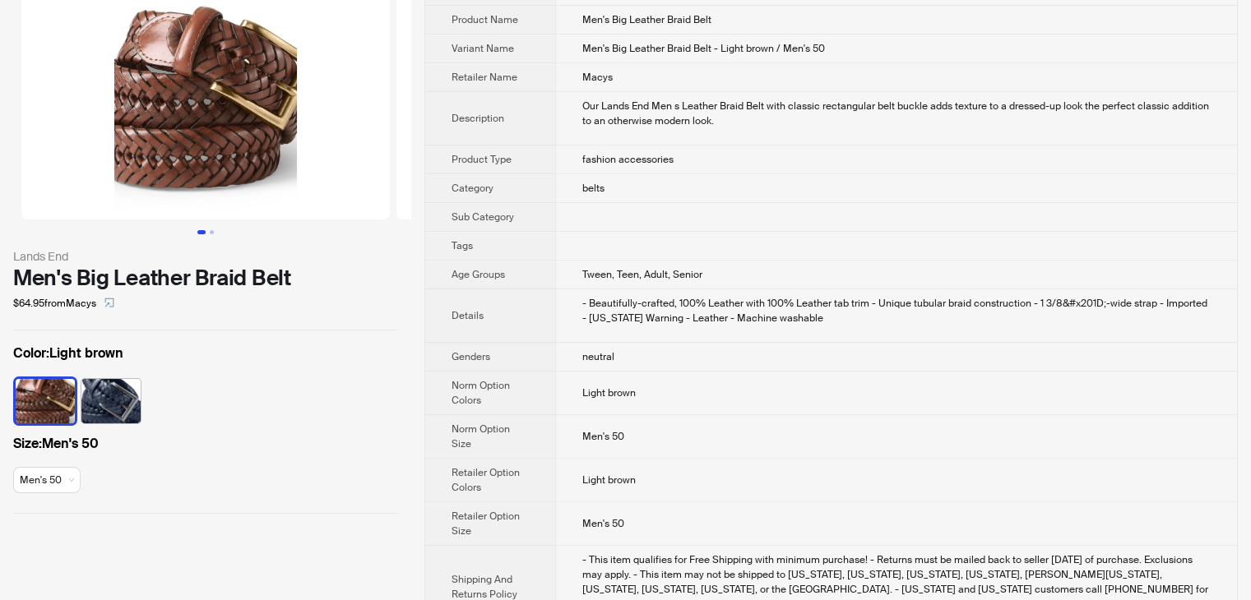
scroll to position [123, 0]
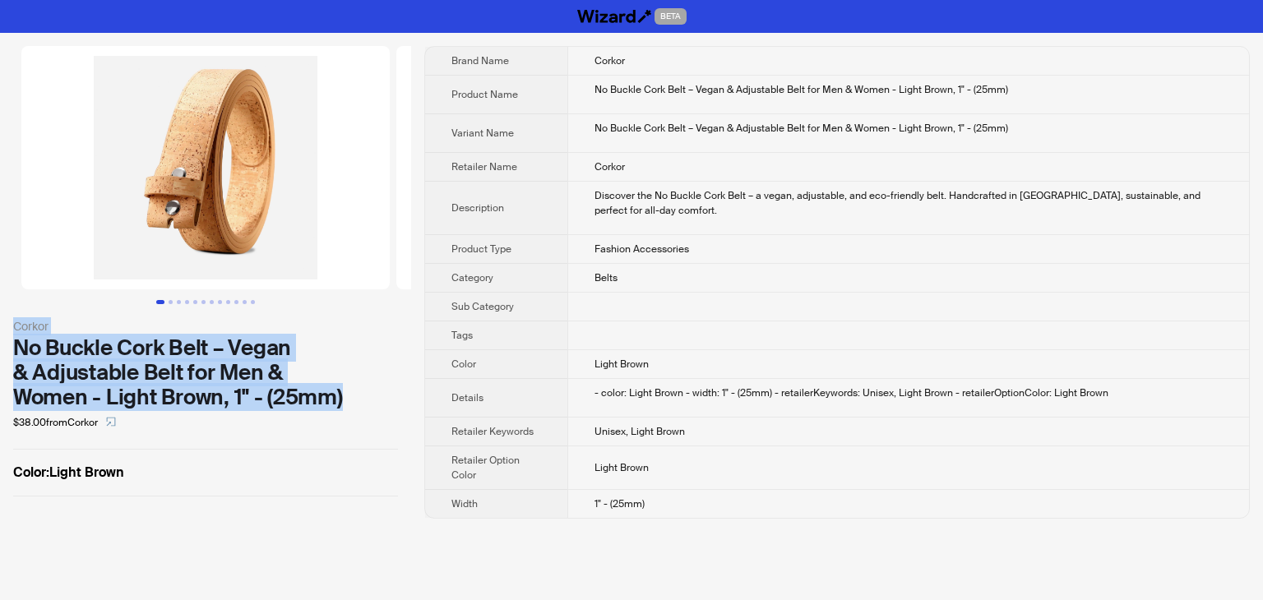
drag, startPoint x: 354, startPoint y: 401, endPoint x: 8, endPoint y: 326, distance: 353.2
click at [8, 326] on div "Corkor No Buckle Cork Belt – Vegan & Adjustable Belt for Men & Women - Light Br…" at bounding box center [205, 271] width 411 height 477
copy div "Corkor No Buckle Cork Belt – Vegan & Adjustable Belt for Men & Women - Light Br…"
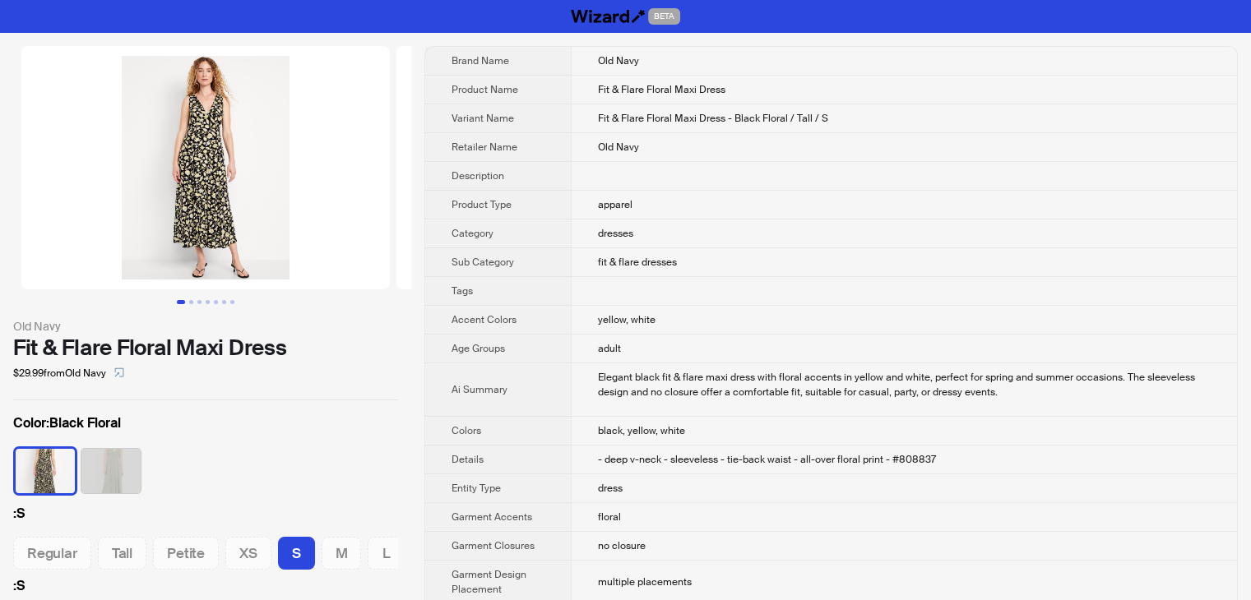
scroll to position [0, 26]
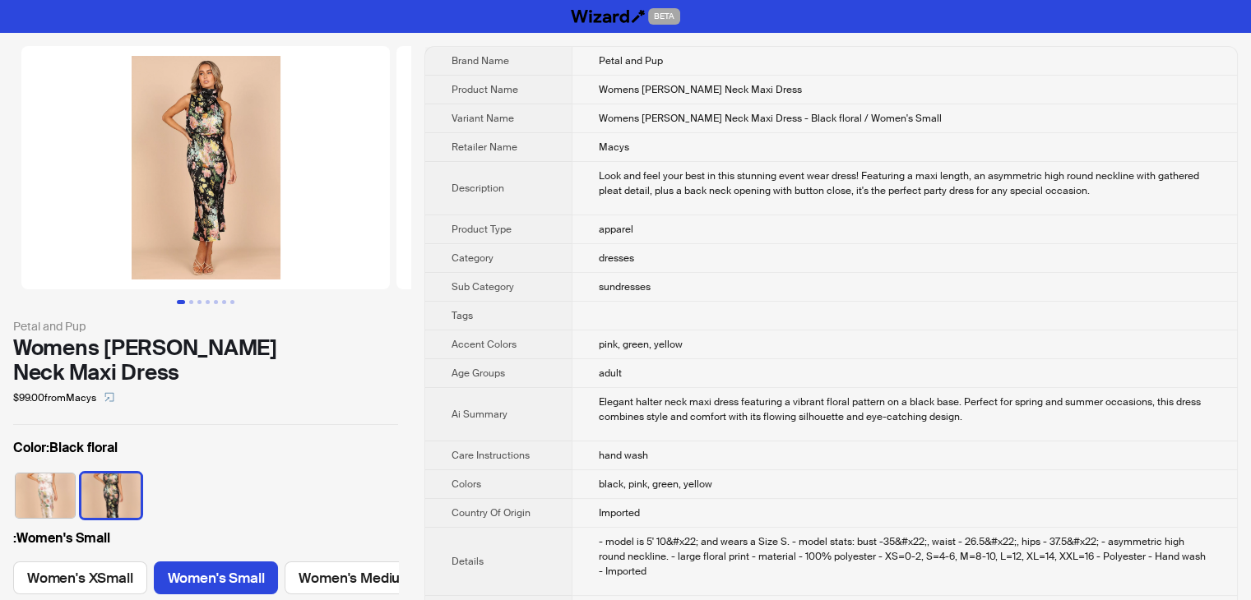
scroll to position [0, 112]
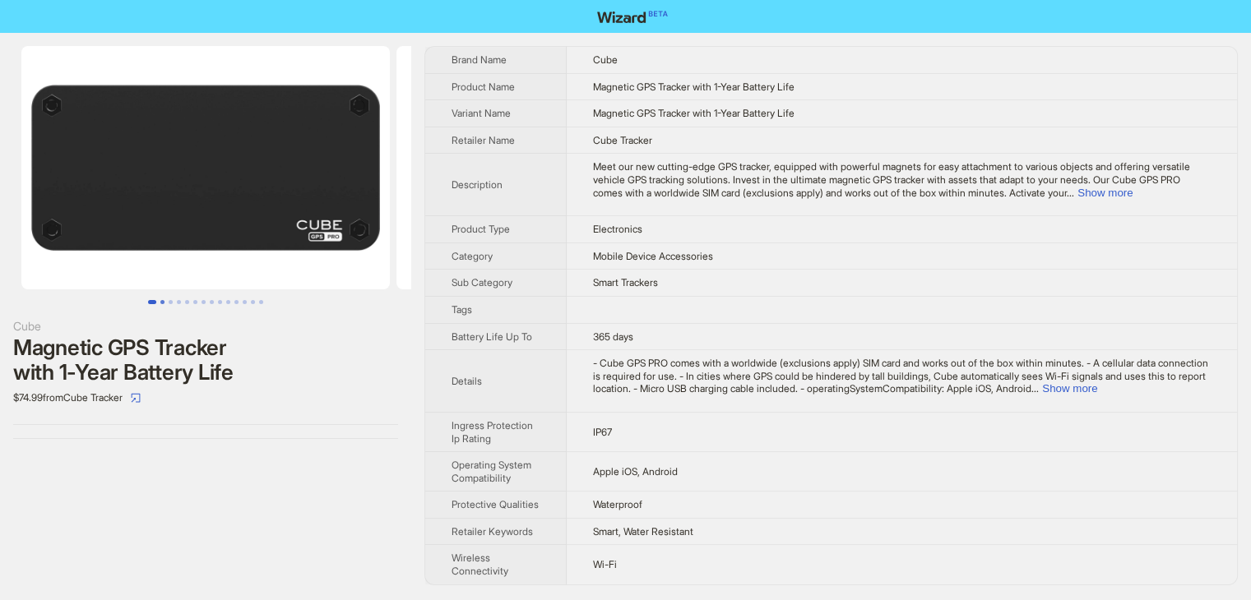
click at [164, 300] on button "Go to slide 2" at bounding box center [162, 302] width 4 height 4
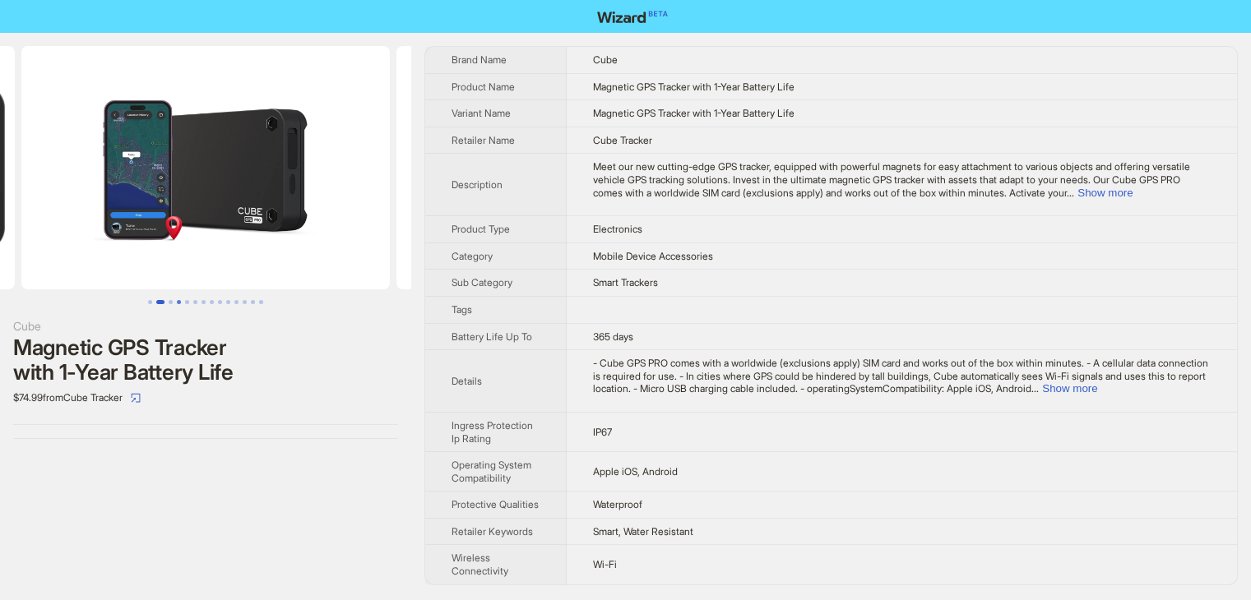
click at [179, 300] on button "Go to slide 4" at bounding box center [179, 302] width 4 height 4
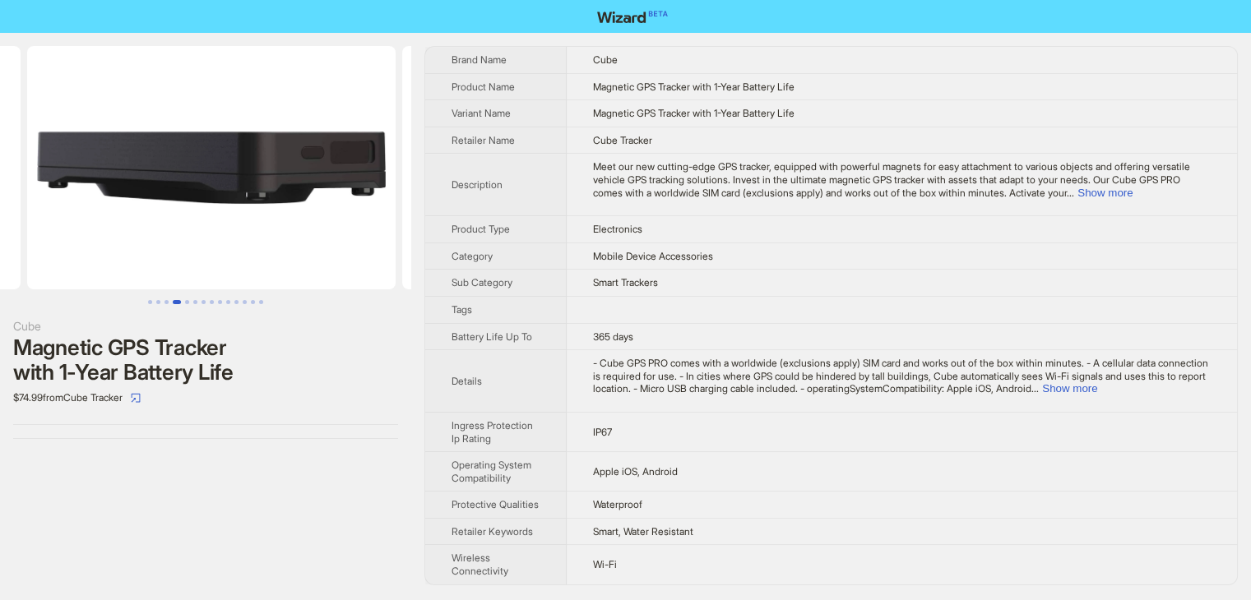
scroll to position [0, 1125]
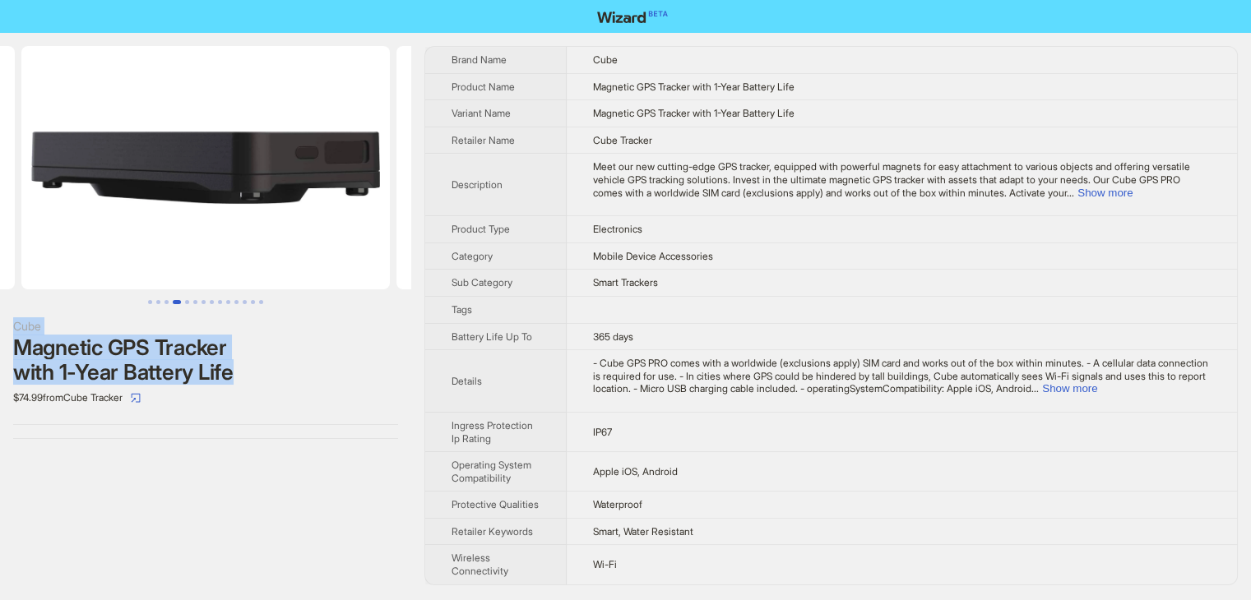
drag, startPoint x: 262, startPoint y: 368, endPoint x: 0, endPoint y: 331, distance: 264.8
click at [0, 331] on div "Cube Magnetic GPS Tracker with 1-Year Battery Life $74.99 from Cube Tracker" at bounding box center [205, 242] width 411 height 419
copy div "Cube Magnetic GPS Tracker with 1-Year Battery Life"
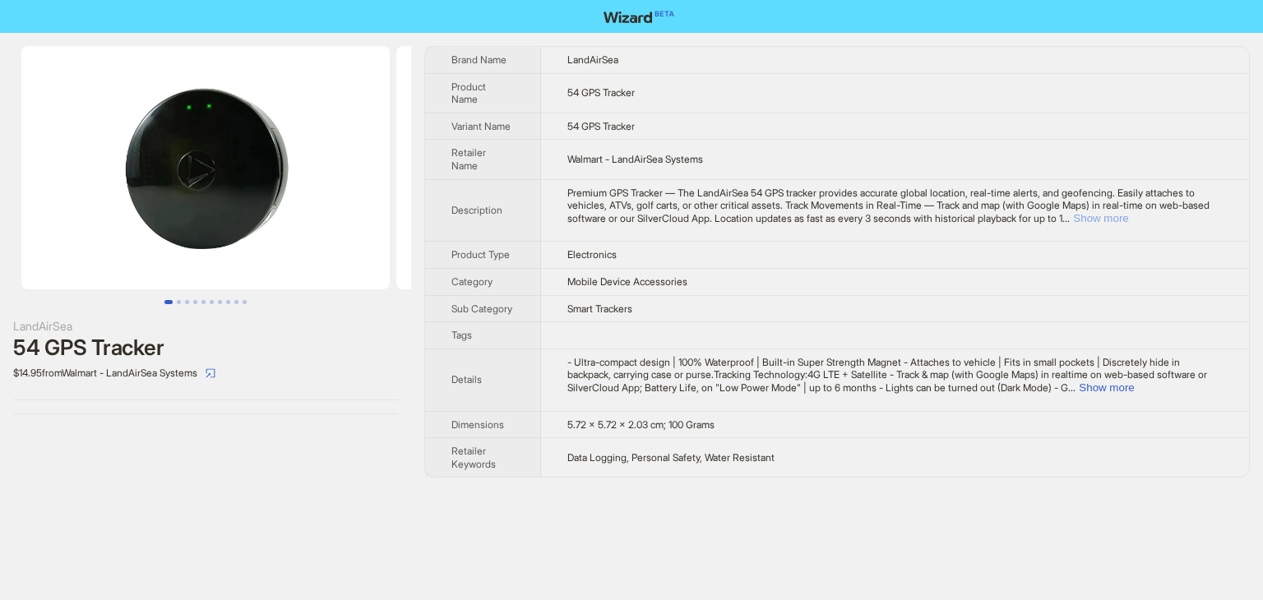
click at [1128, 217] on button "Show more" at bounding box center [1100, 218] width 55 height 12
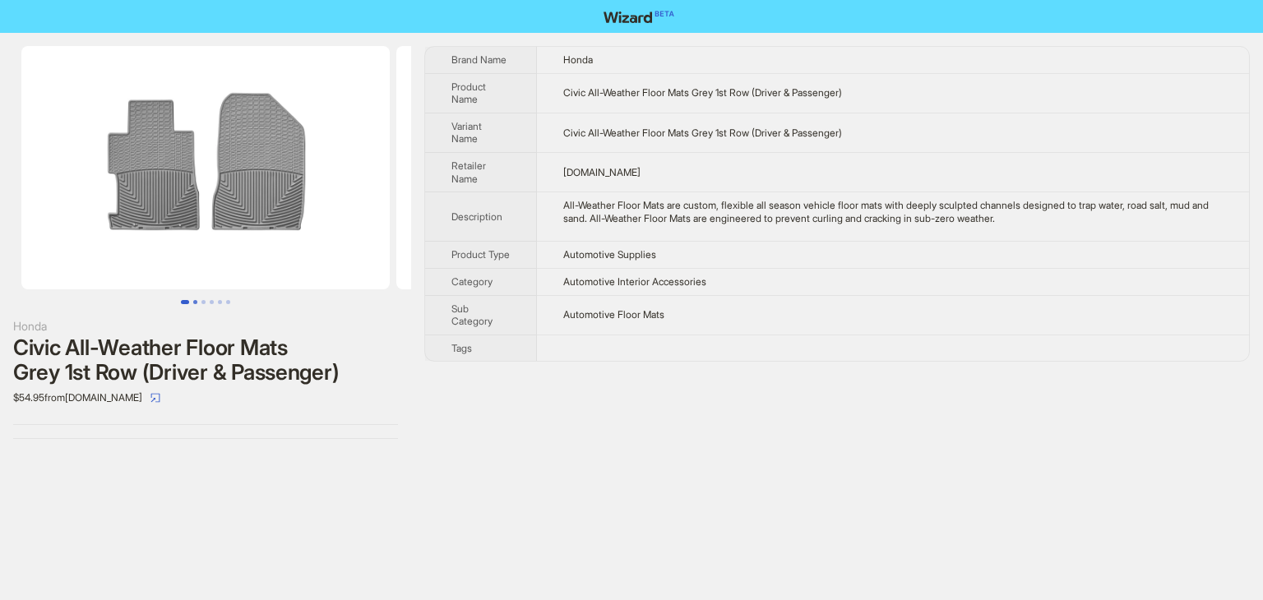
click at [194, 303] on button "Go to slide 2" at bounding box center [195, 302] width 4 height 4
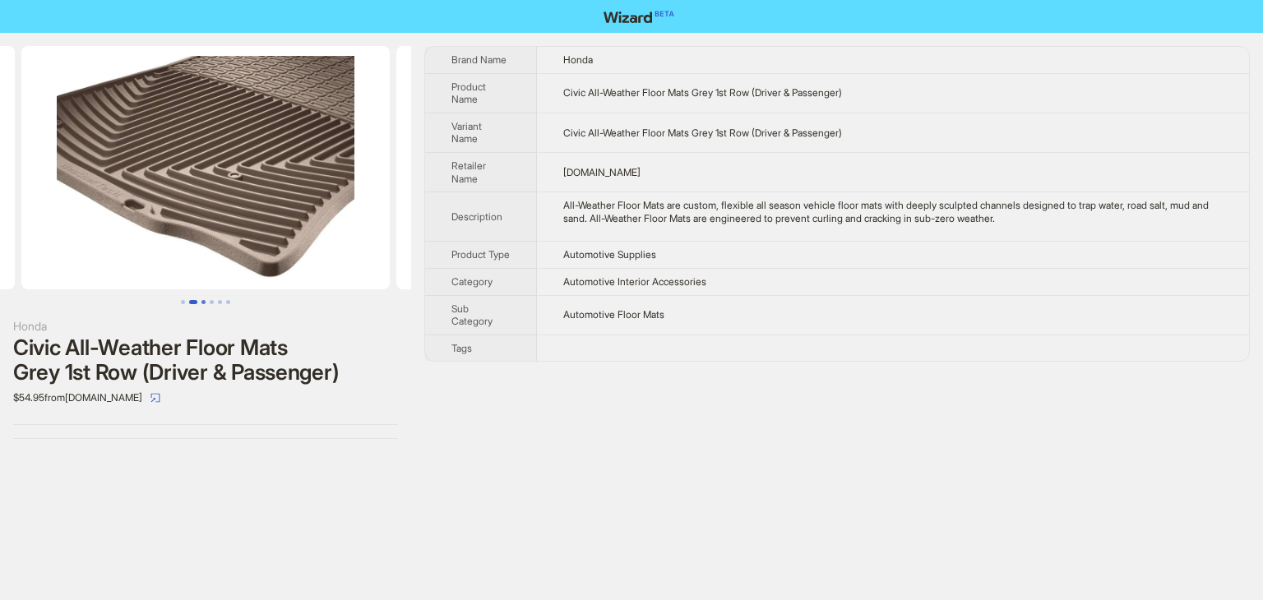
click at [202, 300] on button "Go to slide 3" at bounding box center [203, 302] width 4 height 4
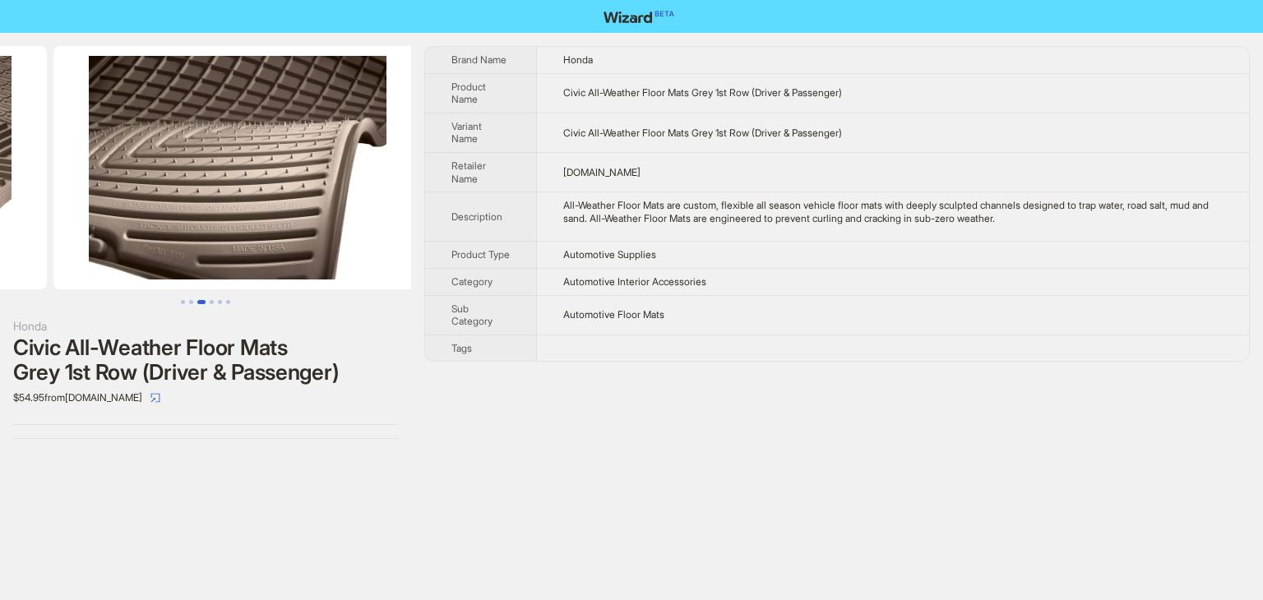
scroll to position [0, 750]
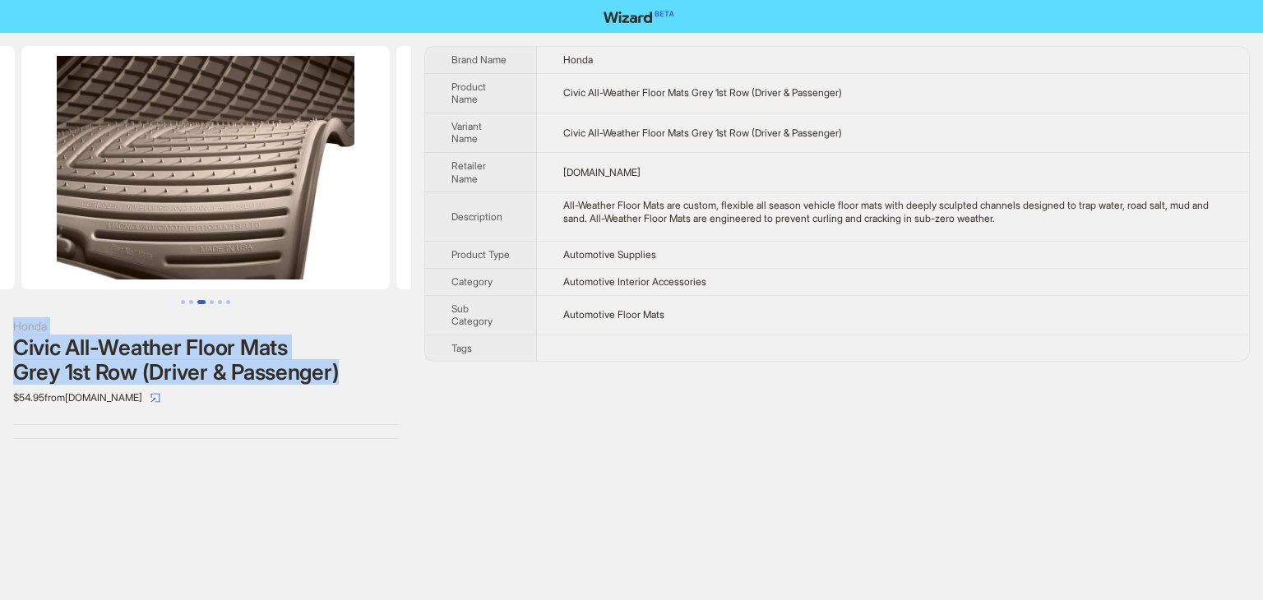
drag, startPoint x: 322, startPoint y: 369, endPoint x: 13, endPoint y: 319, distance: 313.3
click at [13, 319] on div "Honda Civic All-Weather Floor Mats Grey 1st Row (Driver & Passenger) $54.95 fro…" at bounding box center [205, 364] width 385 height 94
copy div "Honda Civic All-Weather Floor Mats Grey 1st Row (Driver & Passenger)"
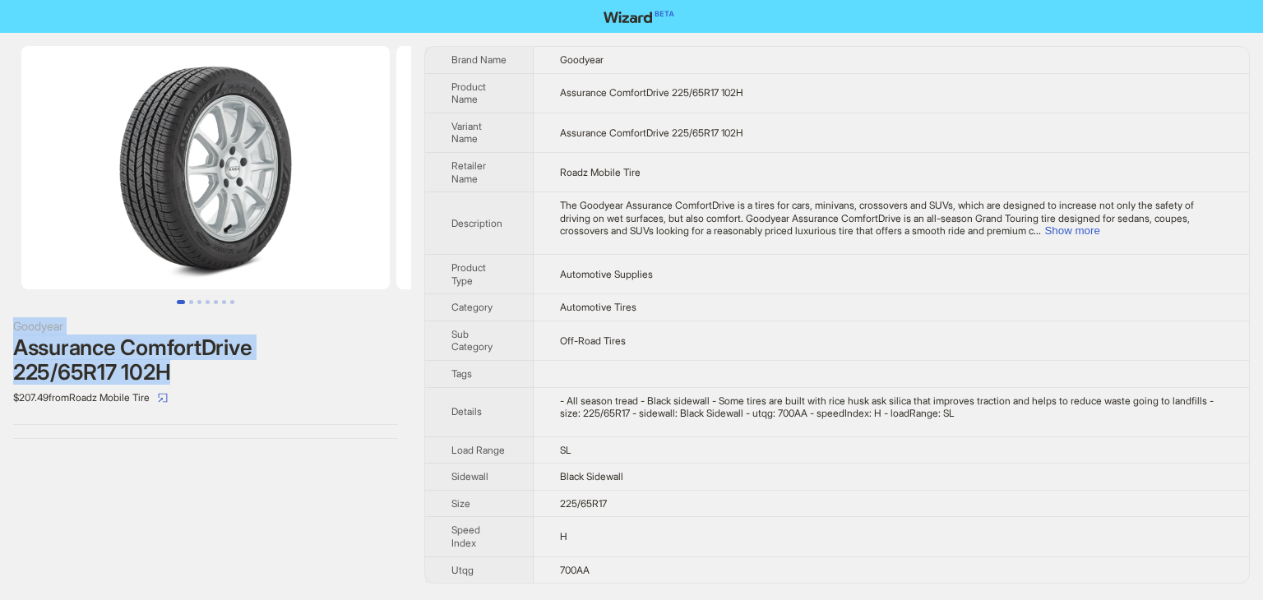
drag, startPoint x: 191, startPoint y: 371, endPoint x: 10, endPoint y: 311, distance: 190.6
click at [10, 311] on div "Goodyear Assurance ComfortDrive 225/65R17 102H $207.49 from Roadz Mobile Tire" at bounding box center [205, 242] width 411 height 419
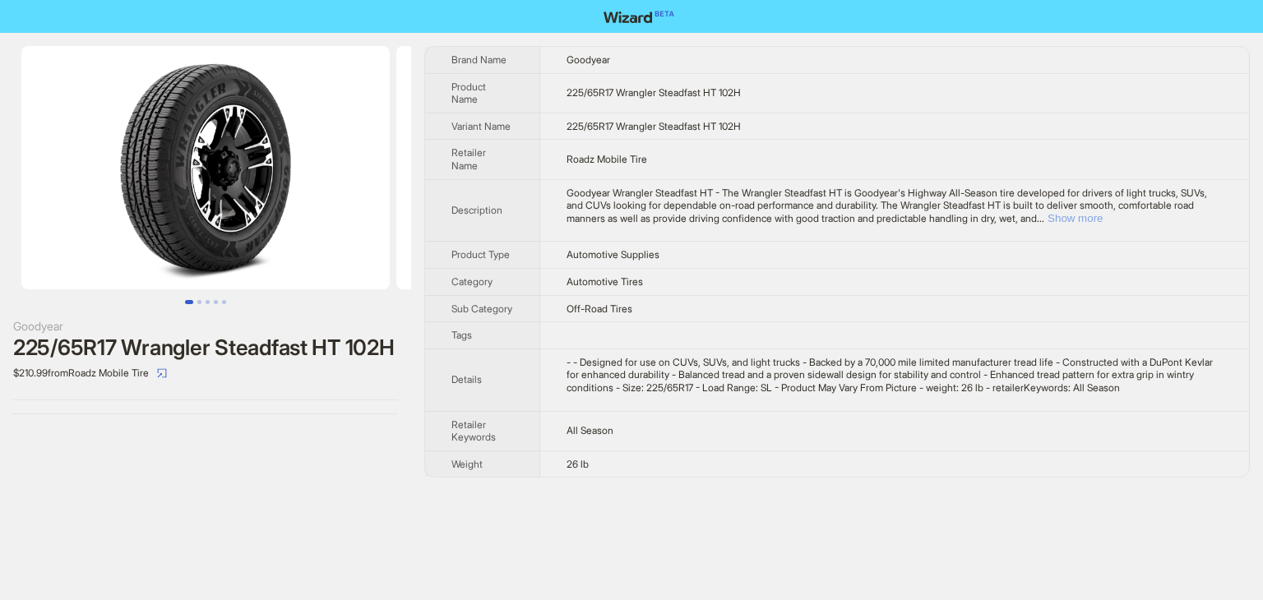
click at [1103, 218] on button "Show more" at bounding box center [1075, 218] width 55 height 12
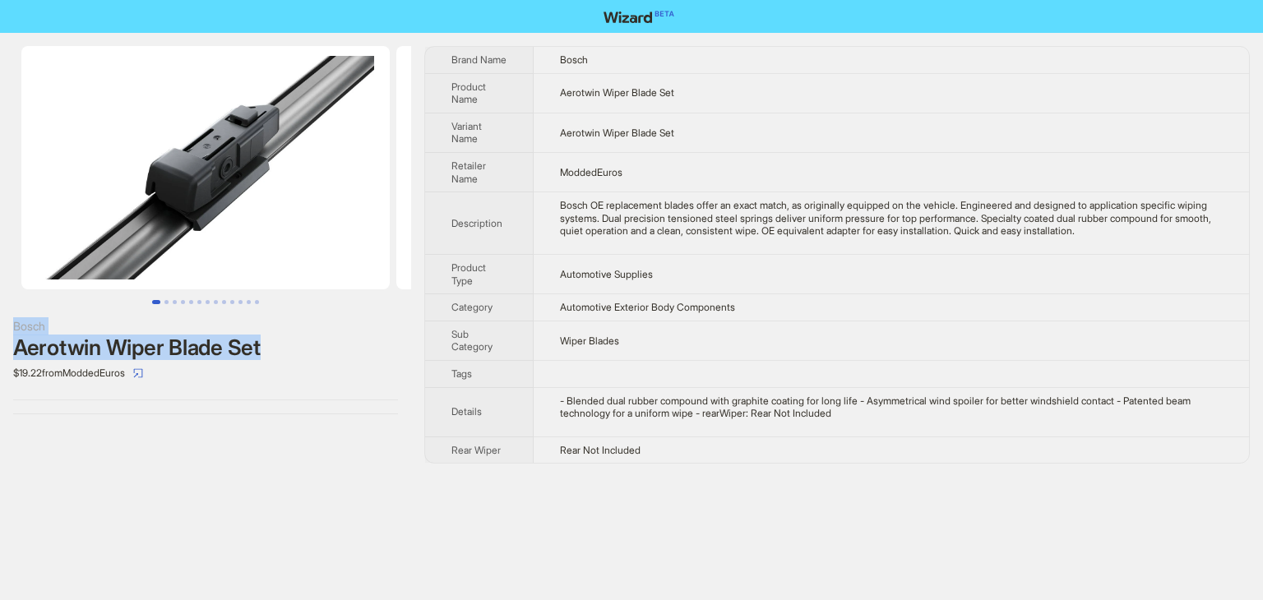
drag, startPoint x: 276, startPoint y: 353, endPoint x: 15, endPoint y: 321, distance: 262.7
click at [15, 321] on div "Bosch Aerotwin Wiper Blade Set $19.22 from ModdedEuros" at bounding box center [205, 351] width 385 height 69
copy div "Bosch Aerotwin Wiper Blade Set"
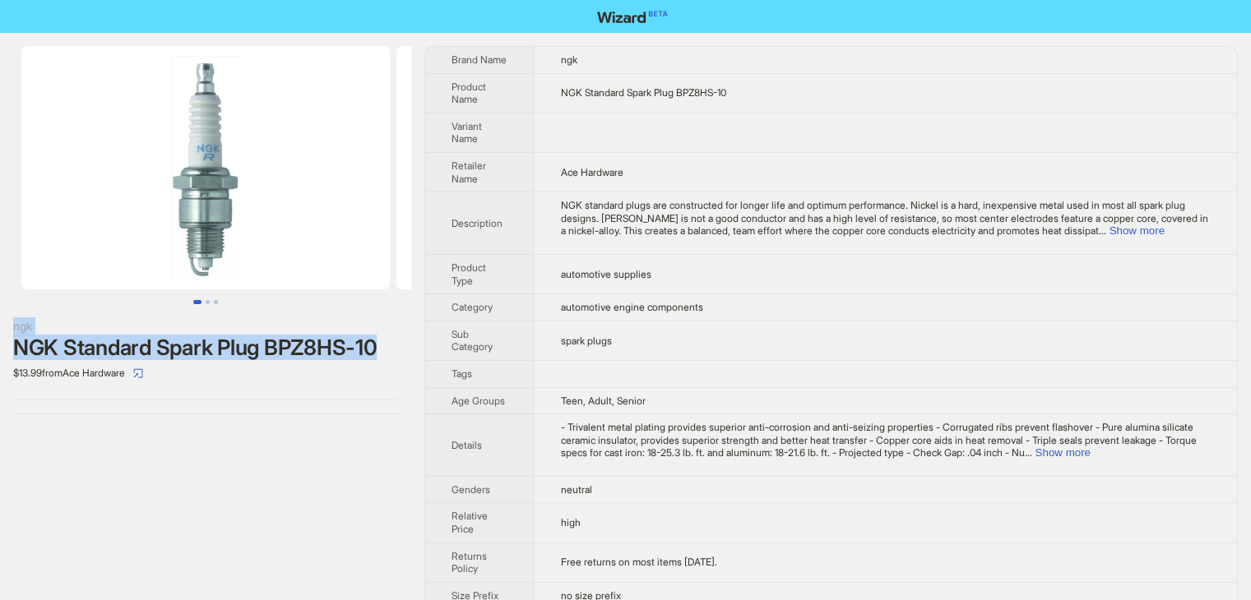
drag, startPoint x: 405, startPoint y: 346, endPoint x: 7, endPoint y: 321, distance: 398.9
click at [7, 321] on div "ngk NGK Standard Spark Plug BPZ8HS-10 $13.99 from Ace Hardware" at bounding box center [205, 230] width 411 height 395
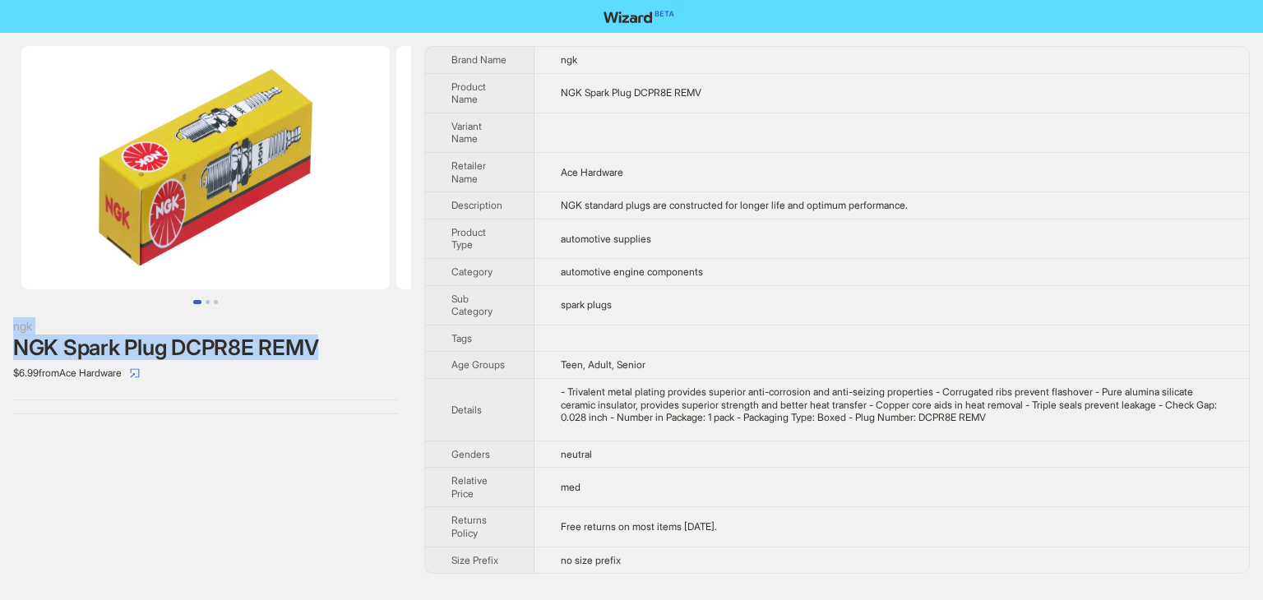
drag, startPoint x: 340, startPoint y: 346, endPoint x: 4, endPoint y: 309, distance: 337.6
click at [7, 320] on div "ngk NGK Spark Plug DCPR8E REMV $6.99 from Ace Hardware" at bounding box center [205, 230] width 411 height 395
copy div "ngk NGK Spark Plug DCPR8E REMV"
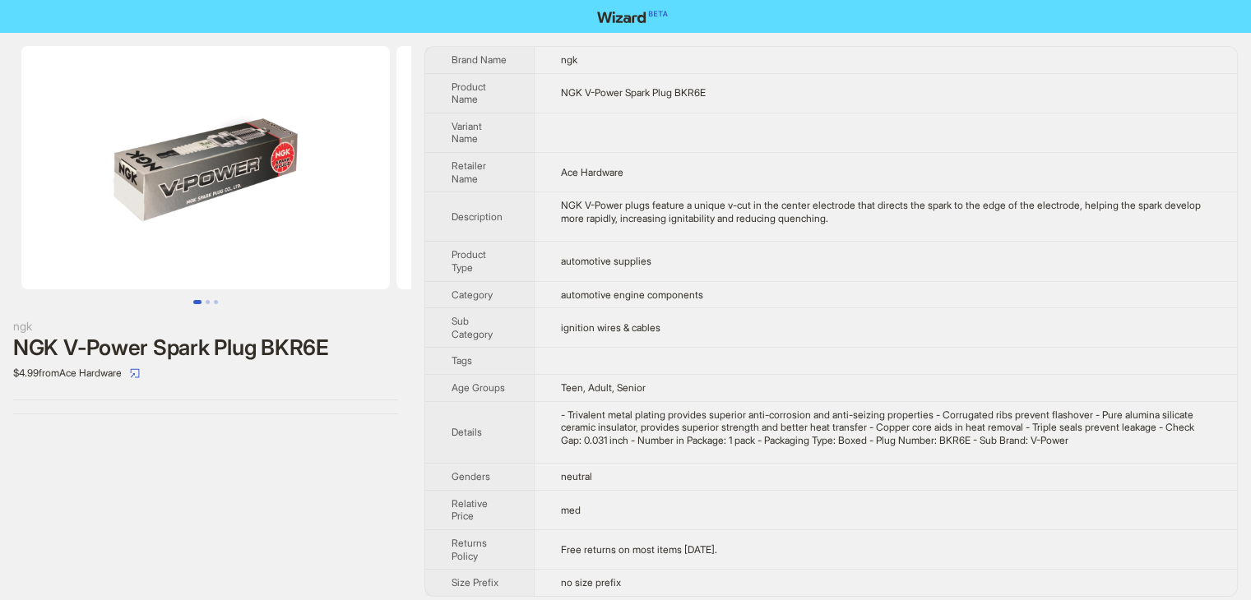
click at [975, 155] on td "Ace Hardware" at bounding box center [885, 171] width 703 height 39
click at [260, 339] on div "NGK V-Power Spark Plug BKR6E" at bounding box center [205, 348] width 385 height 25
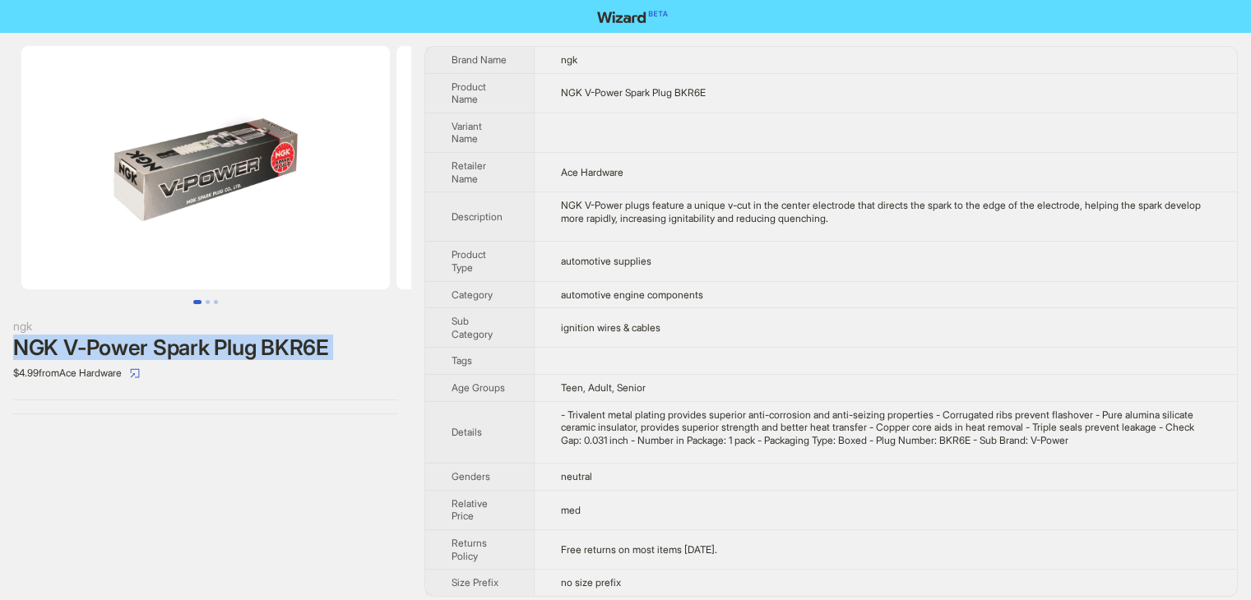
click at [260, 339] on div "NGK V-Power Spark Plug BKR6E" at bounding box center [205, 348] width 385 height 25
copy div "NGK V-Power Spark Plug BKR6E"
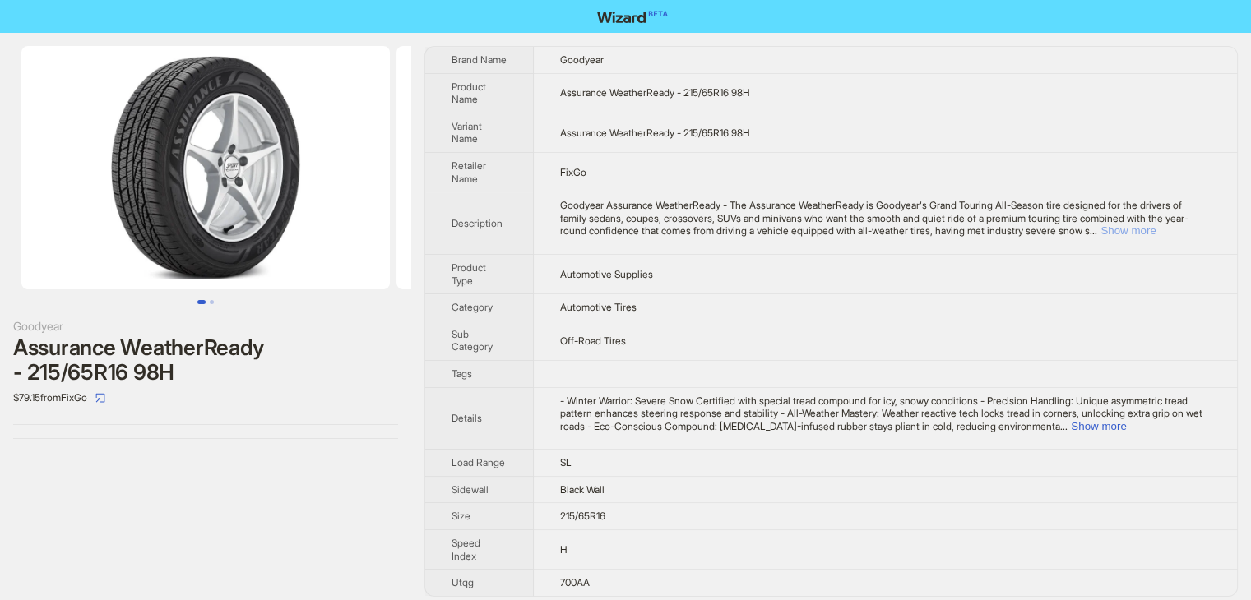
click at [1155, 236] on button "Show more" at bounding box center [1127, 231] width 55 height 12
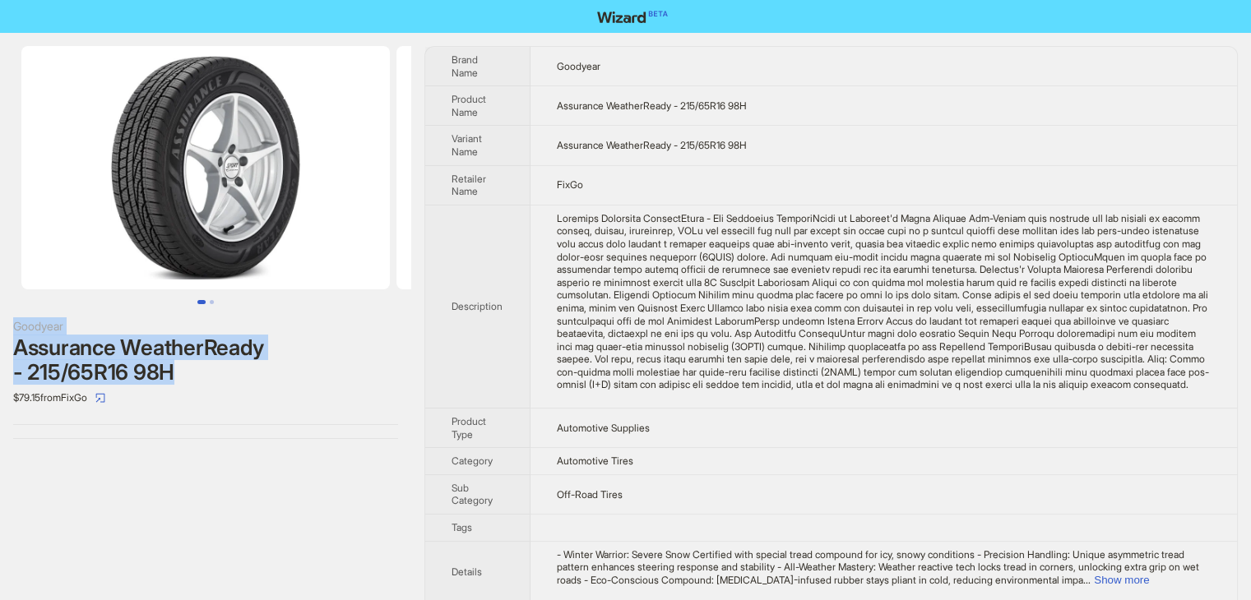
drag, startPoint x: 188, startPoint y: 374, endPoint x: 15, endPoint y: 330, distance: 178.3
click at [15, 330] on div "Goodyear Assurance WeatherReady - 215/65R16 98H $79.15 from FixGo" at bounding box center [205, 364] width 385 height 94
copy div "Goodyear Assurance WeatherReady - 215/65R16 98H"
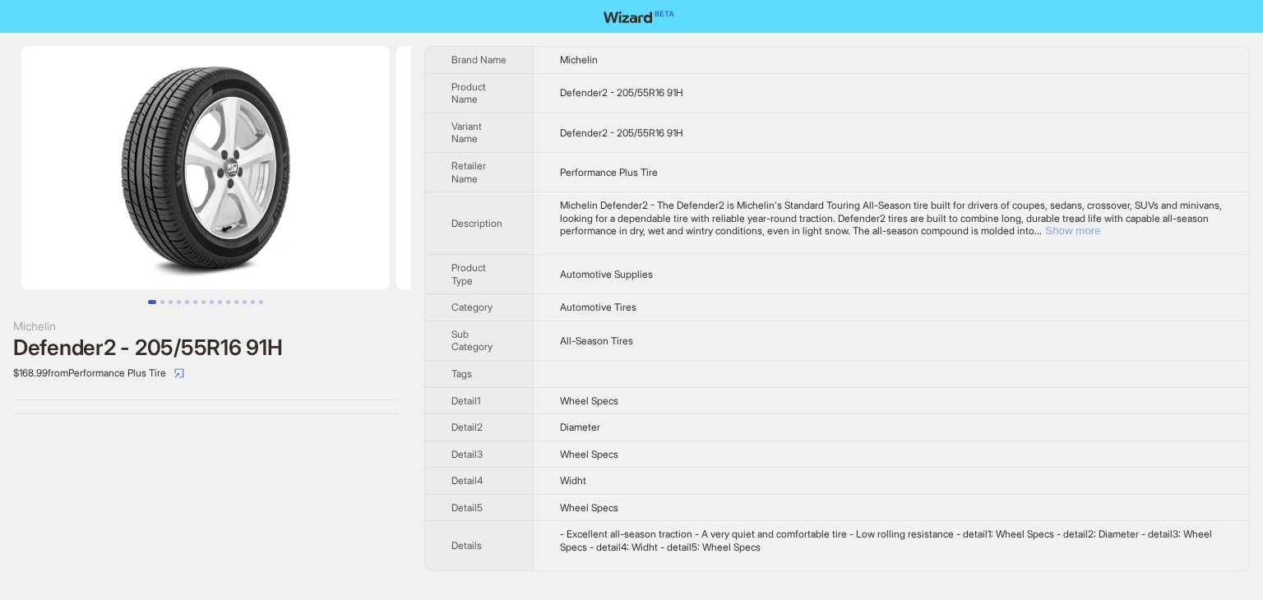
click at [1100, 231] on button "Show more" at bounding box center [1072, 231] width 55 height 12
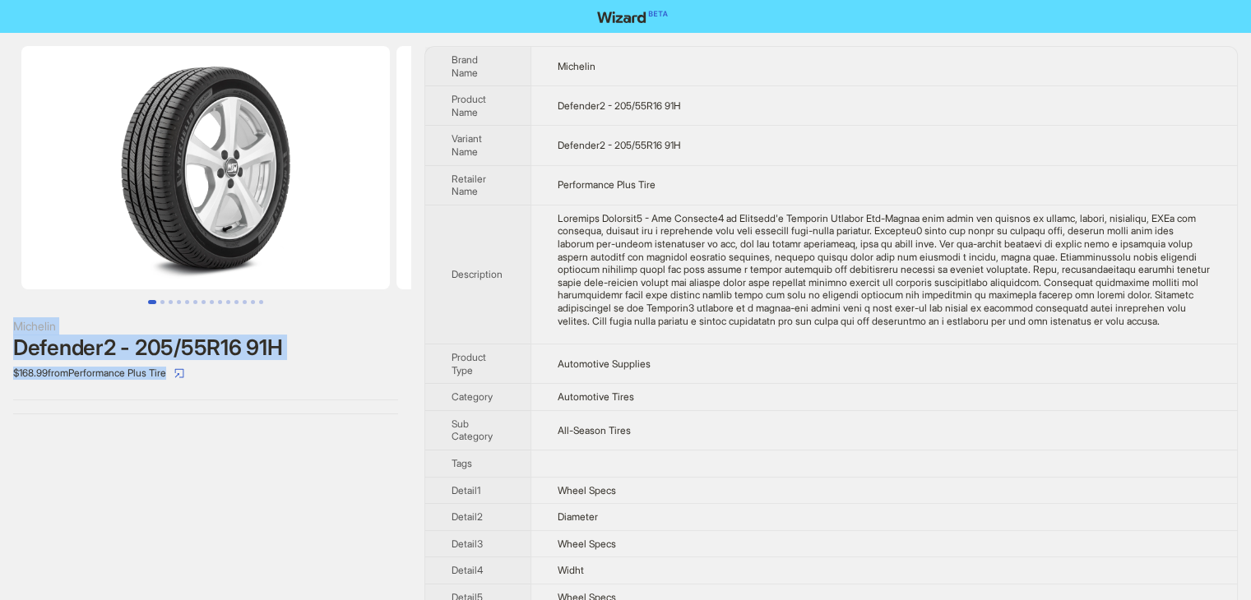
drag, startPoint x: 272, startPoint y: 361, endPoint x: 0, endPoint y: 328, distance: 274.2
click at [0, 328] on div "Michelin Defender2 - 205/55R16 91H $168.99 from Performance Plus Tire" at bounding box center [205, 230] width 411 height 395
copy div "Michelin Defender2 - 205/55R16 91H $168.99 from Performance Plus Tire"
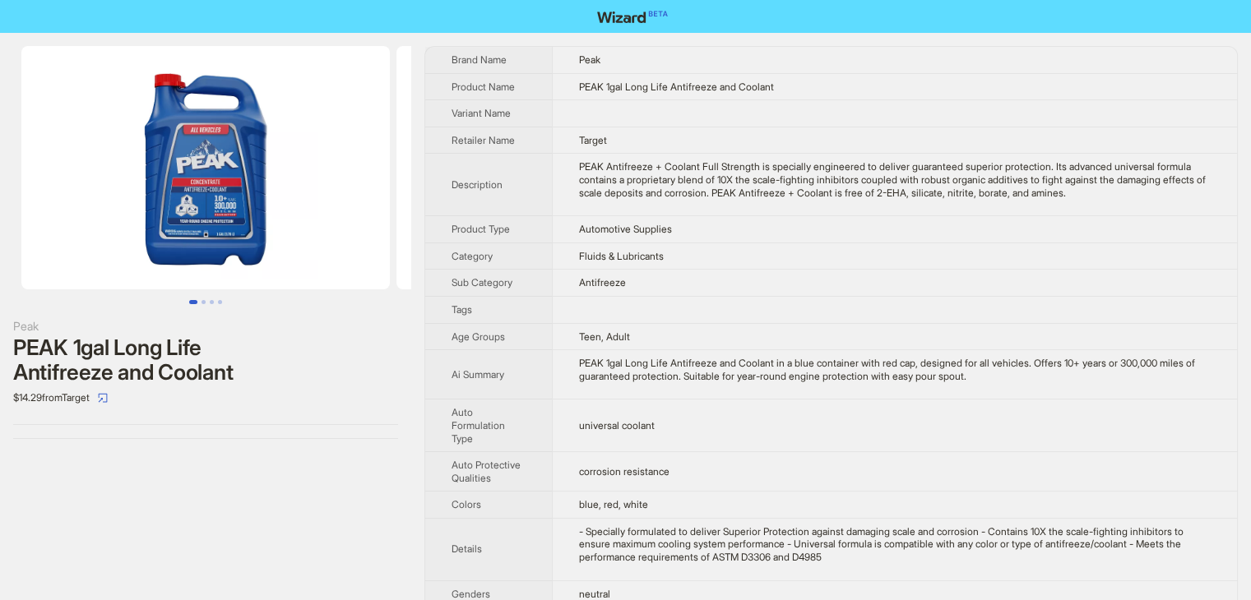
click at [941, 246] on td "Fluids & Lubricants" at bounding box center [894, 256] width 685 height 27
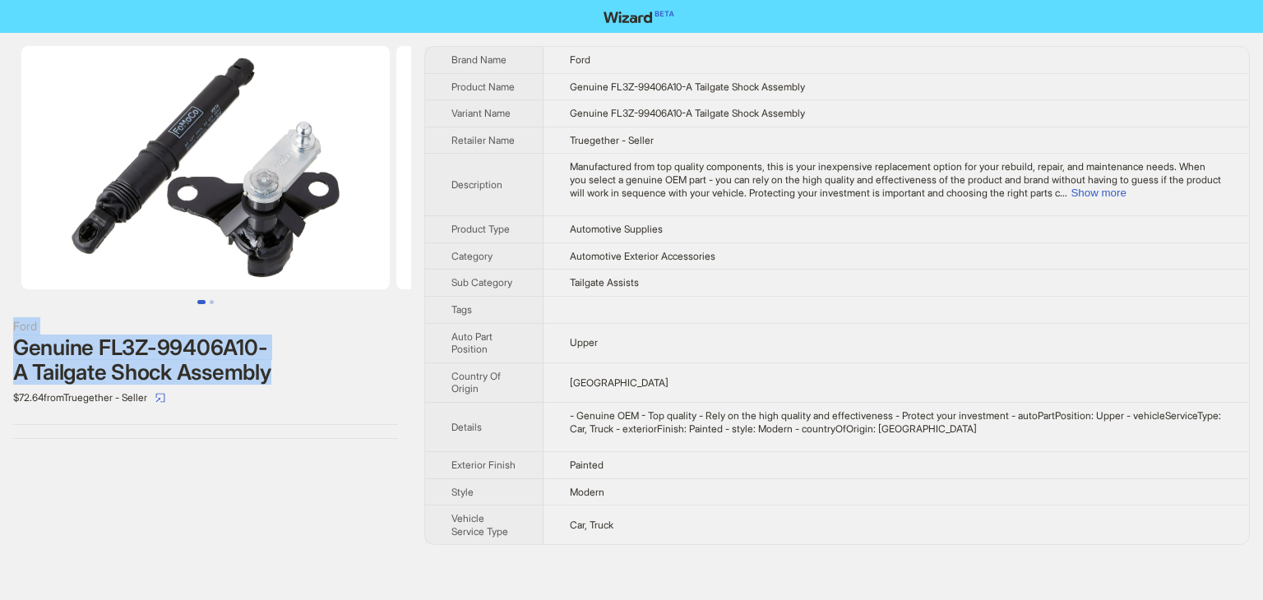
drag, startPoint x: 293, startPoint y: 375, endPoint x: 1, endPoint y: 330, distance: 295.4
click at [1, 330] on div "Ford Genuine FL3Z-99406A10-A Tailgate Shock Assembly $72.64 from Truegether - S…" at bounding box center [205, 242] width 411 height 419
copy div "Ford Genuine FL3Z-99406A10-A Tailgate Shock Assembly"
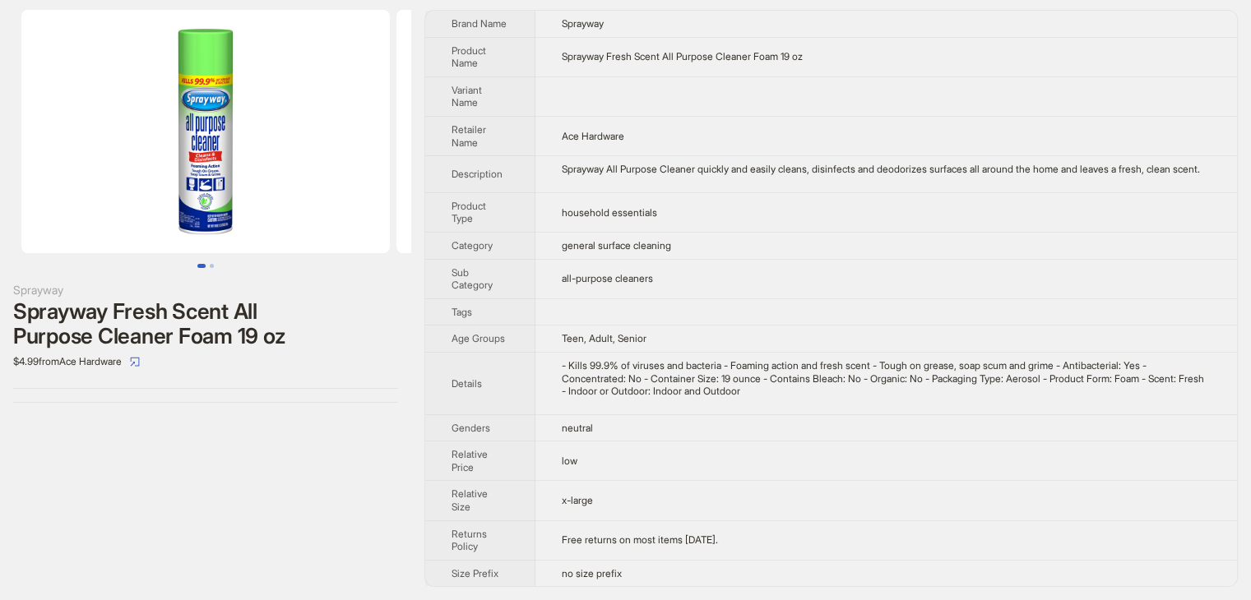
scroll to position [47, 0]
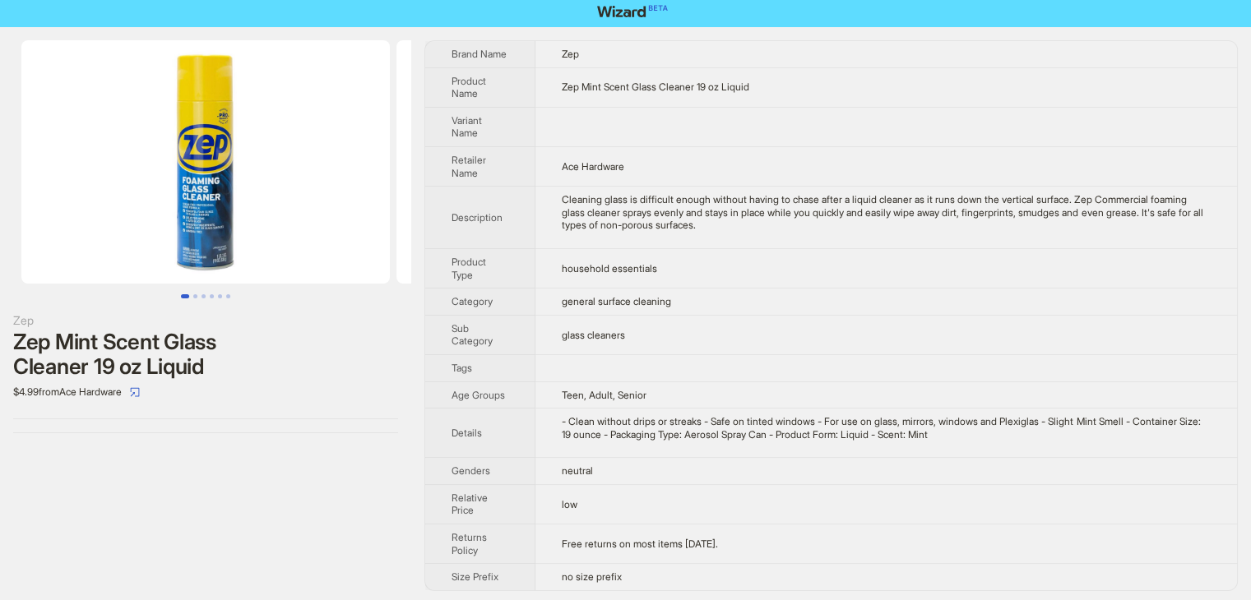
scroll to position [7, 0]
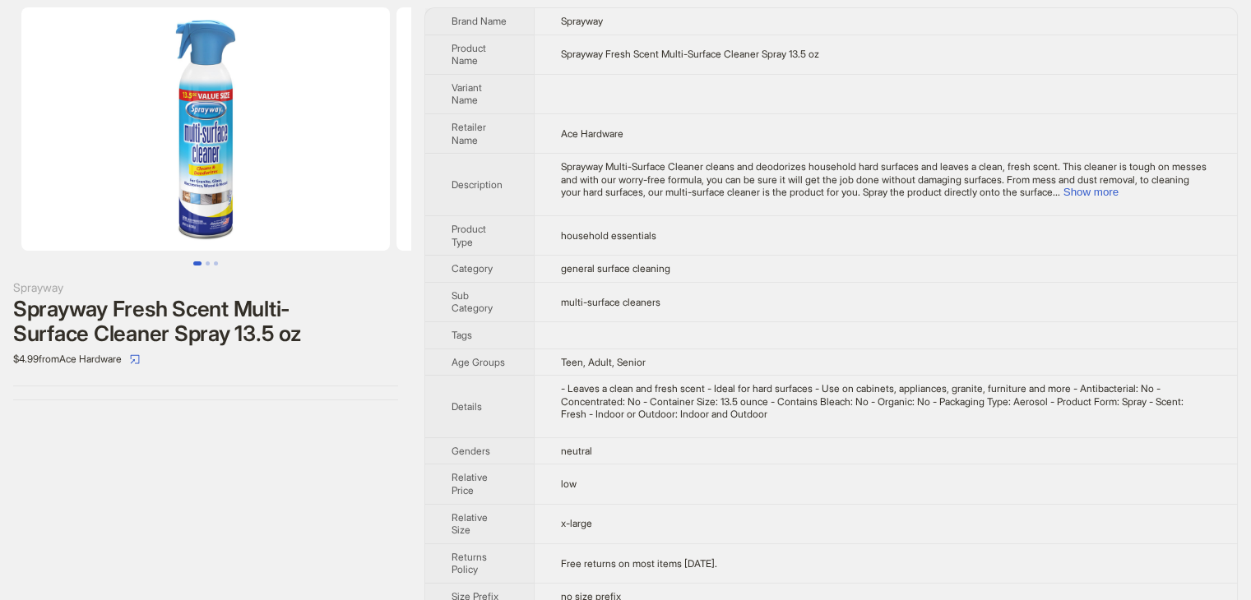
scroll to position [60, 0]
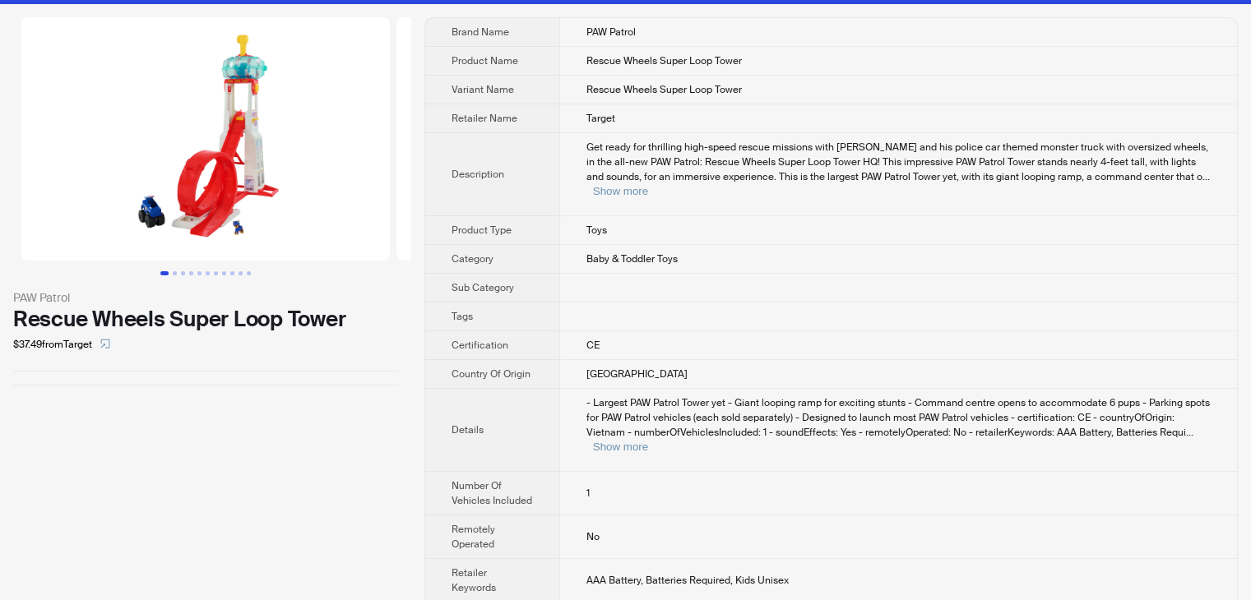
scroll to position [41, 0]
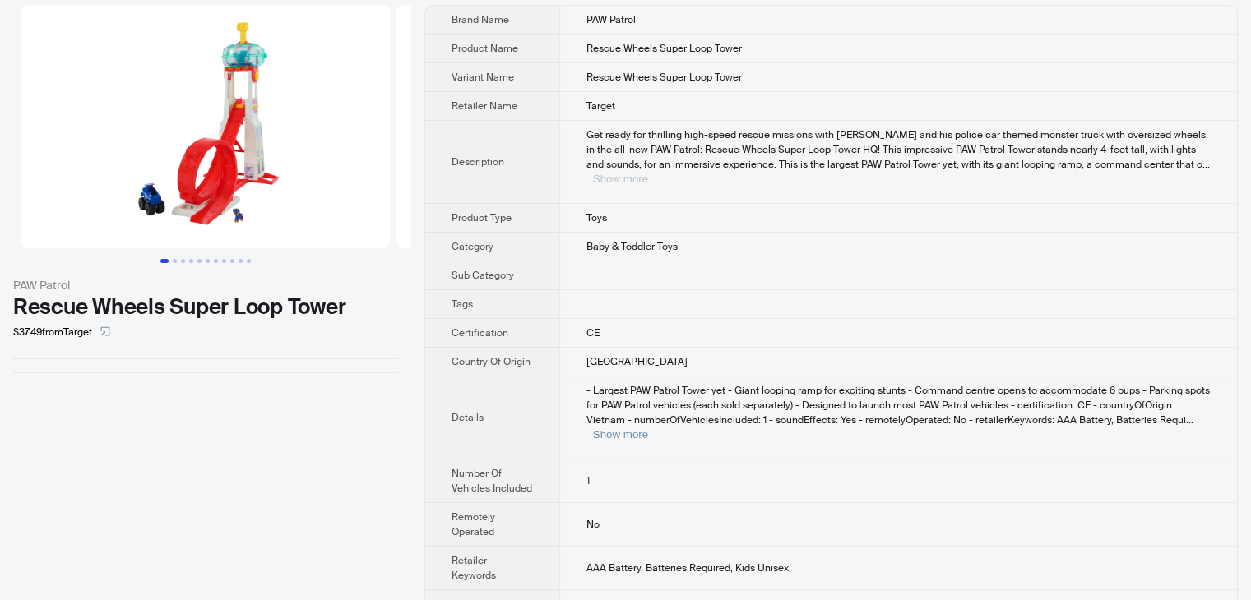
click at [648, 173] on button "Show more" at bounding box center [620, 179] width 55 height 12
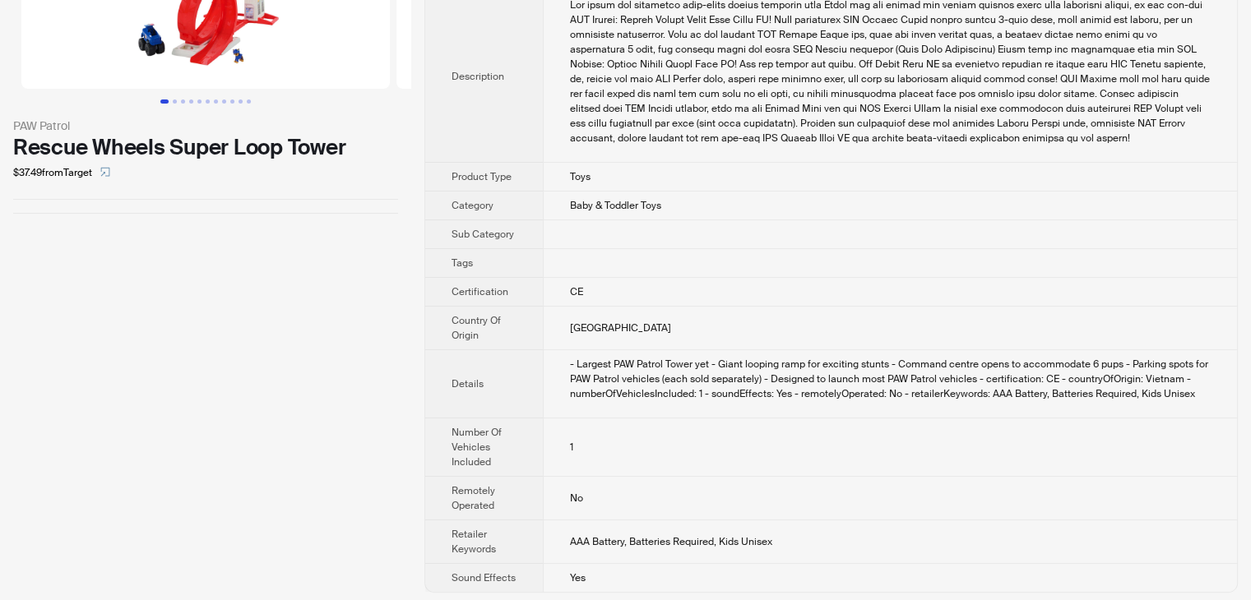
scroll to position [204, 0]
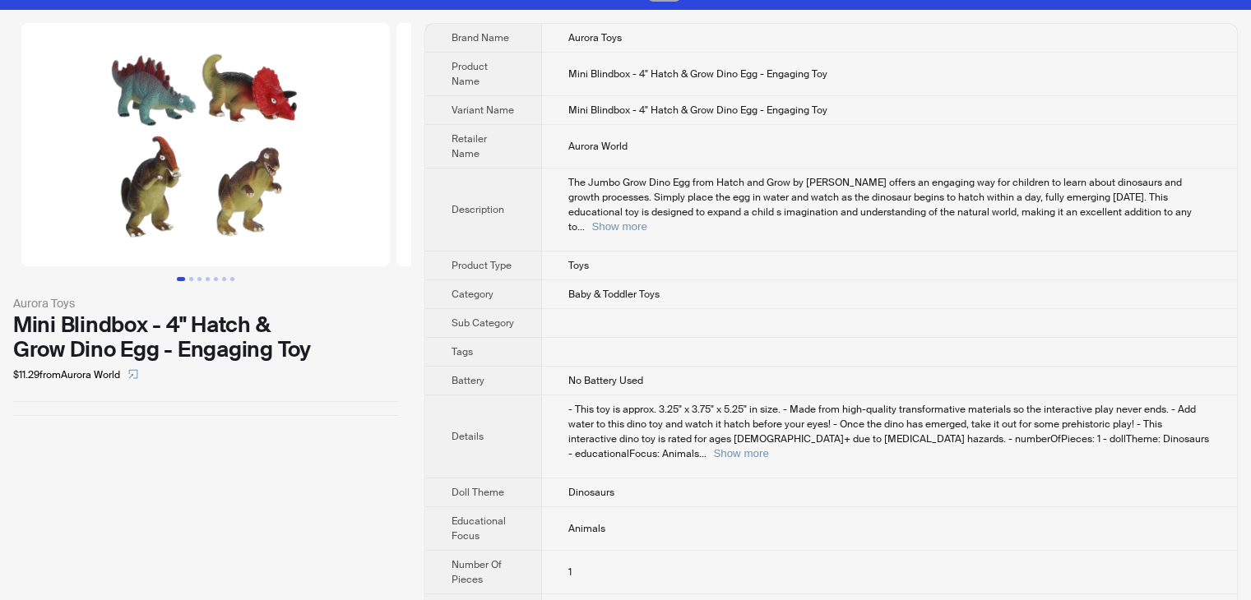
scroll to position [42, 0]
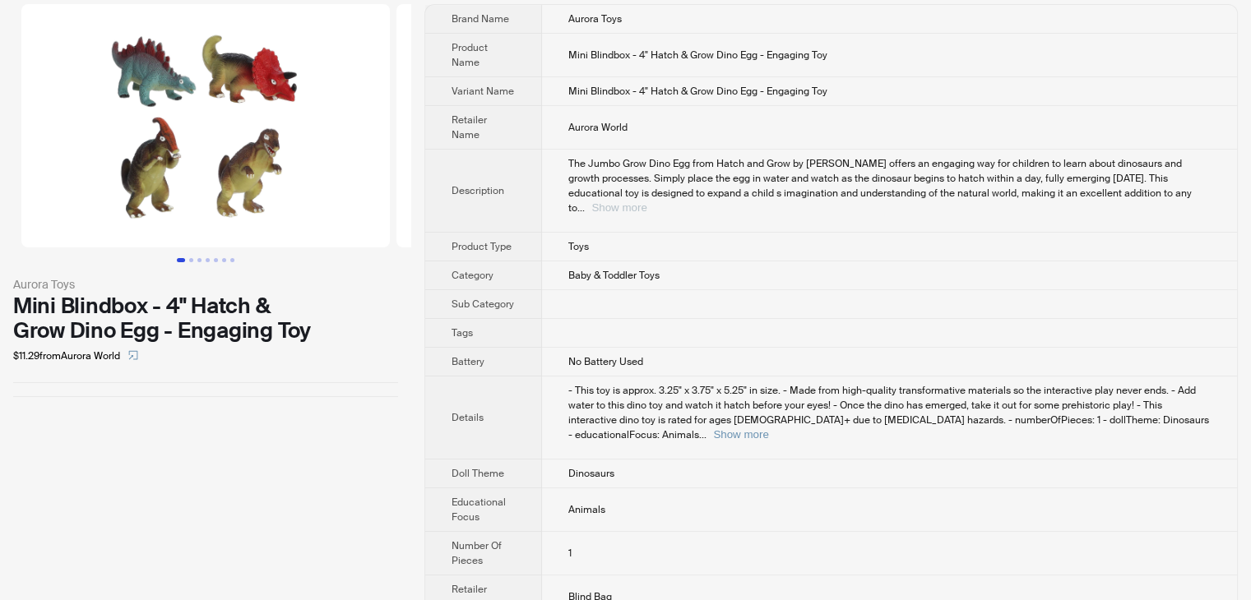
click at [646, 201] on button "Show more" at bounding box center [618, 207] width 55 height 12
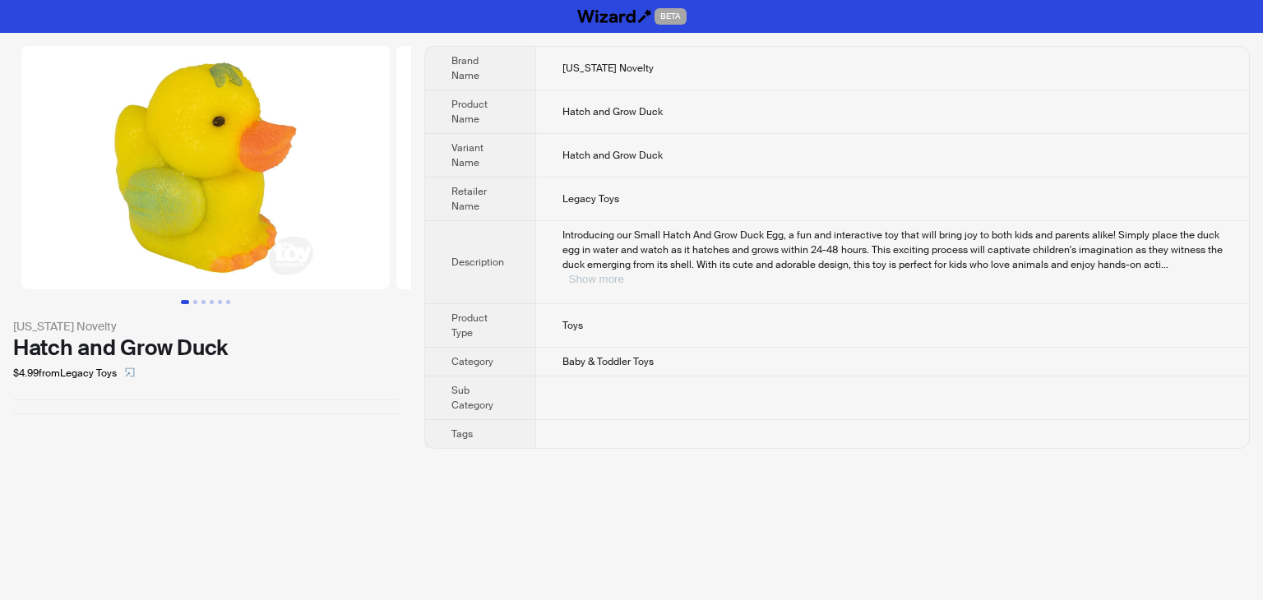
click at [624, 273] on button "Show more" at bounding box center [596, 279] width 55 height 12
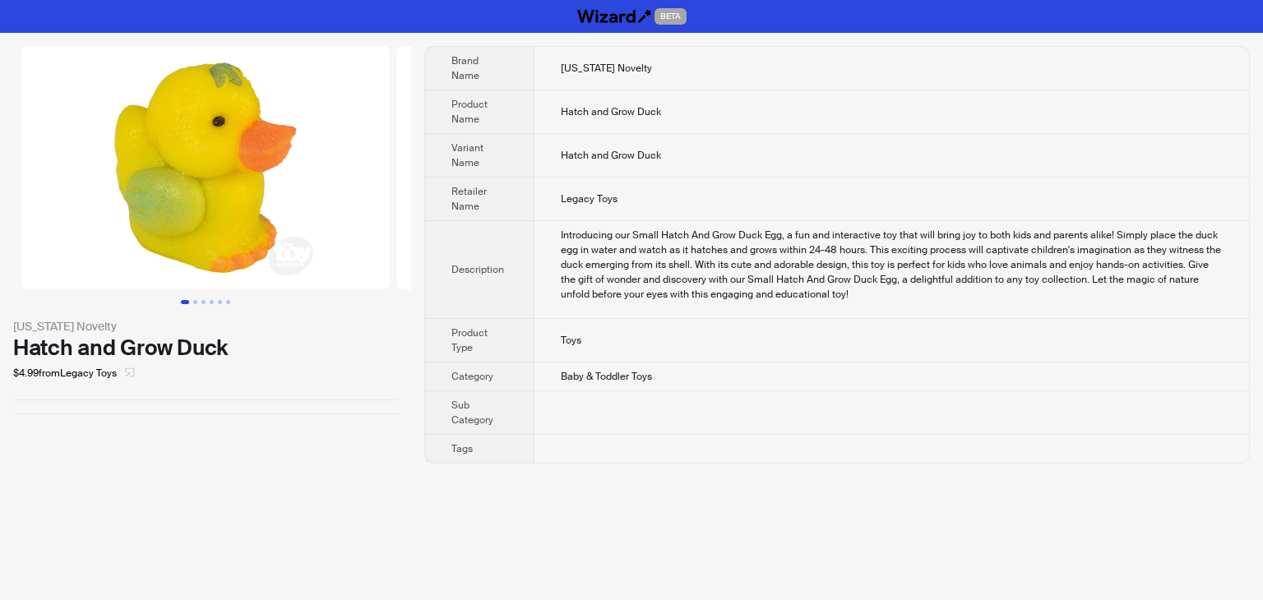
click at [135, 370] on icon "select" at bounding box center [130, 373] width 10 height 10
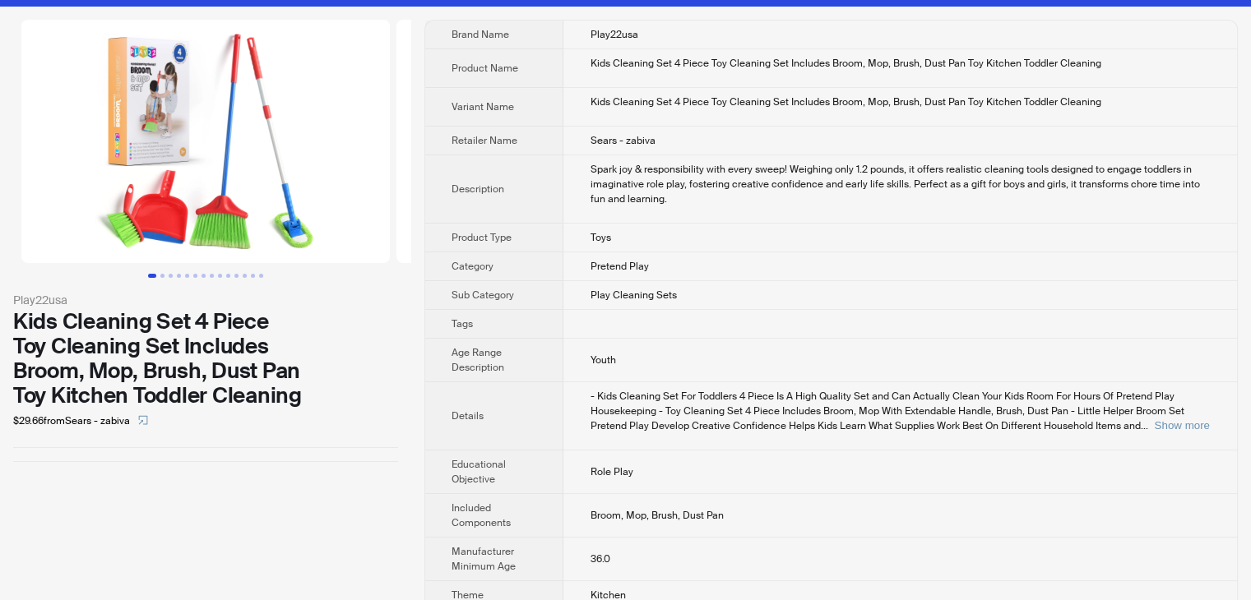
scroll to position [47, 0]
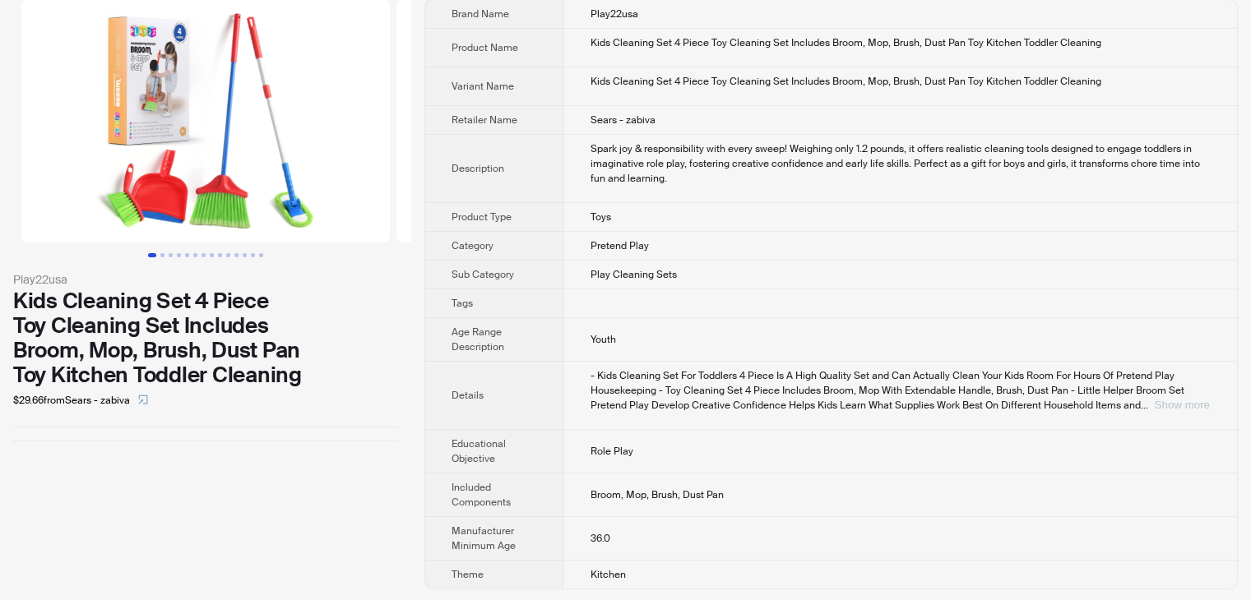
click at [1191, 403] on button "Show more" at bounding box center [1181, 405] width 55 height 12
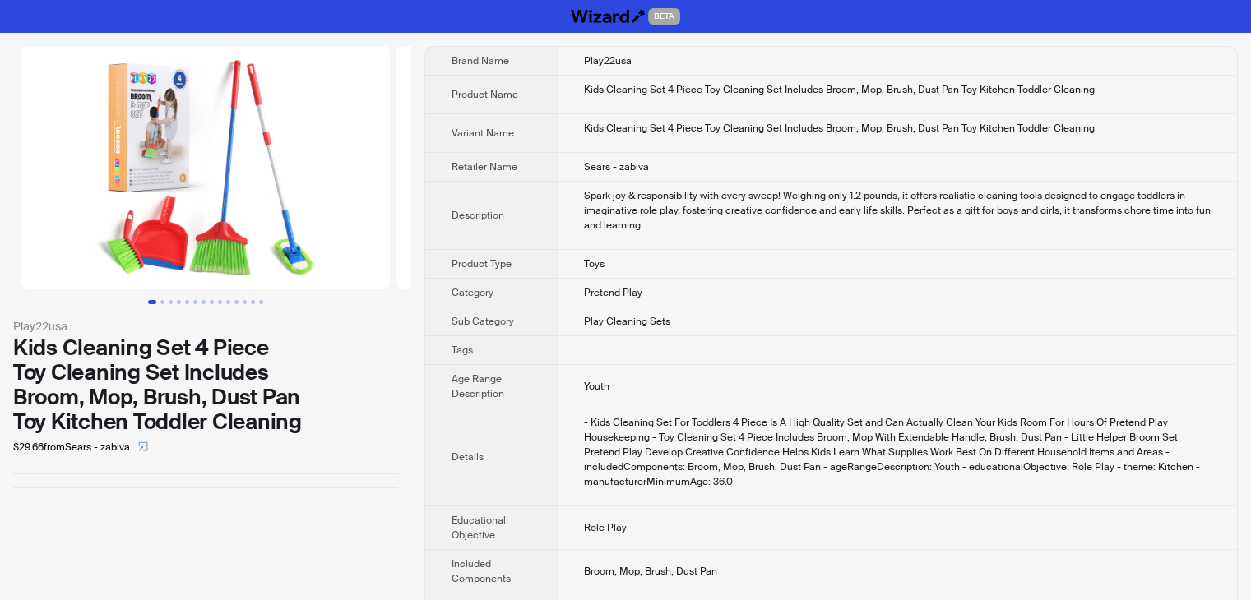
scroll to position [76, 0]
